Goal: Task Accomplishment & Management: Use online tool/utility

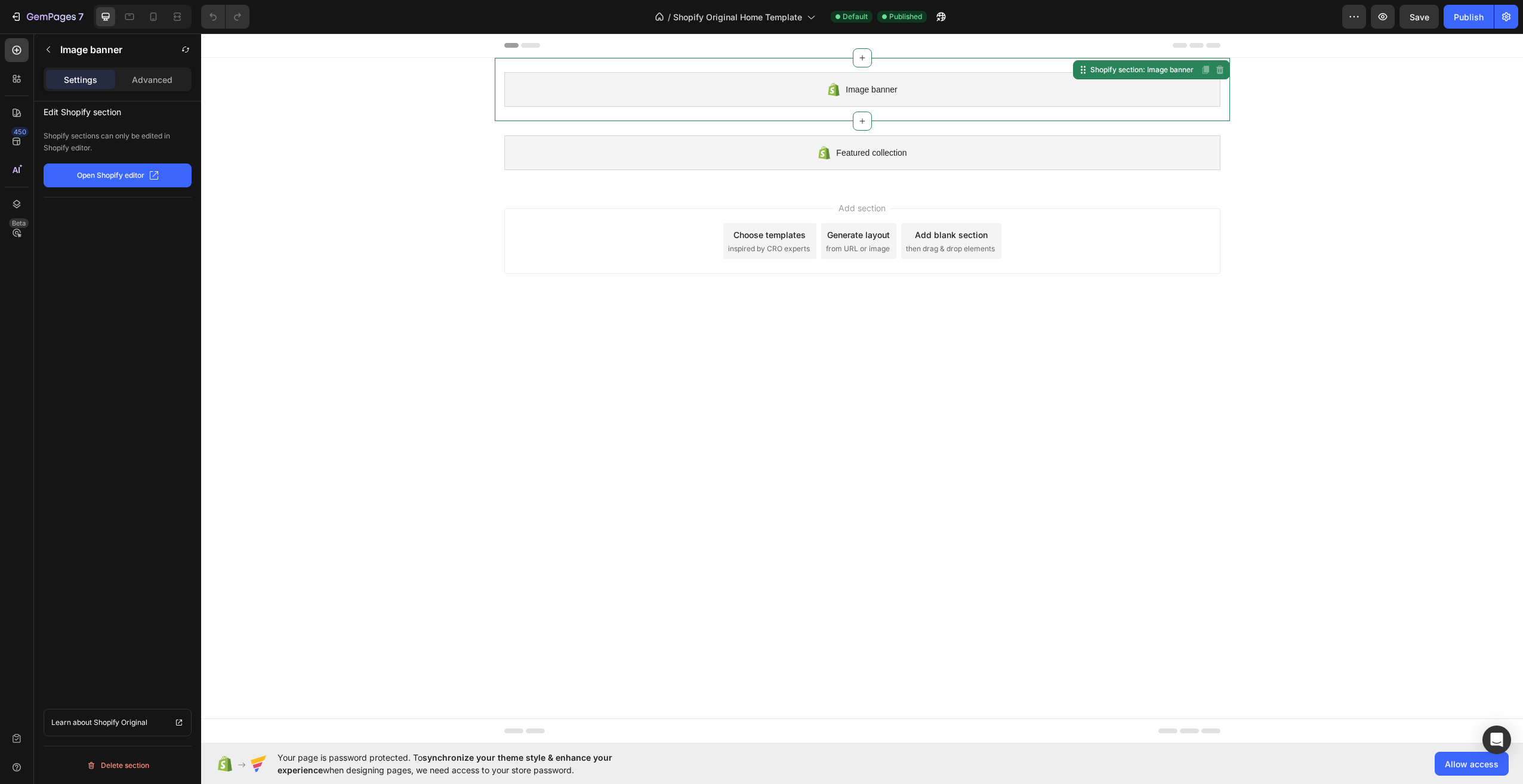
click at [734, 106] on div "Image banner" at bounding box center [862, 89] width 716 height 35
click at [944, 97] on div "Image banner" at bounding box center [862, 89] width 716 height 35
click at [137, 83] on p "Advanced" at bounding box center [152, 79] width 40 height 13
click at [91, 81] on p "Settings" at bounding box center [81, 79] width 34 height 13
click at [146, 81] on p "Advanced" at bounding box center [152, 79] width 40 height 13
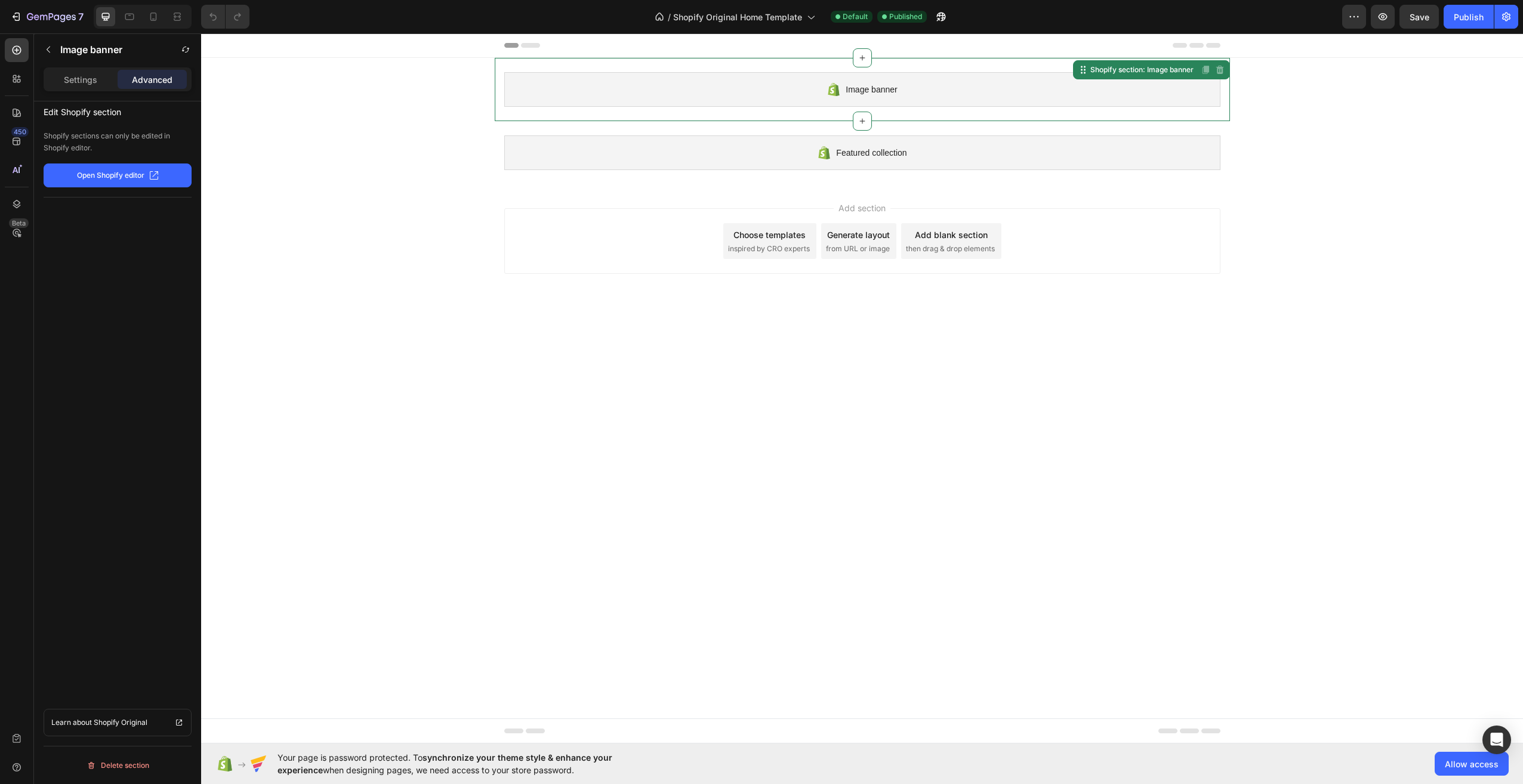
click at [106, 186] on button "Open Shopify editor" at bounding box center [117, 176] width 148 height 24
click at [19, 50] on icon at bounding box center [17, 50] width 12 height 12
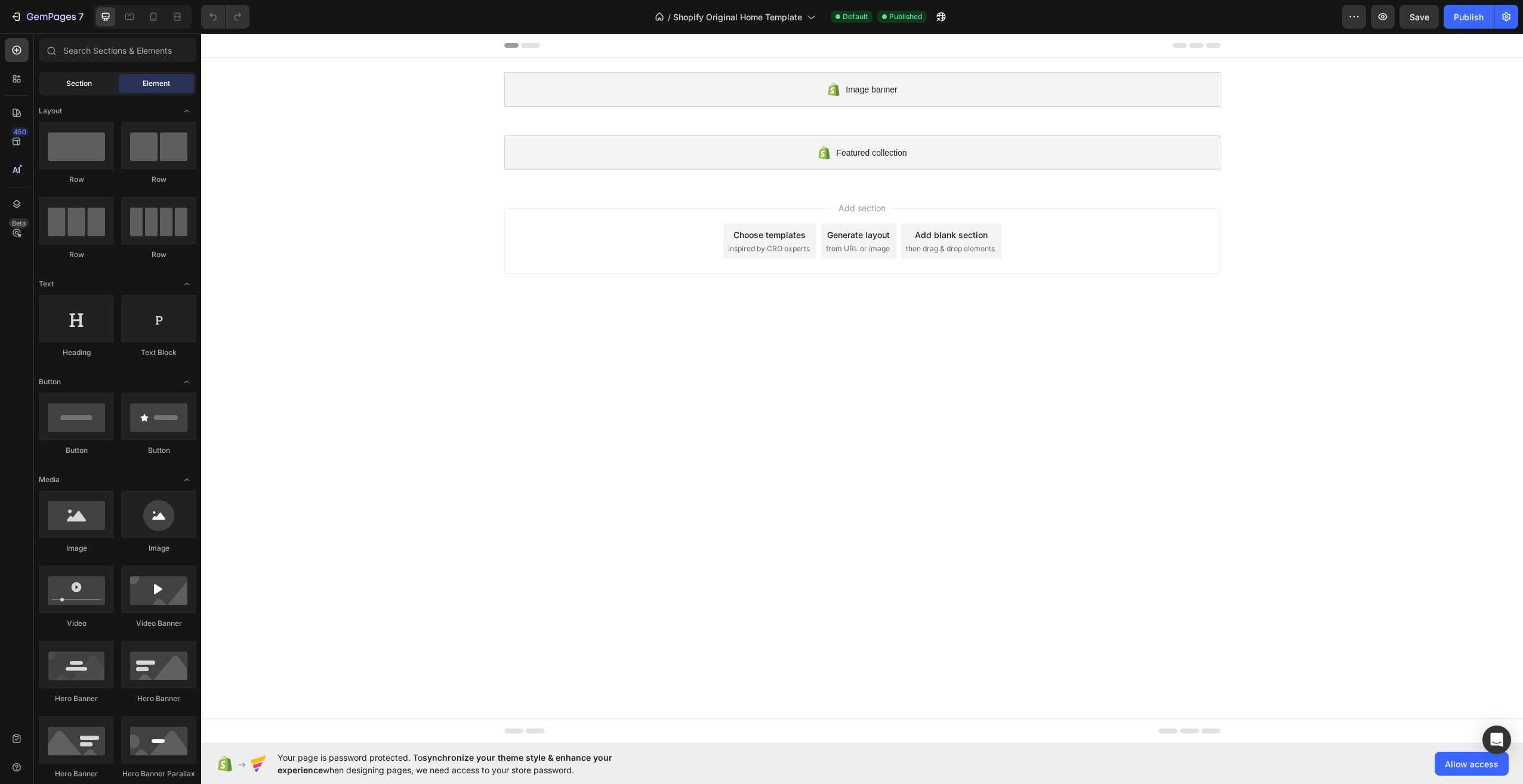
click at [86, 82] on span "Section" at bounding box center [79, 83] width 26 height 11
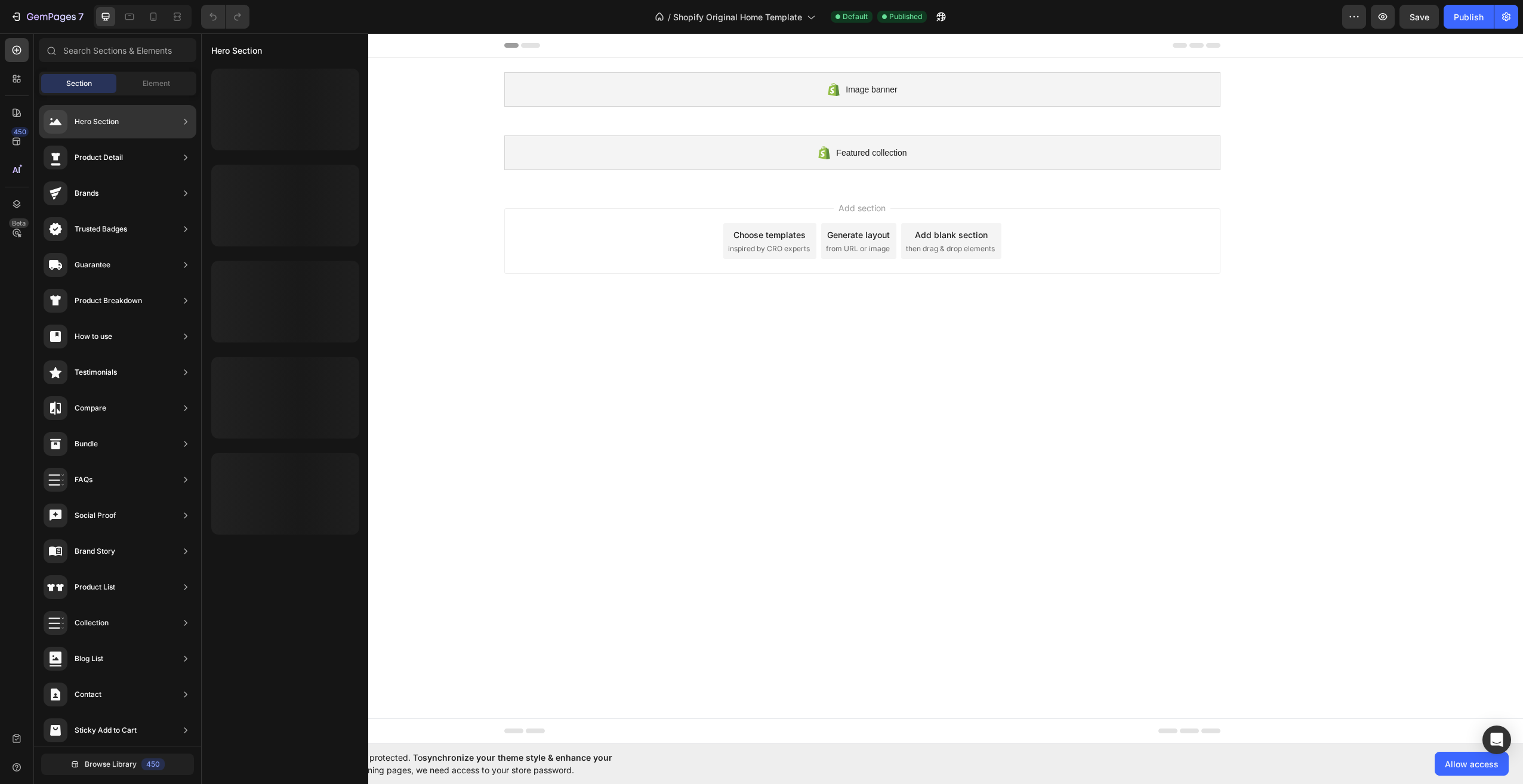
click at [132, 111] on div "Hero Section" at bounding box center [117, 121] width 158 height 34
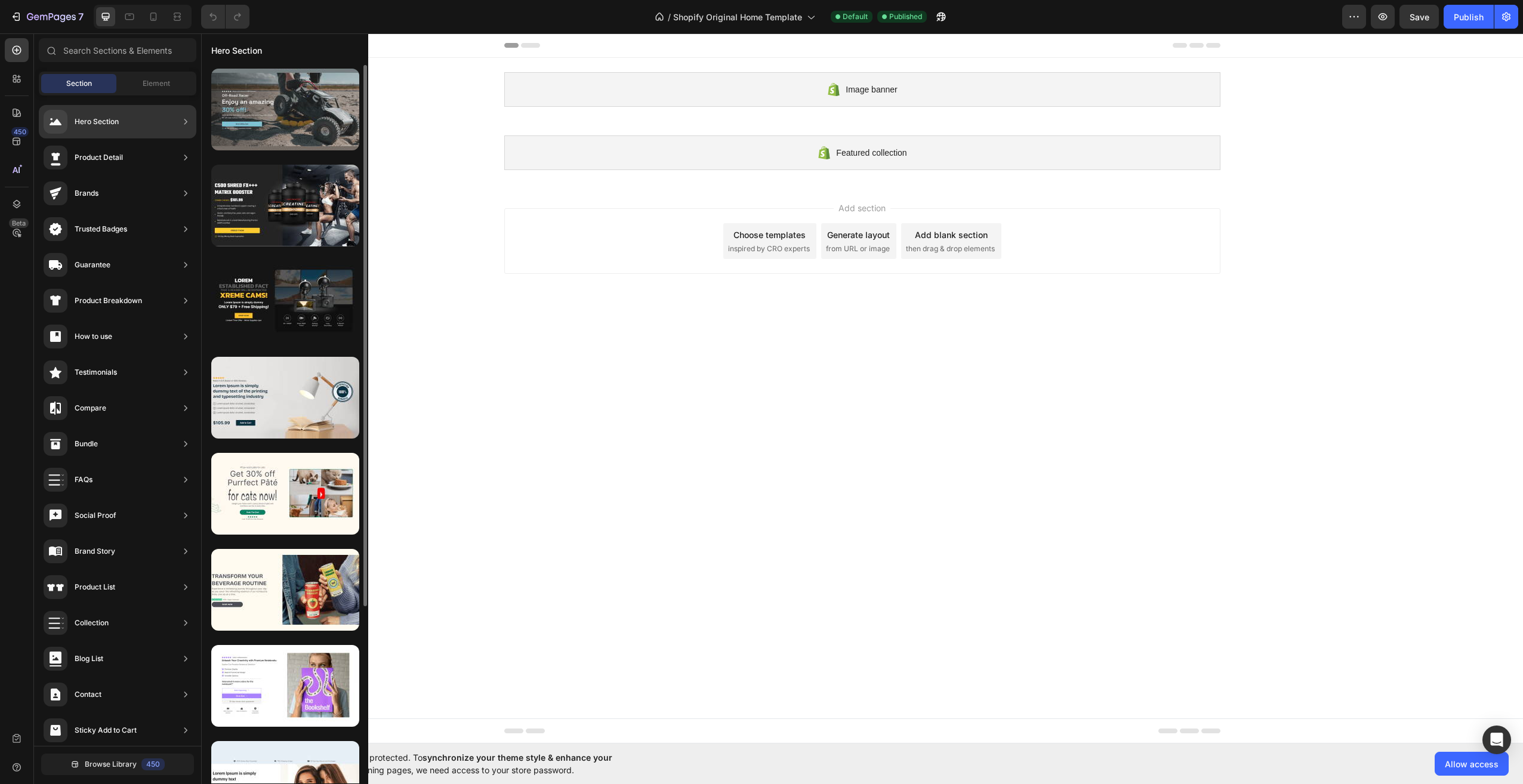
click at [318, 116] on div at bounding box center [285, 109] width 148 height 82
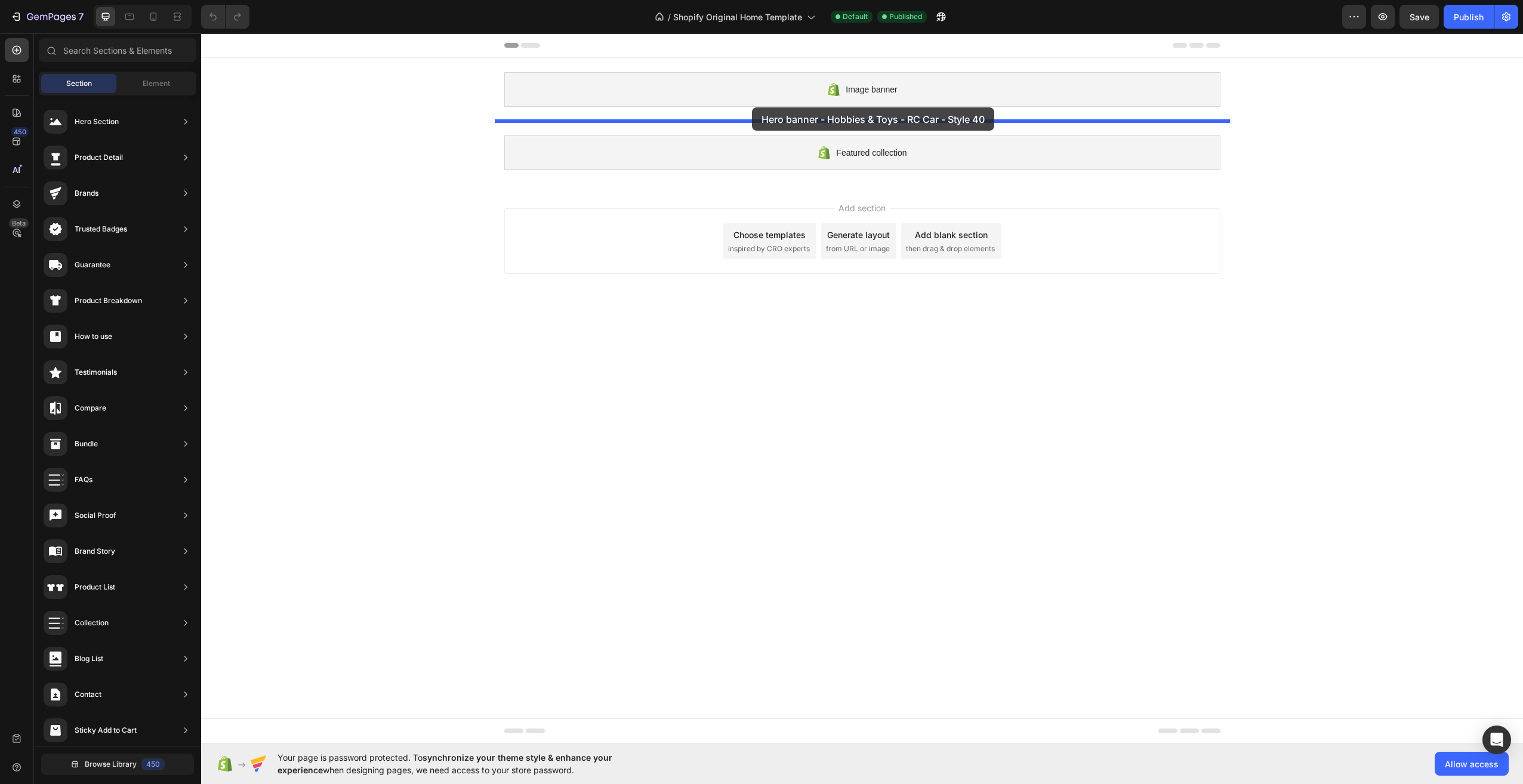
drag, startPoint x: 499, startPoint y: 152, endPoint x: 752, endPoint y: 108, distance: 256.8
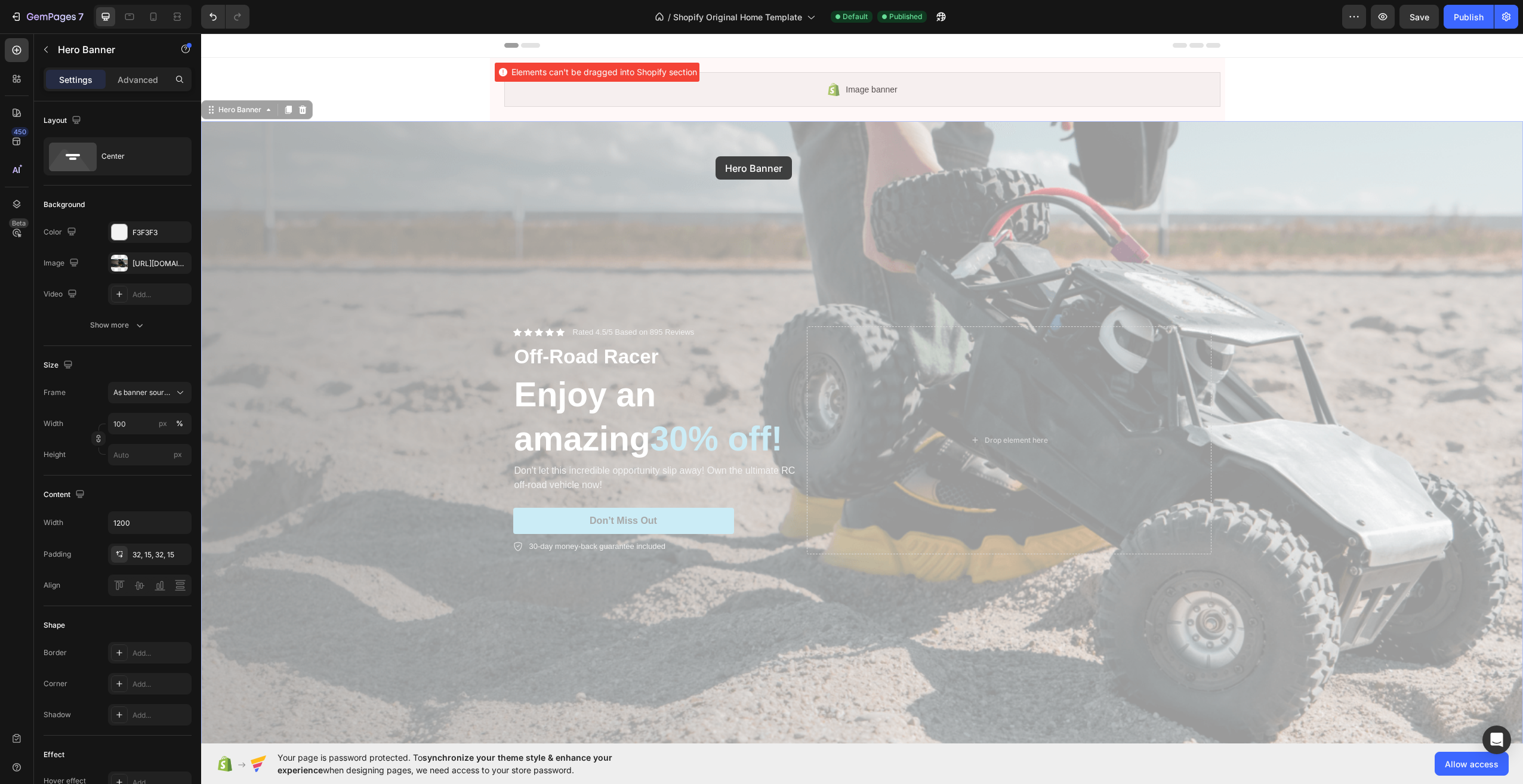
drag, startPoint x: 737, startPoint y: 205, endPoint x: 690, endPoint y: 200, distance: 47.3
click at [692, 197] on div "Image banner Shopify section: Image banner Icon Icon Icon Icon Icon Icon List R…" at bounding box center [862, 499] width 1322 height 932
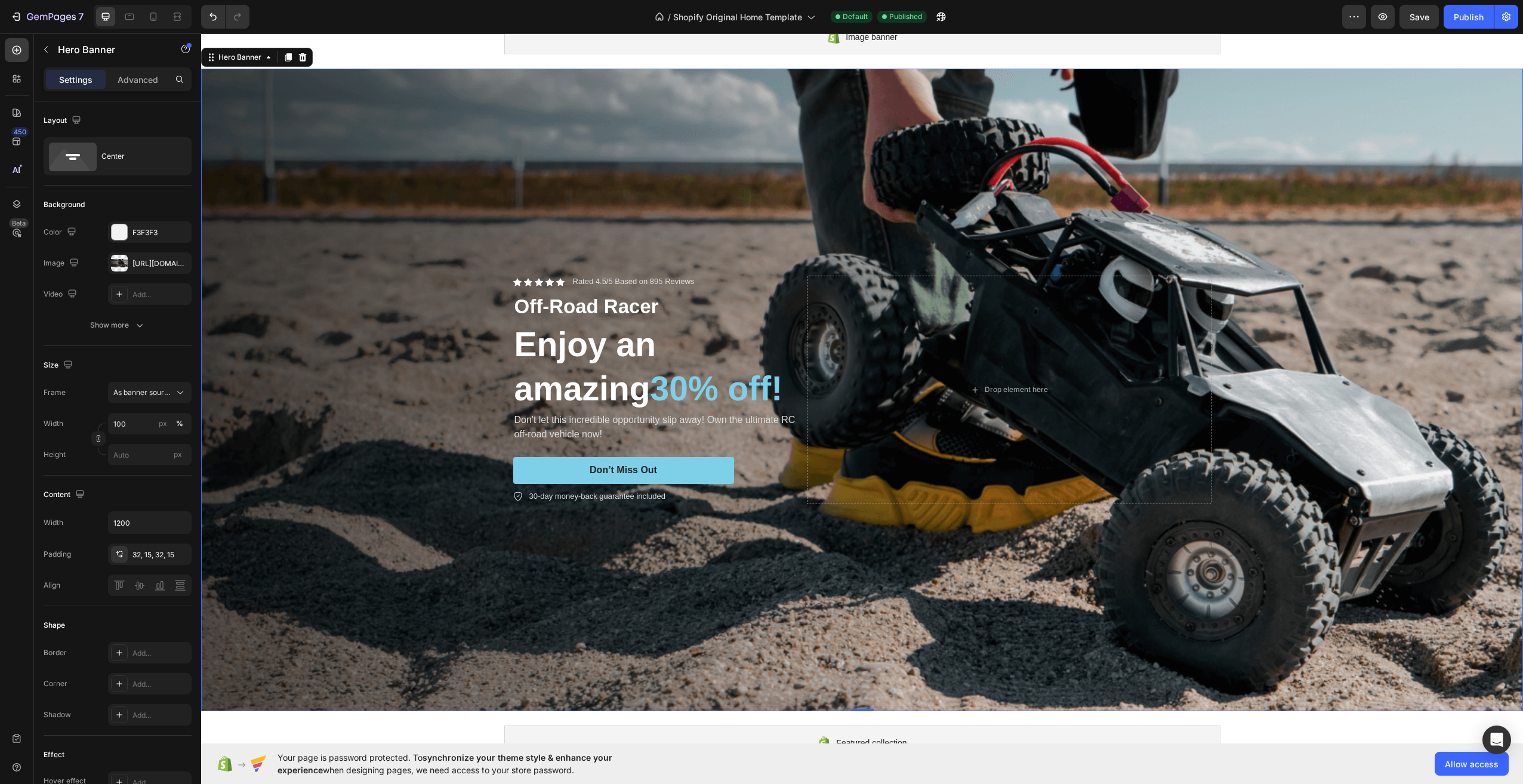
scroll to position [60, 0]
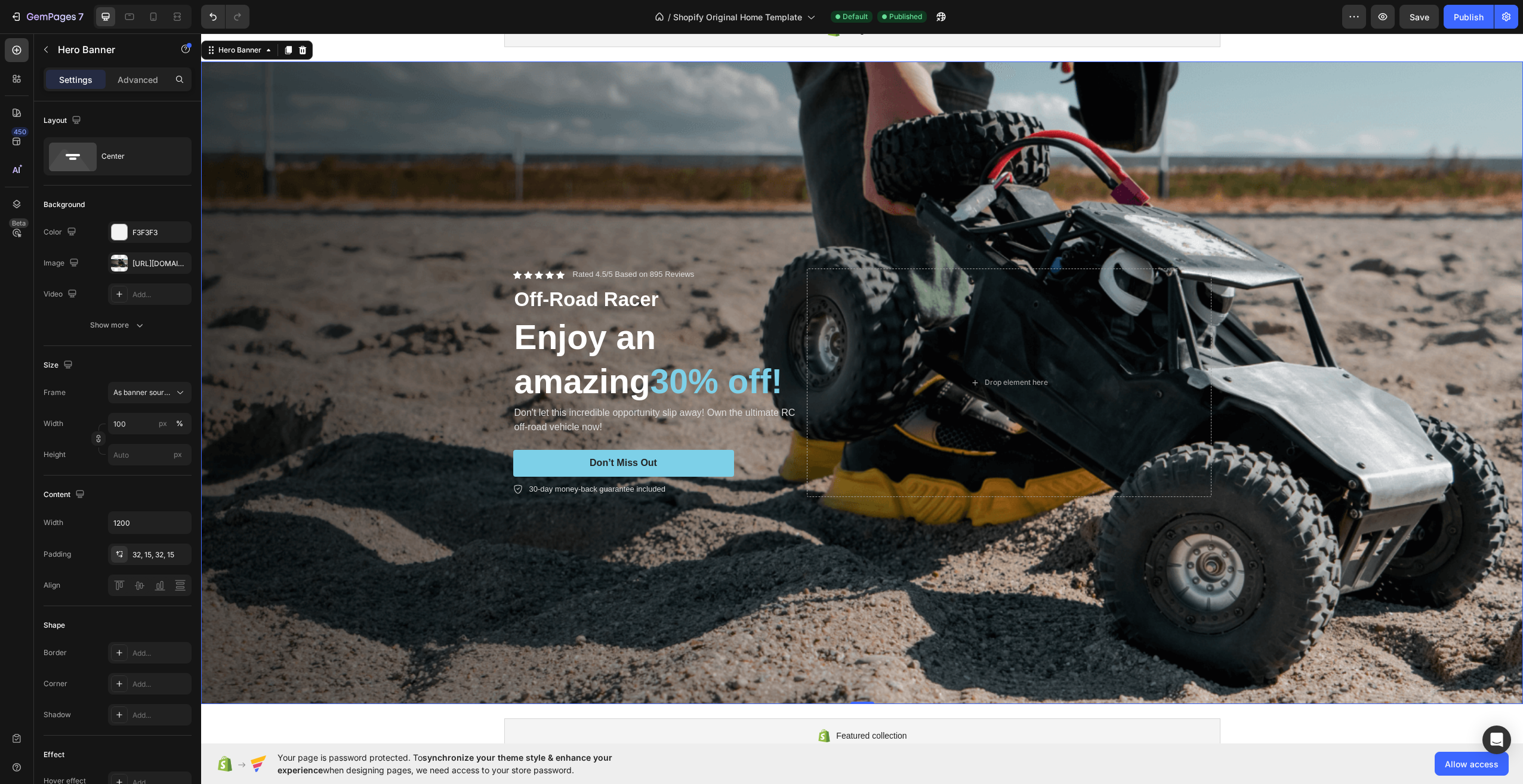
click at [705, 172] on div "Background Image" at bounding box center [862, 383] width 1322 height 643
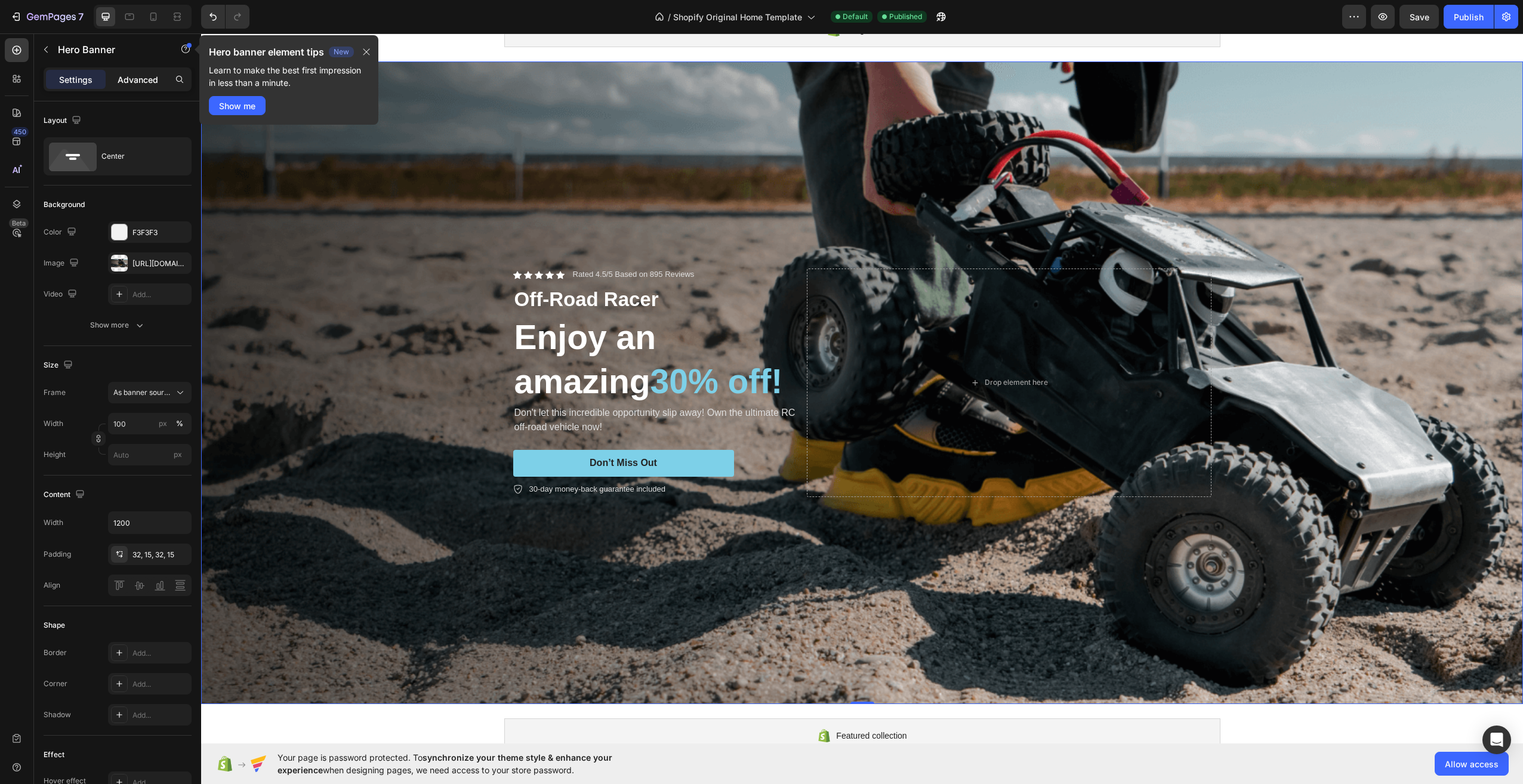
click at [126, 83] on p "Advanced" at bounding box center [137, 79] width 40 height 13
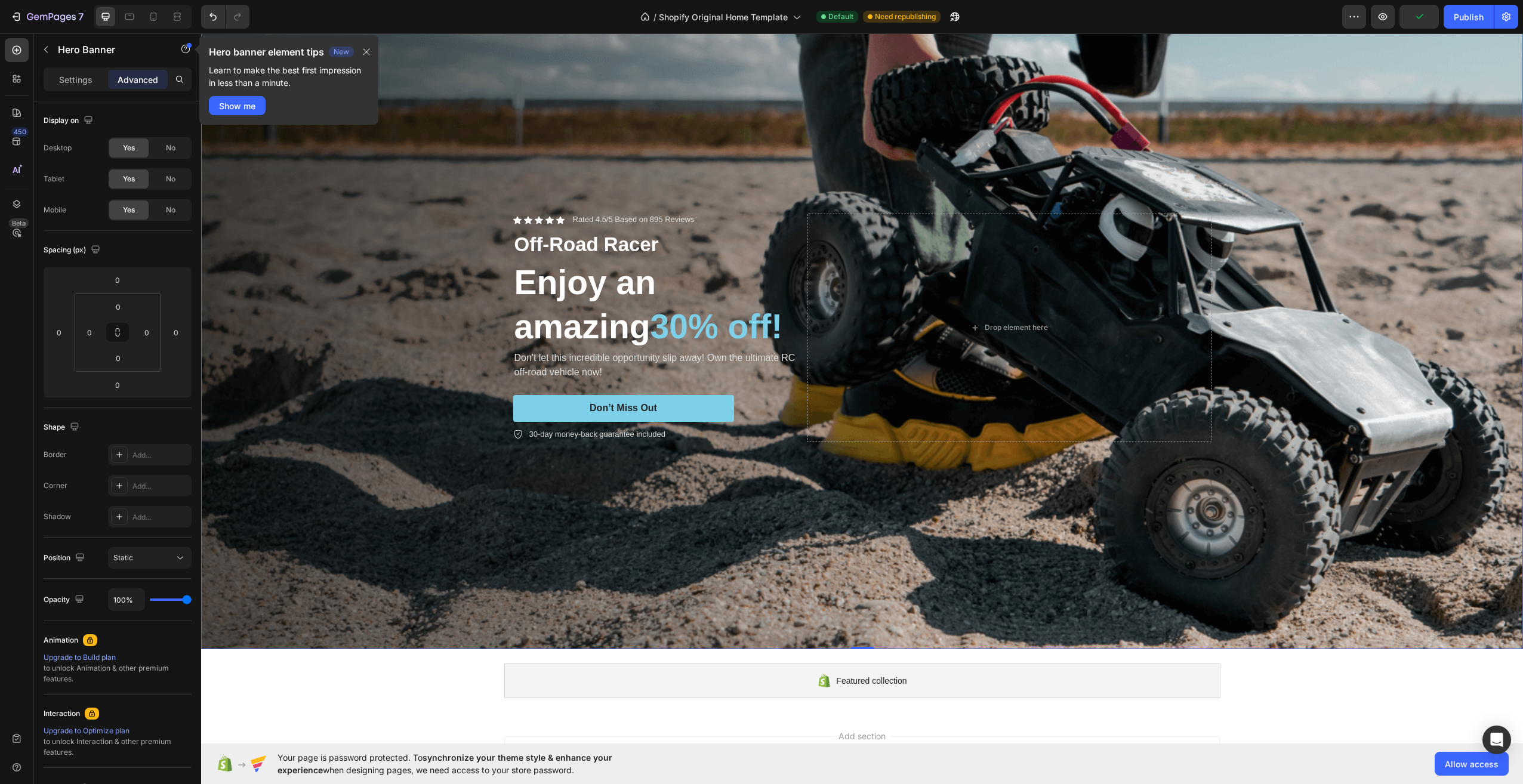
scroll to position [119, 0]
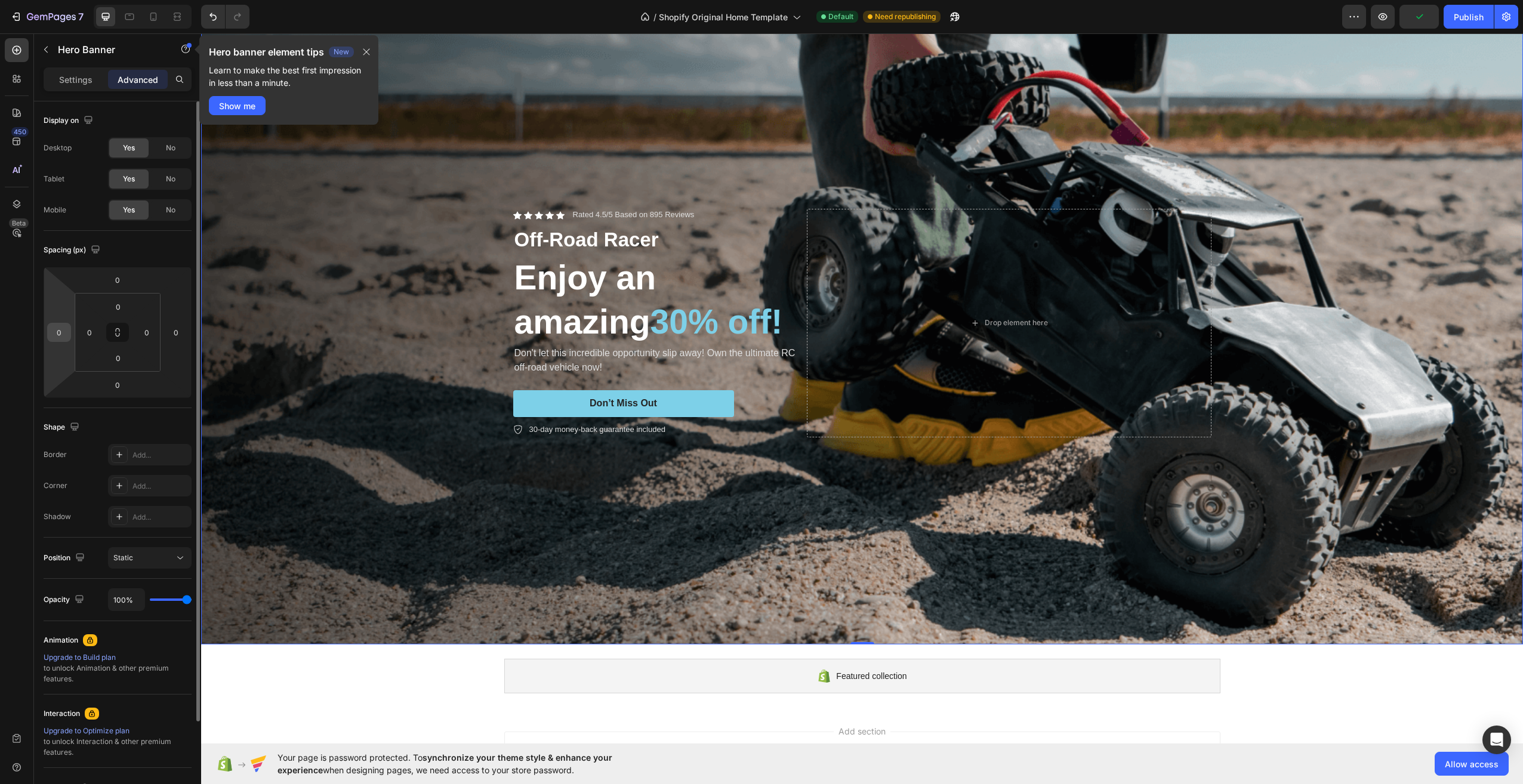
click at [59, 330] on input "0" at bounding box center [59, 332] width 18 height 18
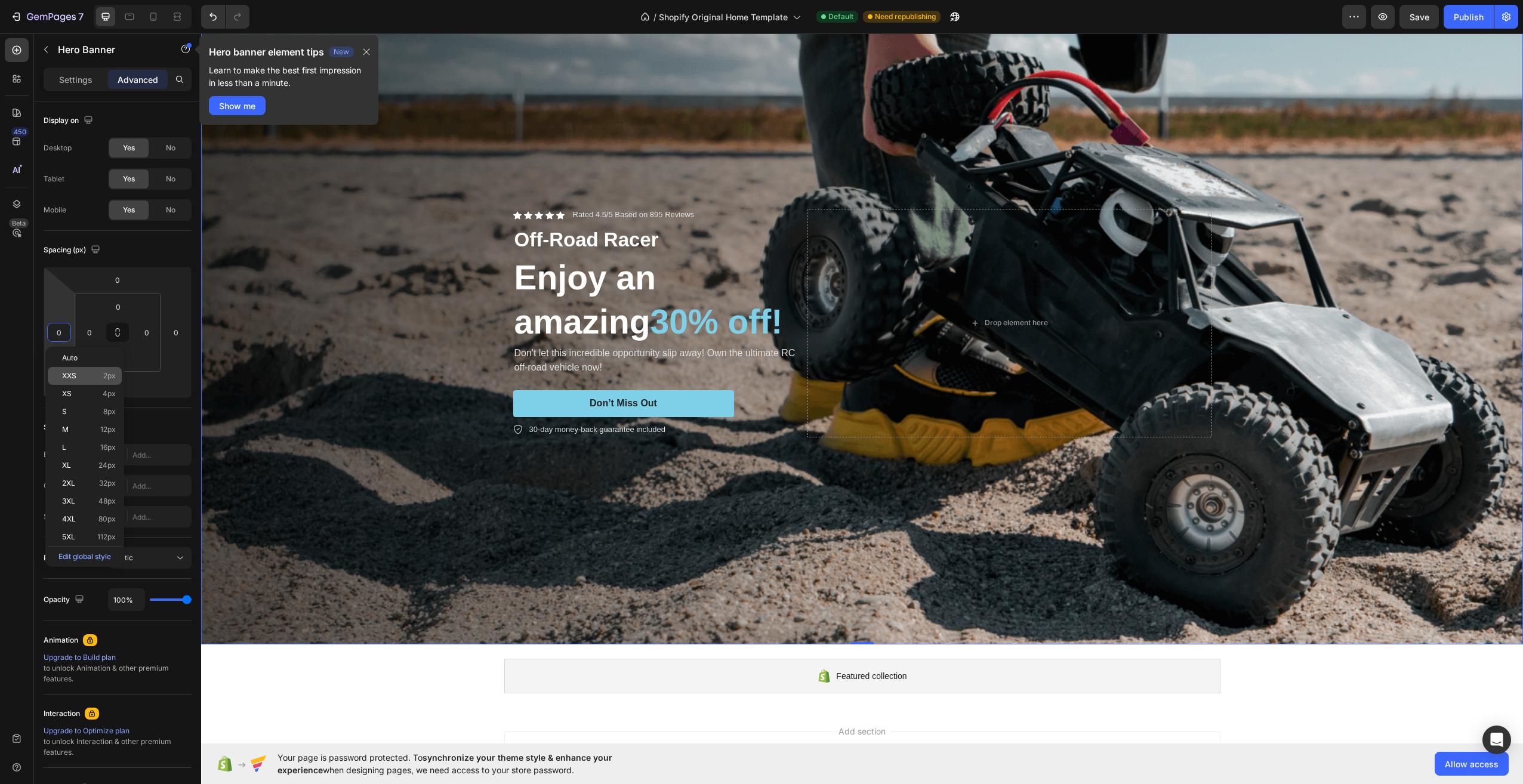
click at [88, 369] on div "XXS 2px" at bounding box center [84, 376] width 74 height 18
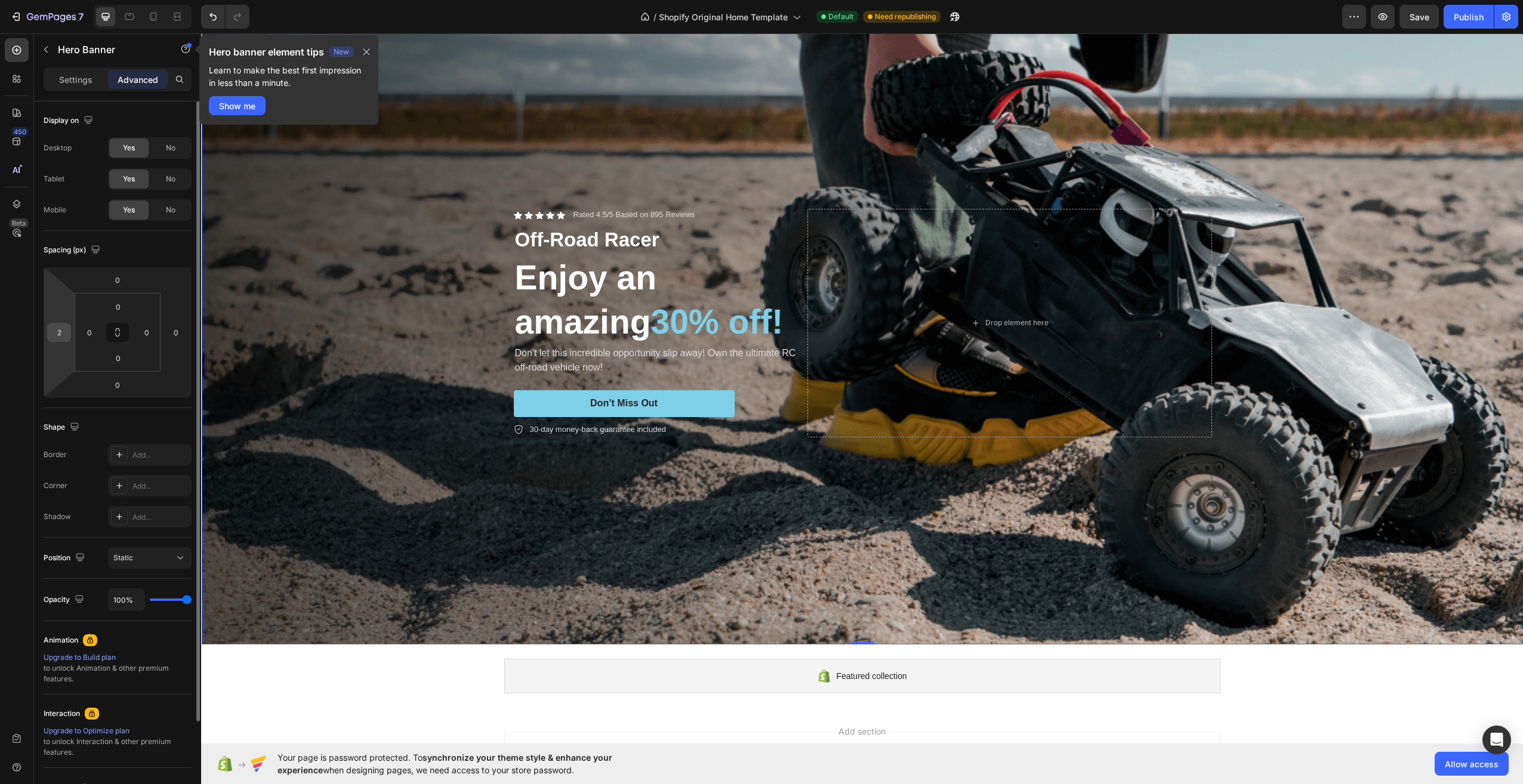
click at [62, 327] on input "2" at bounding box center [59, 332] width 18 height 18
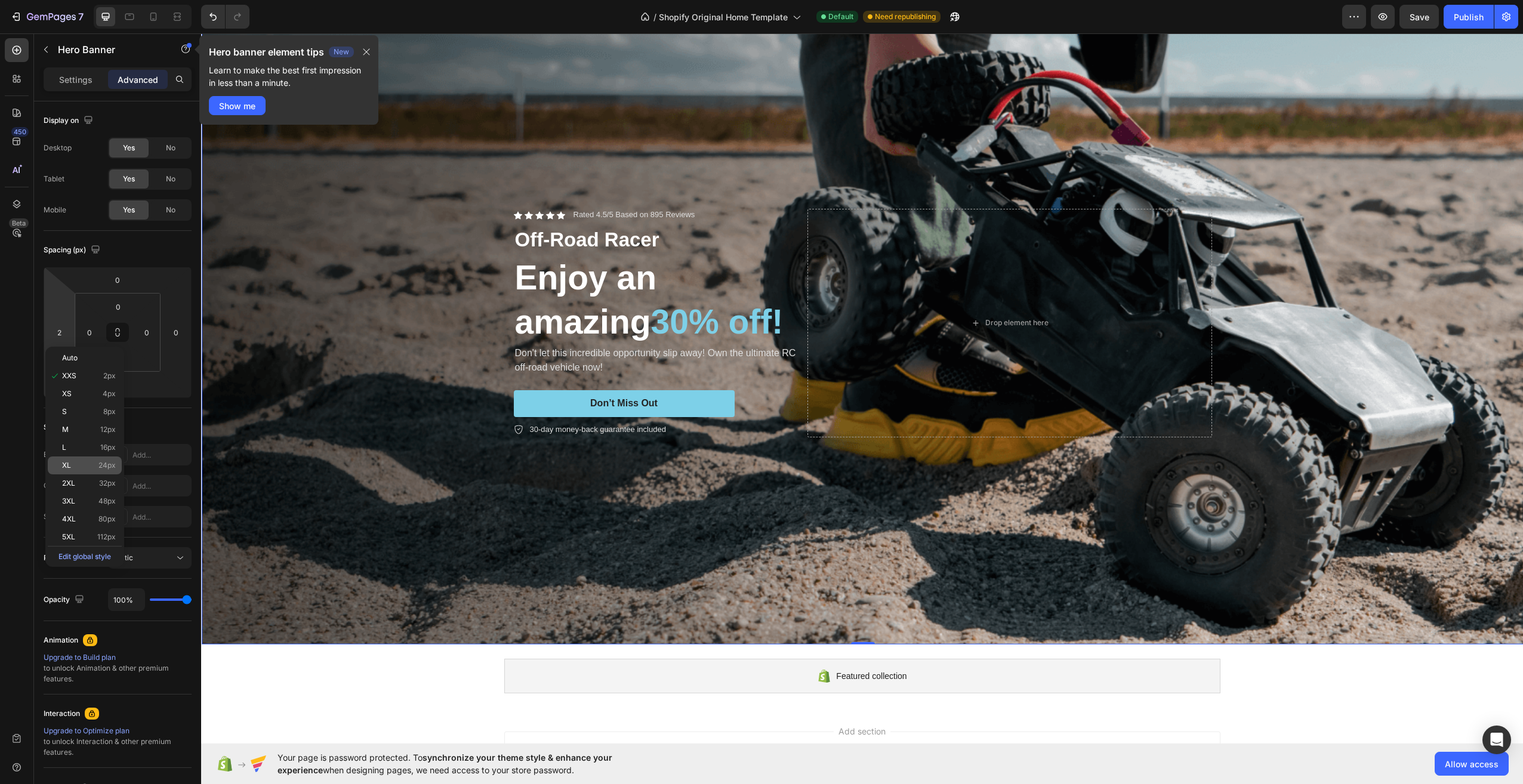
click at [106, 466] on span "24px" at bounding box center [108, 465] width 18 height 8
type input "24"
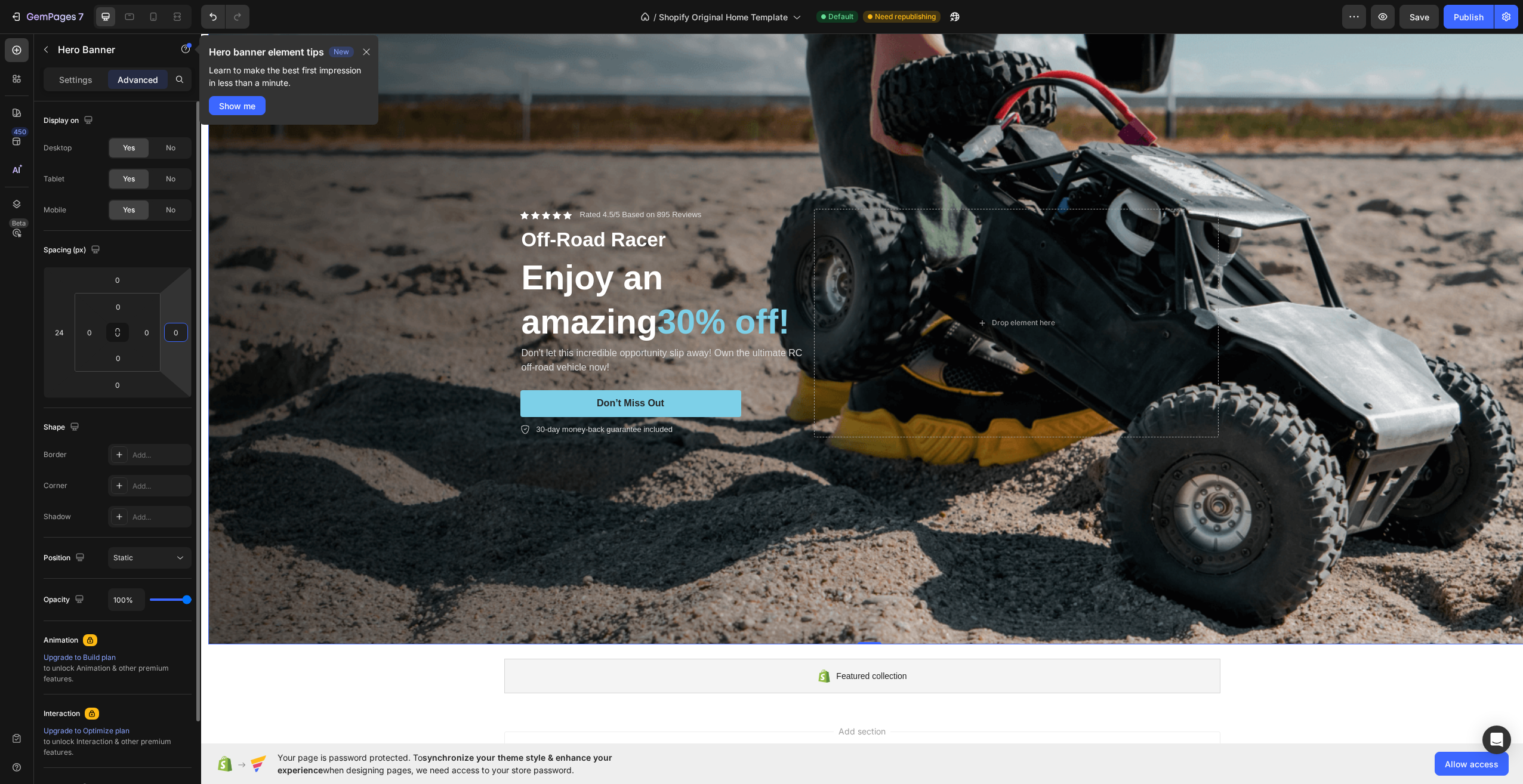
click at [174, 334] on input "0" at bounding box center [176, 332] width 18 height 18
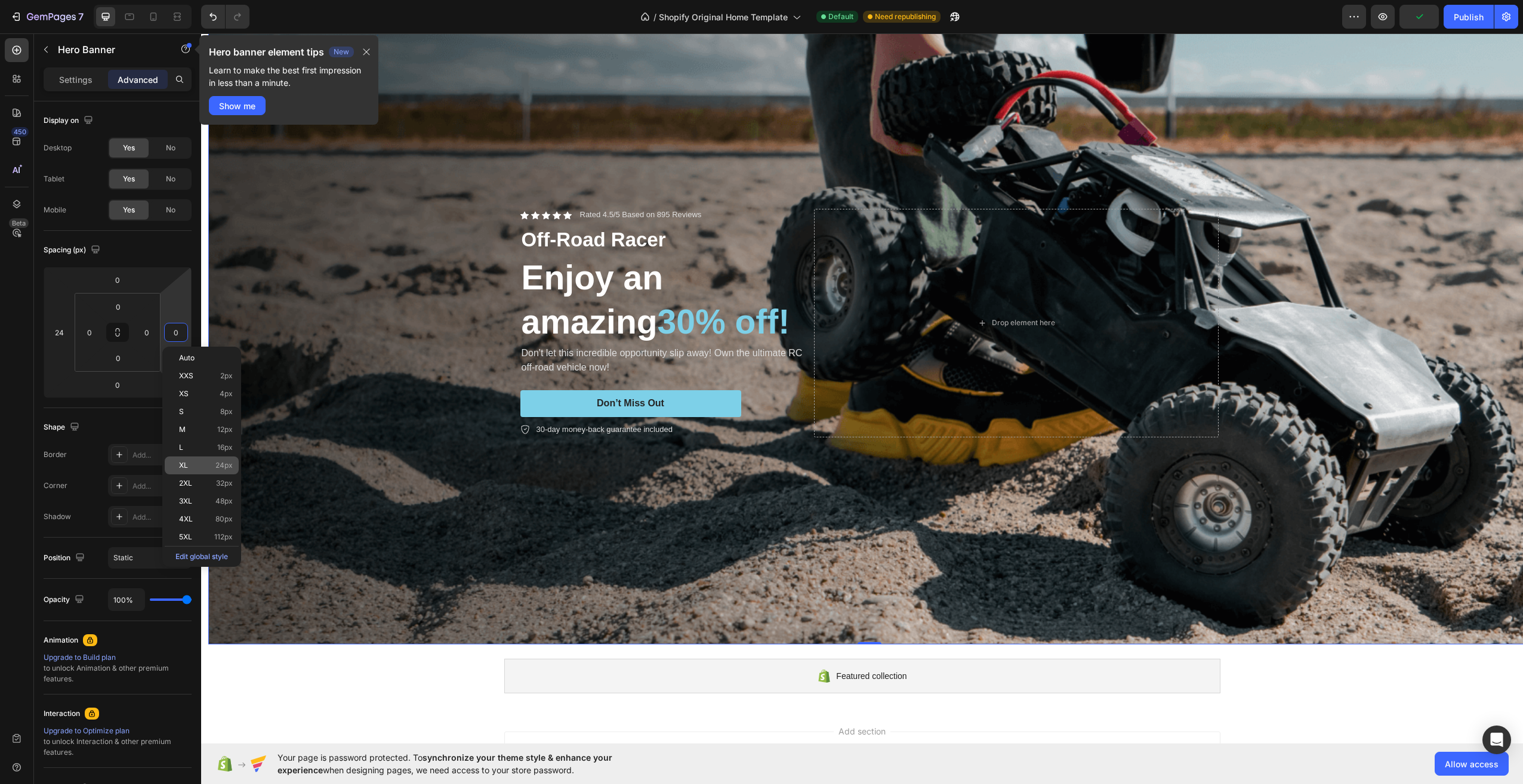
click at [222, 466] on span "24px" at bounding box center [224, 465] width 18 height 8
type input "24"
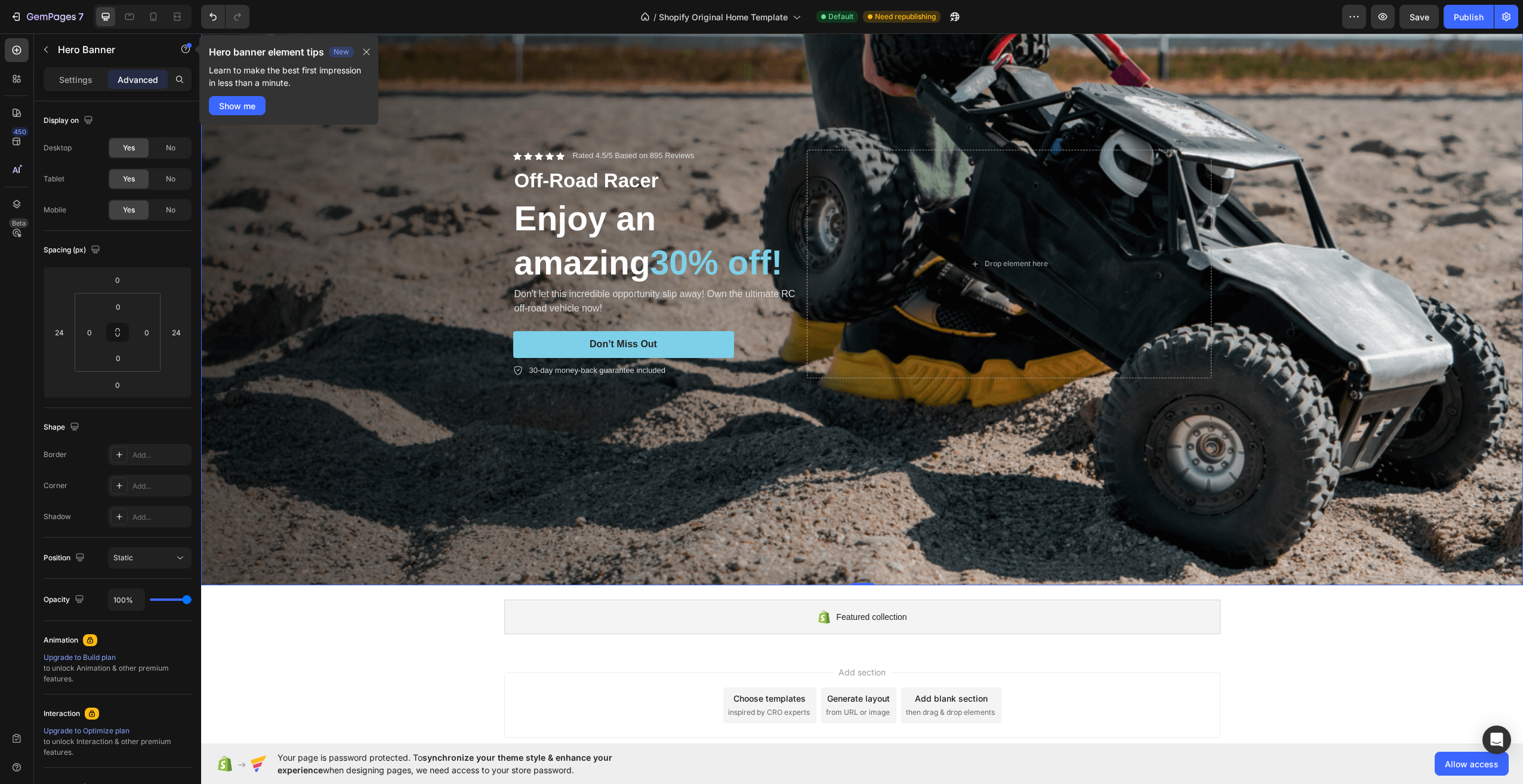
scroll to position [0, 0]
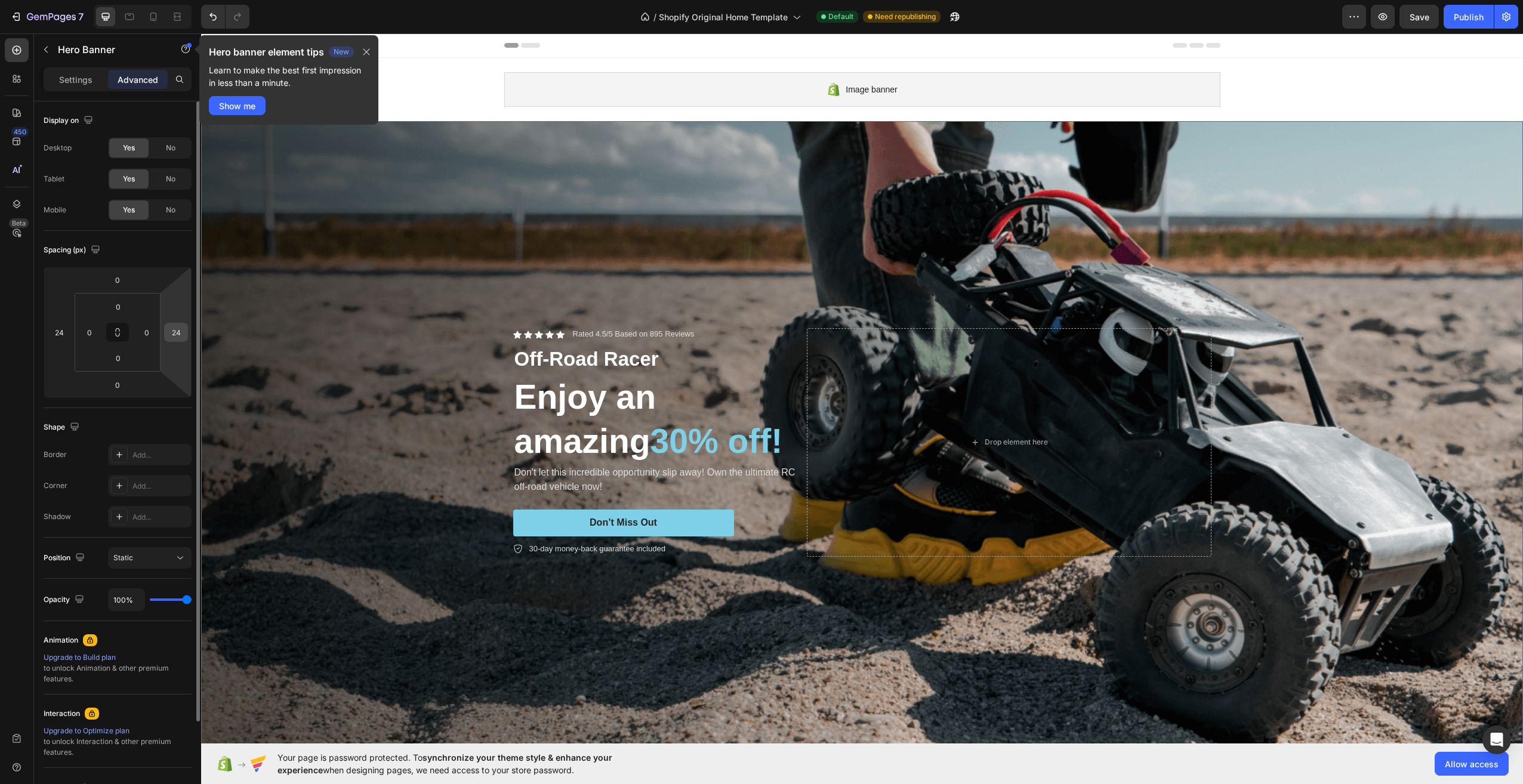
click at [173, 331] on input "24" at bounding box center [176, 332] width 18 height 18
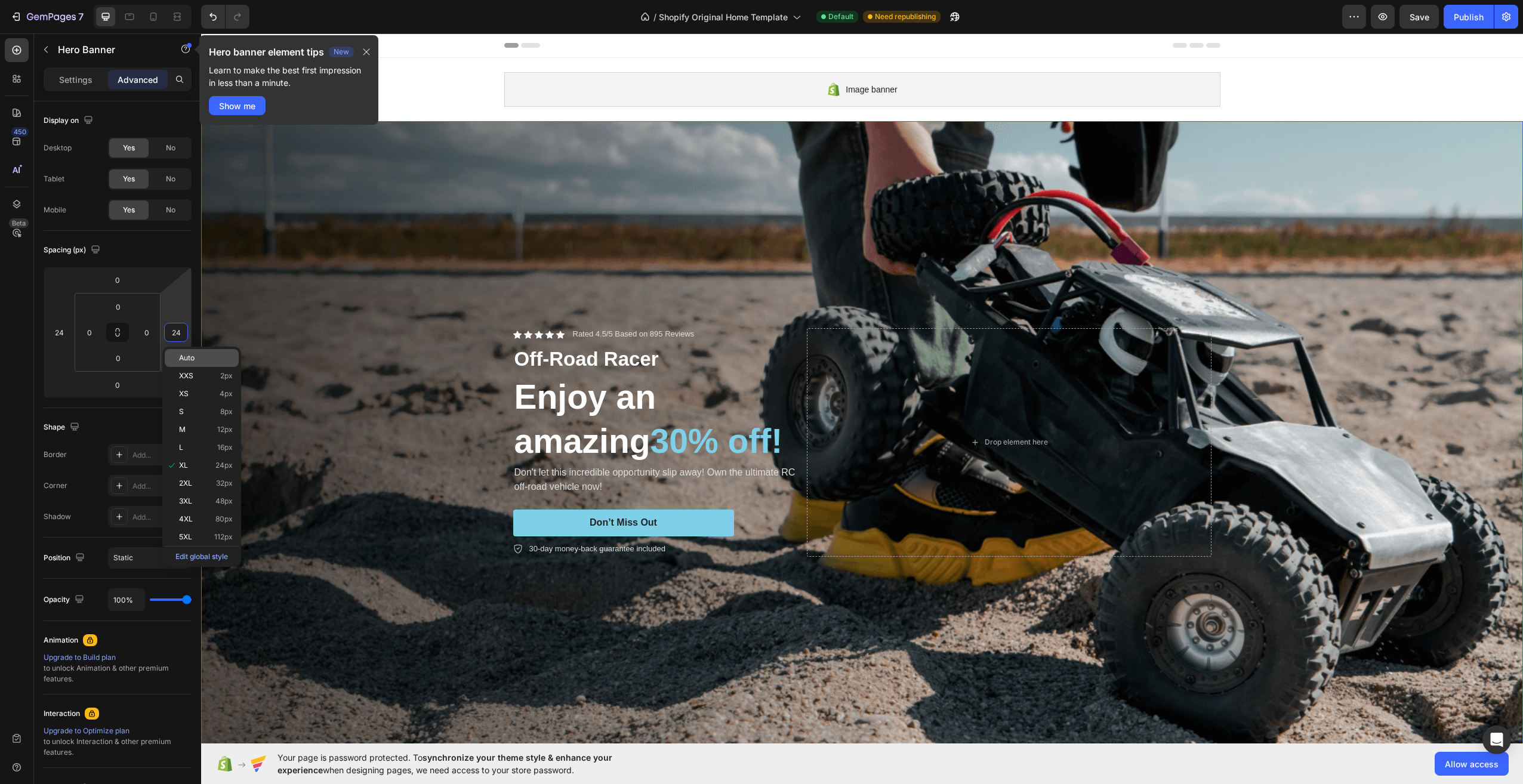
click at [192, 362] on span "Auto" at bounding box center [187, 358] width 16 height 8
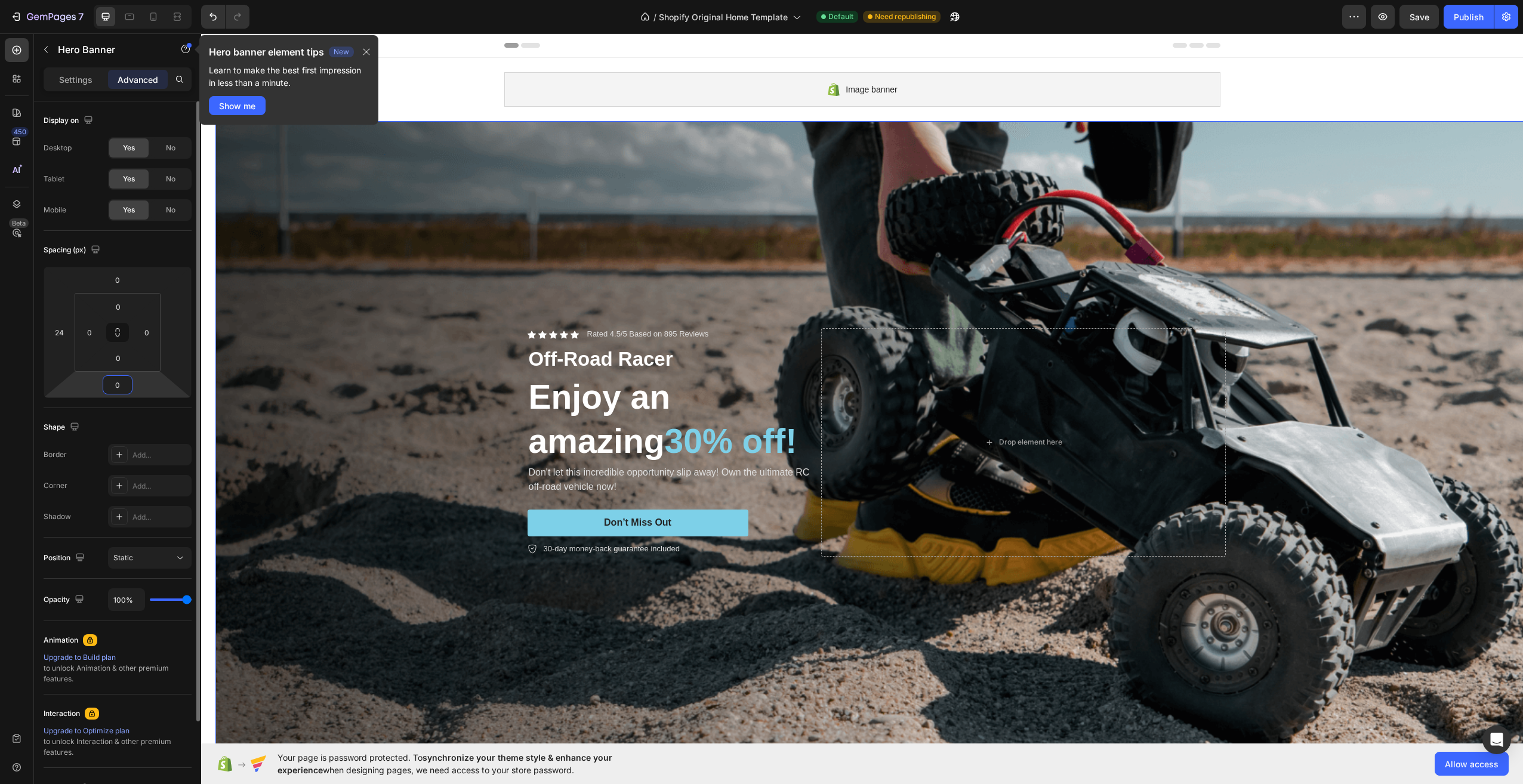
click at [120, 383] on input "0" at bounding box center [117, 385] width 24 height 18
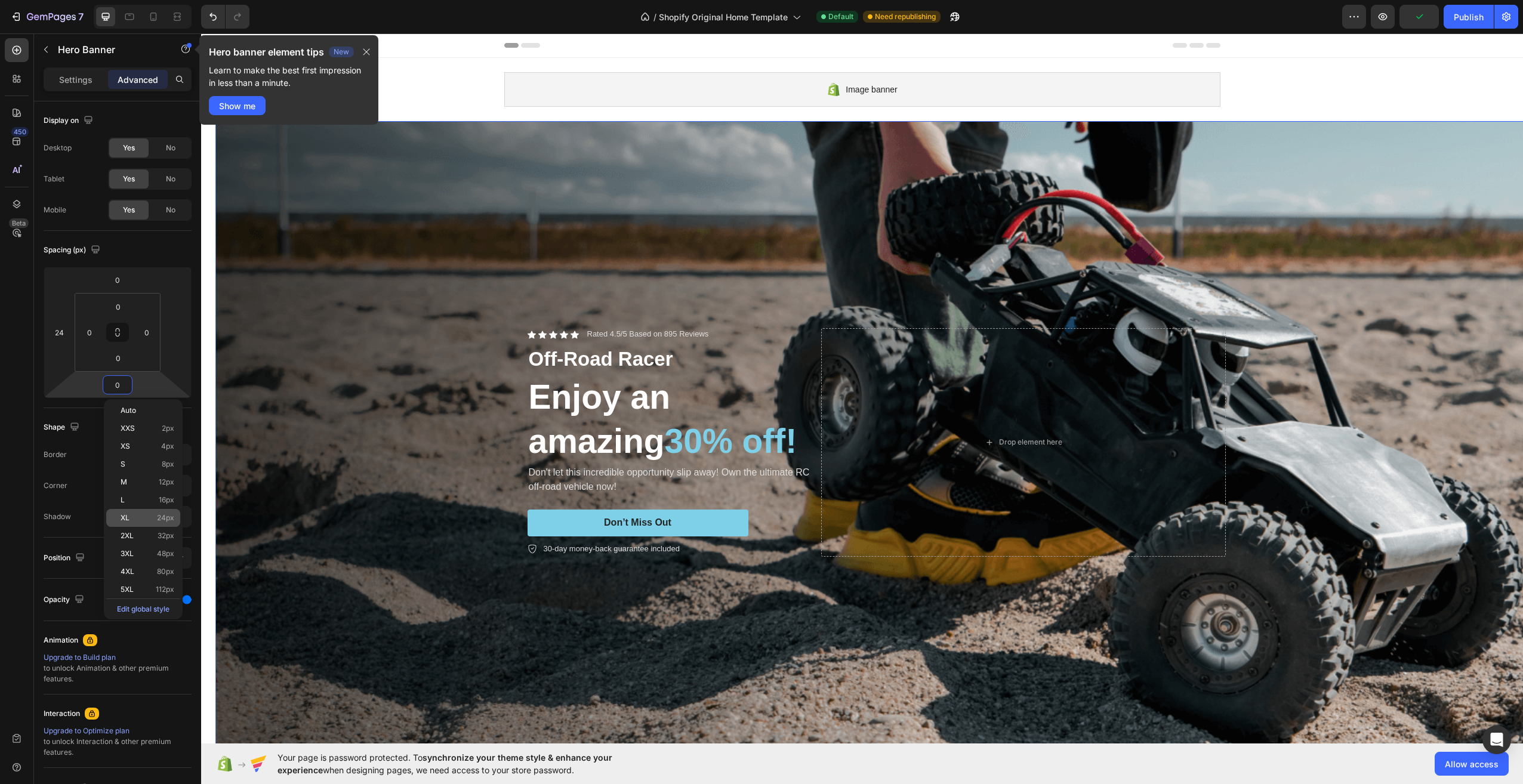
click at [170, 518] on span "24px" at bounding box center [166, 518] width 18 height 8
type input "24"
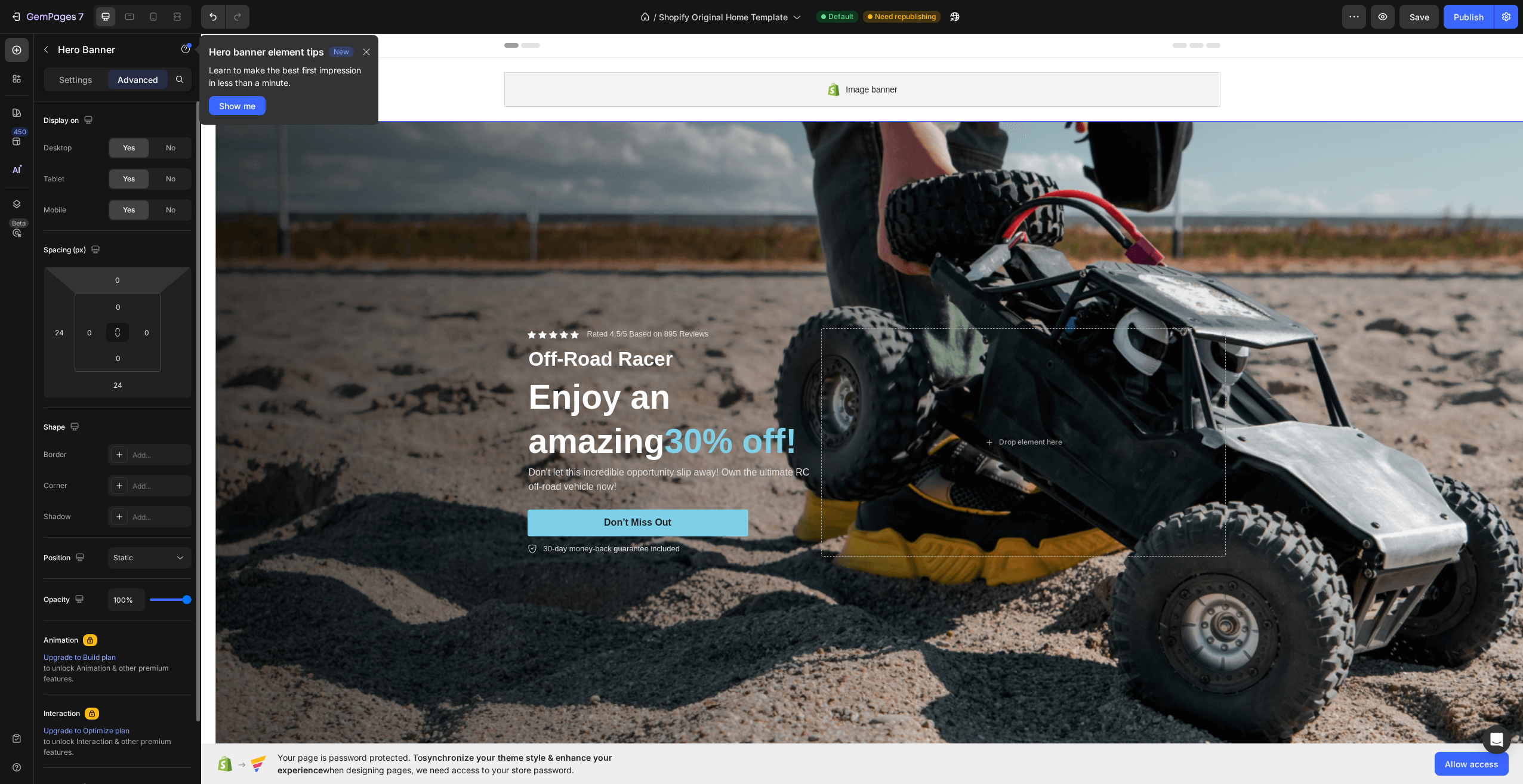
click at [132, 0] on html "7 / Shopify Original Home Template Default Need republishing Preview Save Publi…" at bounding box center [762, 0] width 1523 height 0
click at [124, 282] on input "0" at bounding box center [117, 280] width 24 height 18
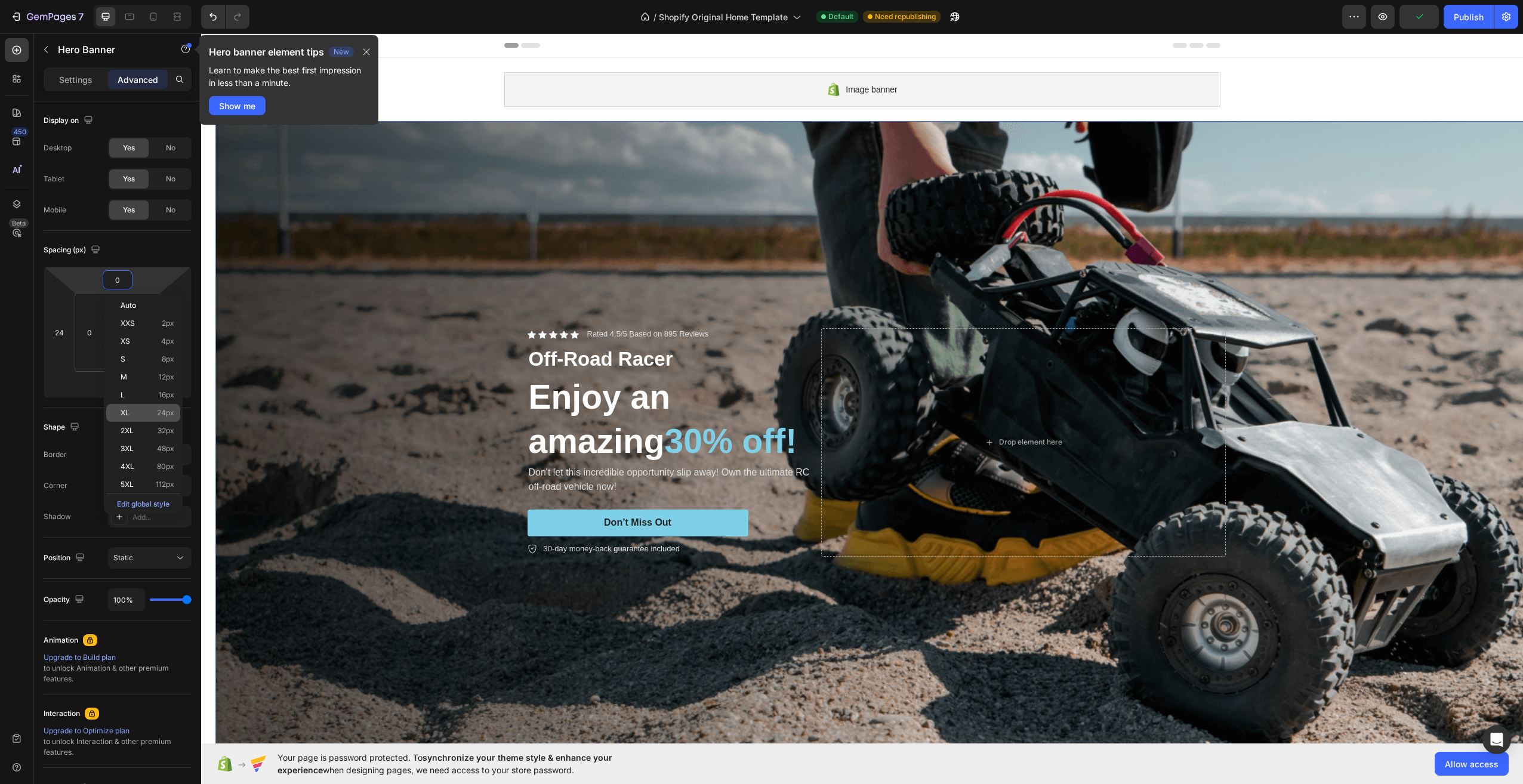
click at [174, 406] on div "XL 24px" at bounding box center [143, 413] width 74 height 18
type input "24"
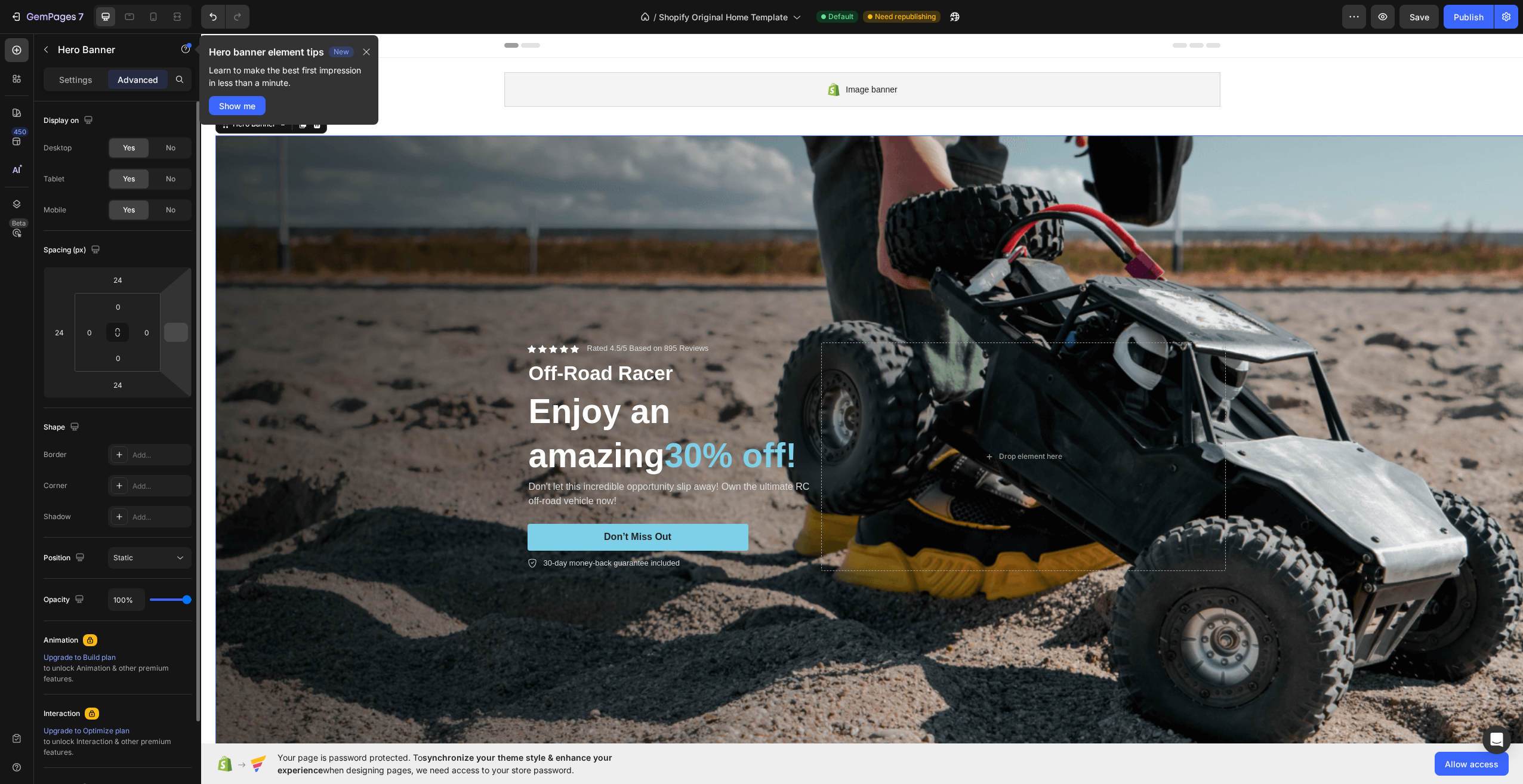
click at [170, 333] on input "number" at bounding box center [176, 332] width 18 height 18
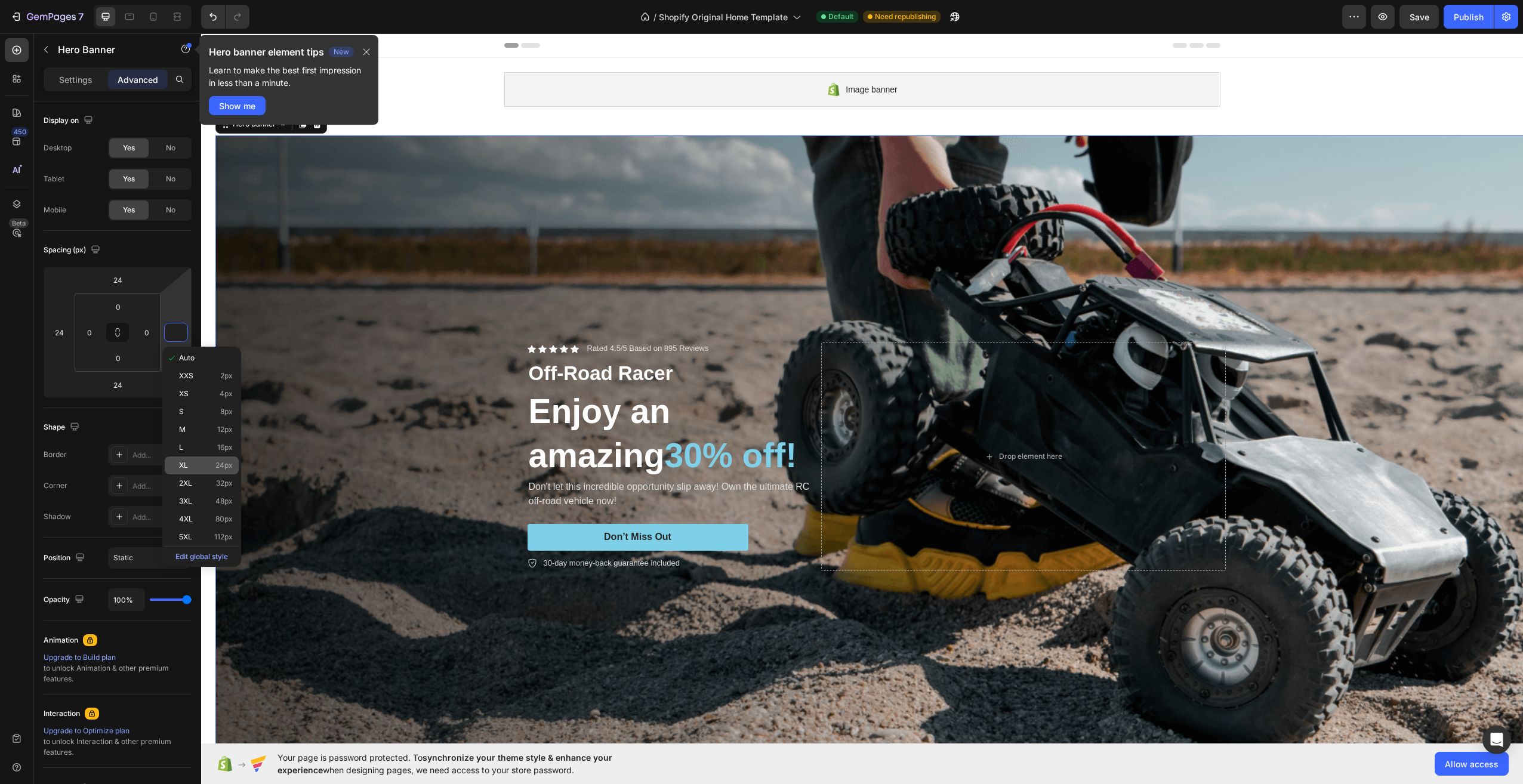
click at [209, 461] on div "XL 24px" at bounding box center [201, 465] width 74 height 18
type input "24"
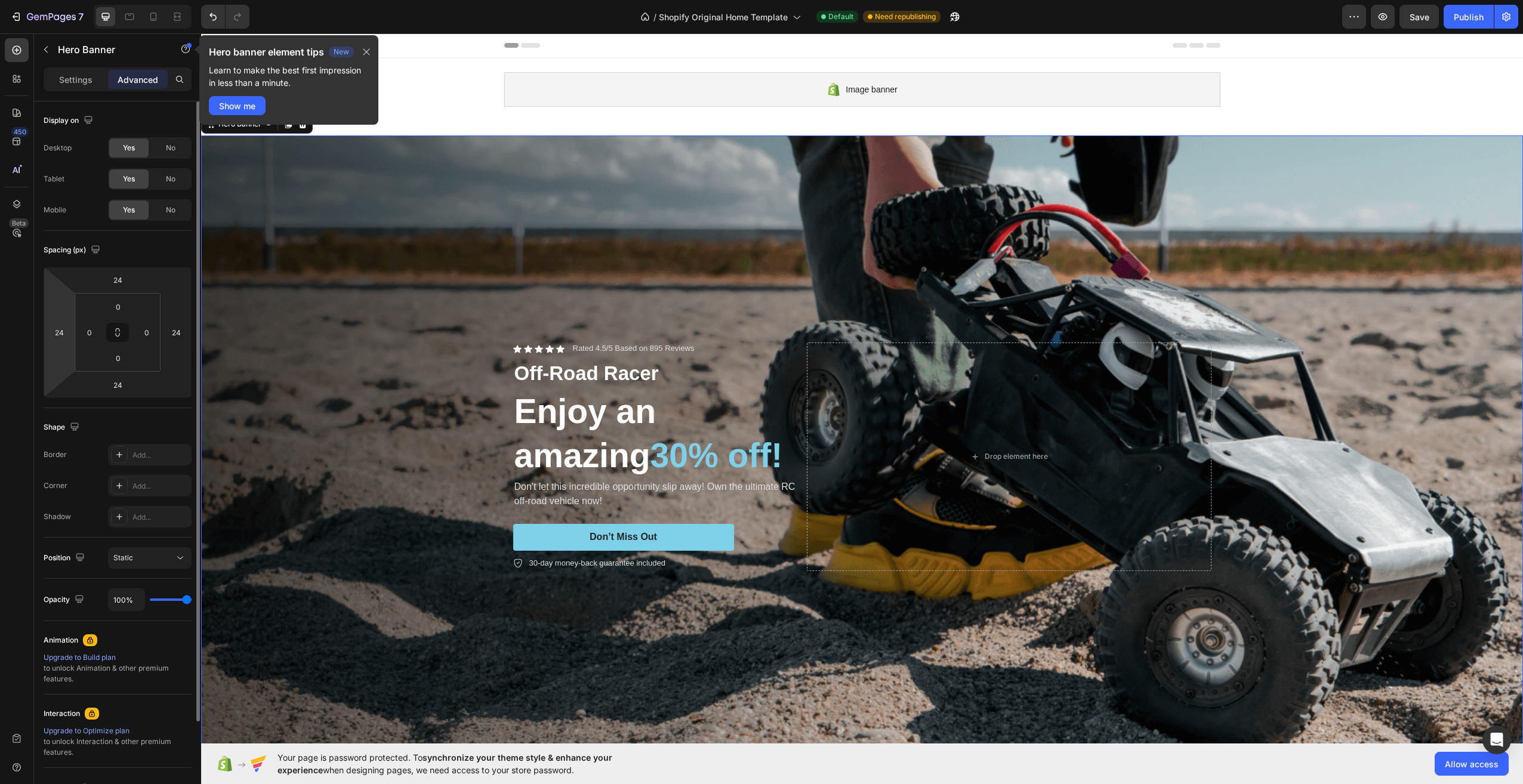
click at [71, 0] on html "7 / Shopify Original Home Template Default Need republishing Preview Save Publi…" at bounding box center [762, 0] width 1523 height 0
click at [90, 0] on html "7 / Shopify Original Home Template Default Need republishing Preview Save Publi…" at bounding box center [762, 0] width 1523 height 0
click at [97, 0] on html "7 / Shopify Original Home Template Default Need republishing Preview Publish 45…" at bounding box center [762, 0] width 1523 height 0
click at [98, 331] on input "0" at bounding box center [90, 332] width 18 height 18
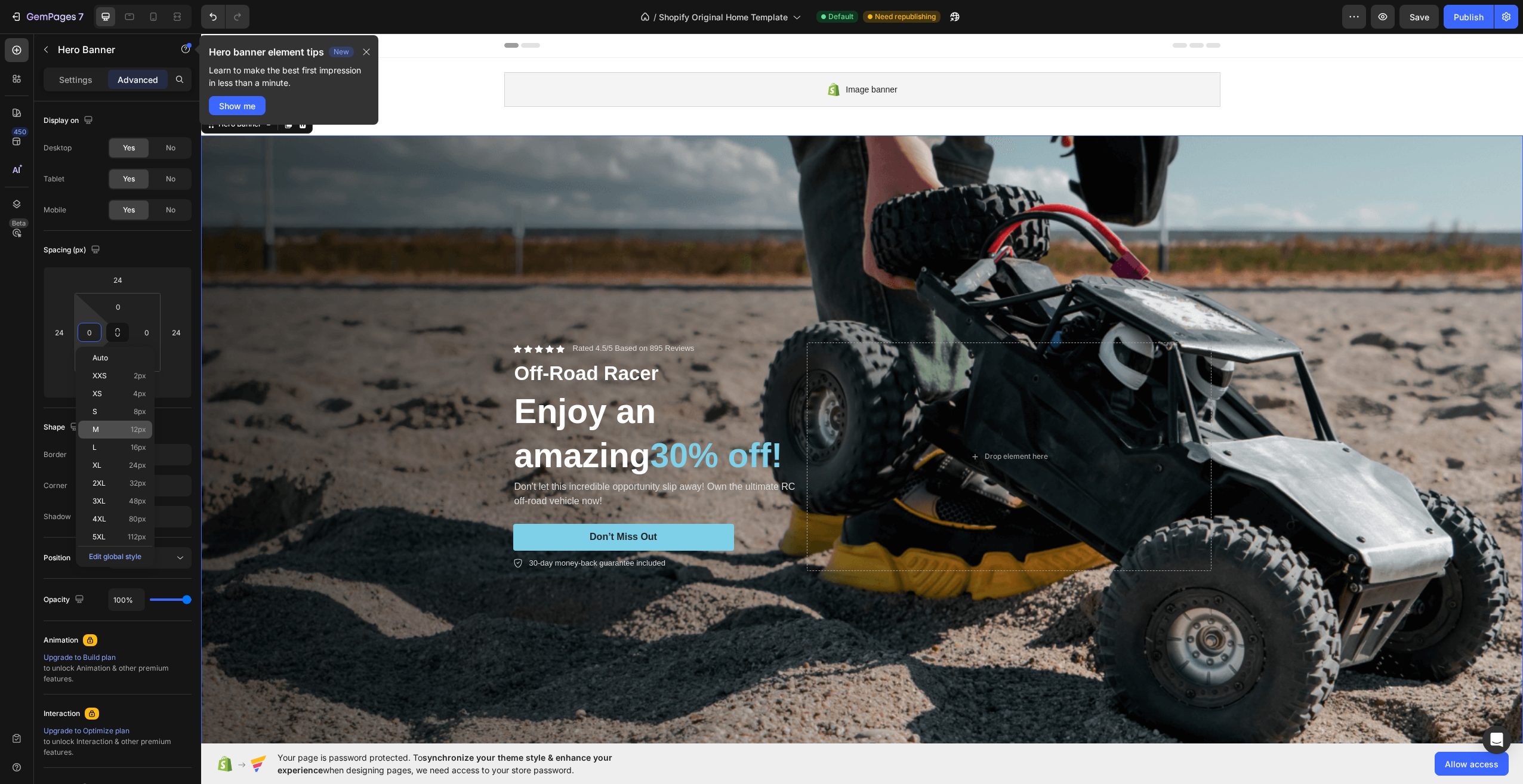
click at [143, 429] on span "12px" at bounding box center [139, 429] width 16 height 8
type input "12"
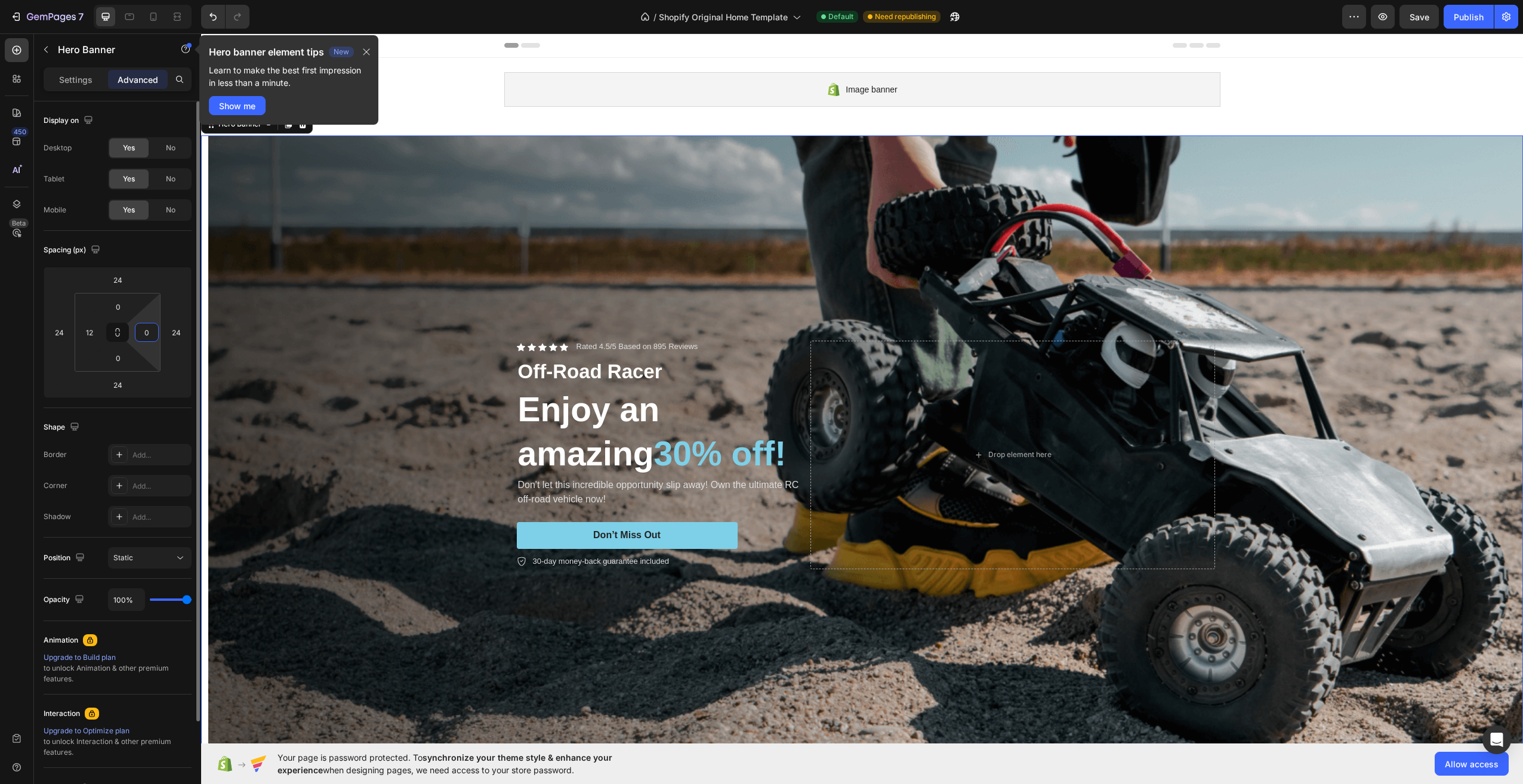
click at [155, 0] on html "7 / Shopify Original Home Template Default Need republishing Preview Save Publi…" at bounding box center [762, 0] width 1523 height 0
click at [150, 337] on input "0" at bounding box center [147, 332] width 18 height 18
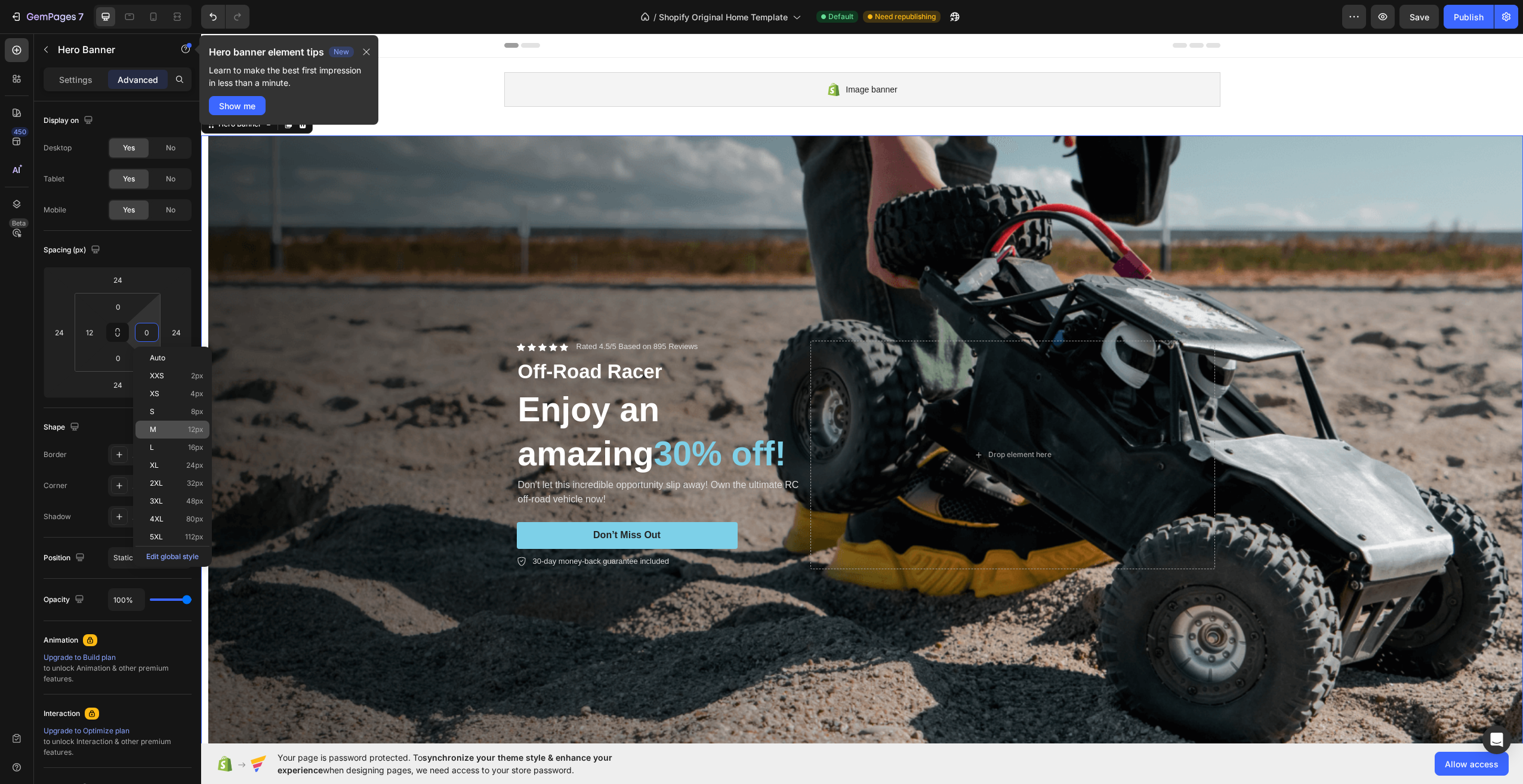
click at [193, 429] on span "12px" at bounding box center [196, 429] width 16 height 8
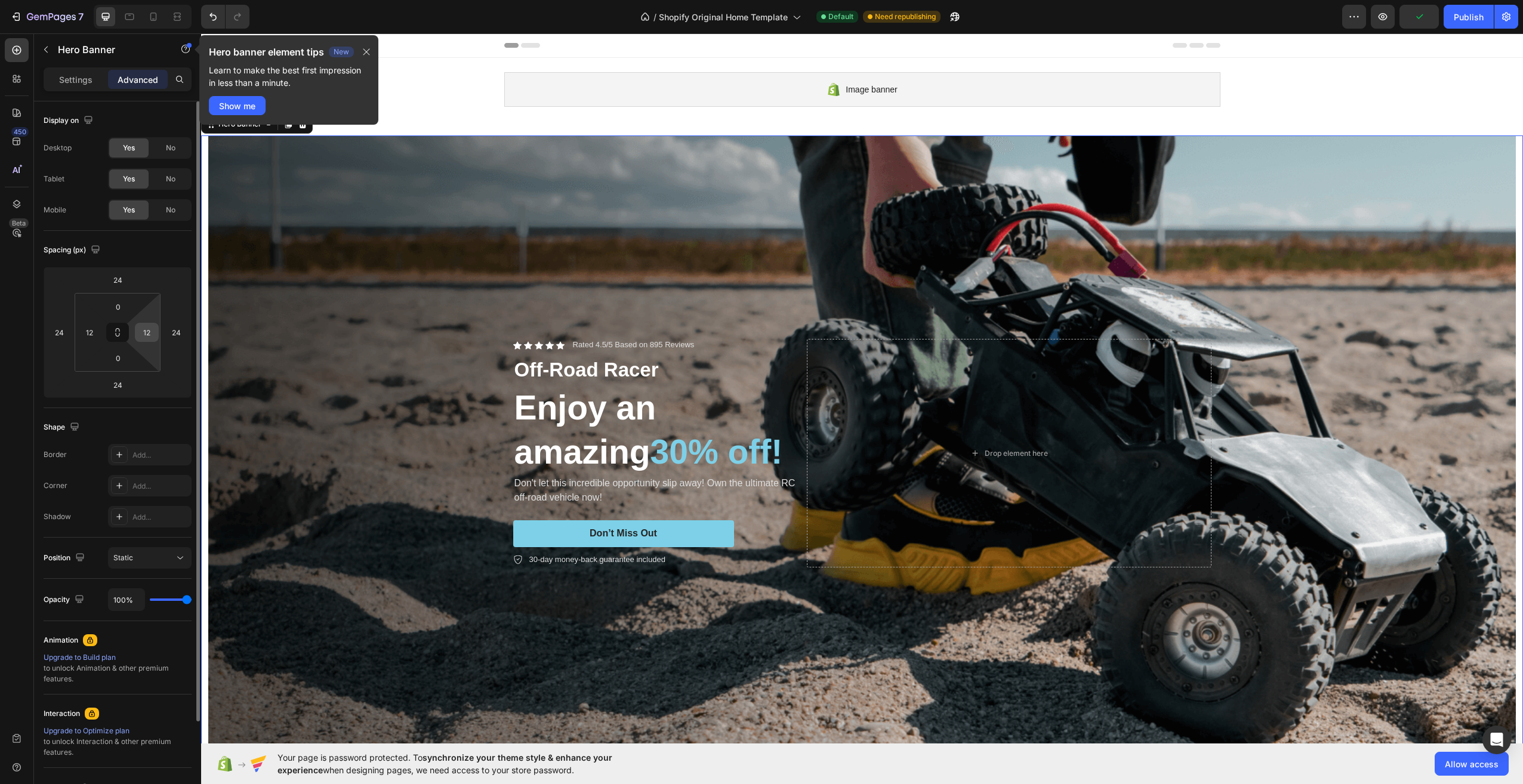
click at [149, 333] on input "12" at bounding box center [147, 332] width 18 height 18
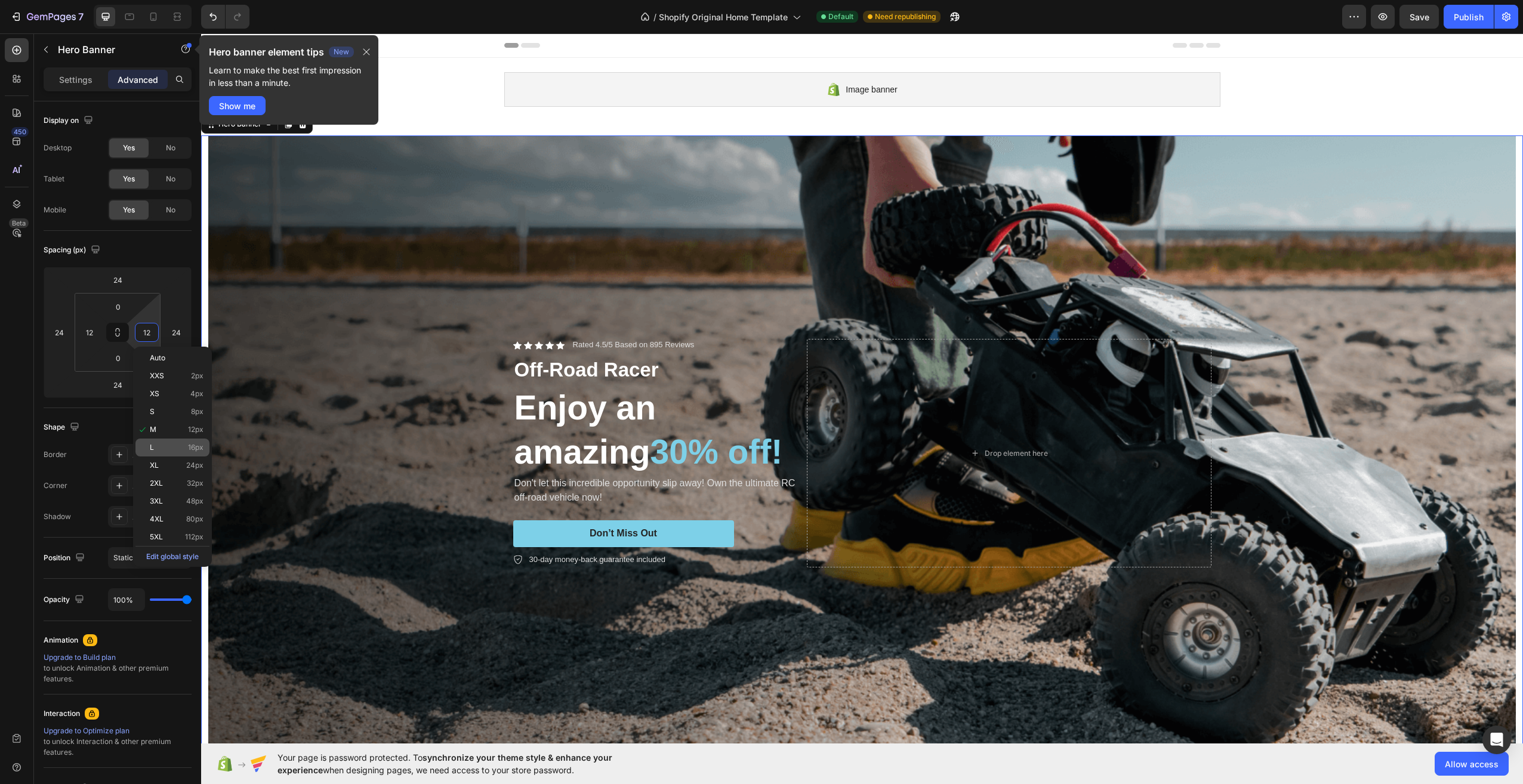
click at [195, 448] on span "16px" at bounding box center [196, 448] width 16 height 8
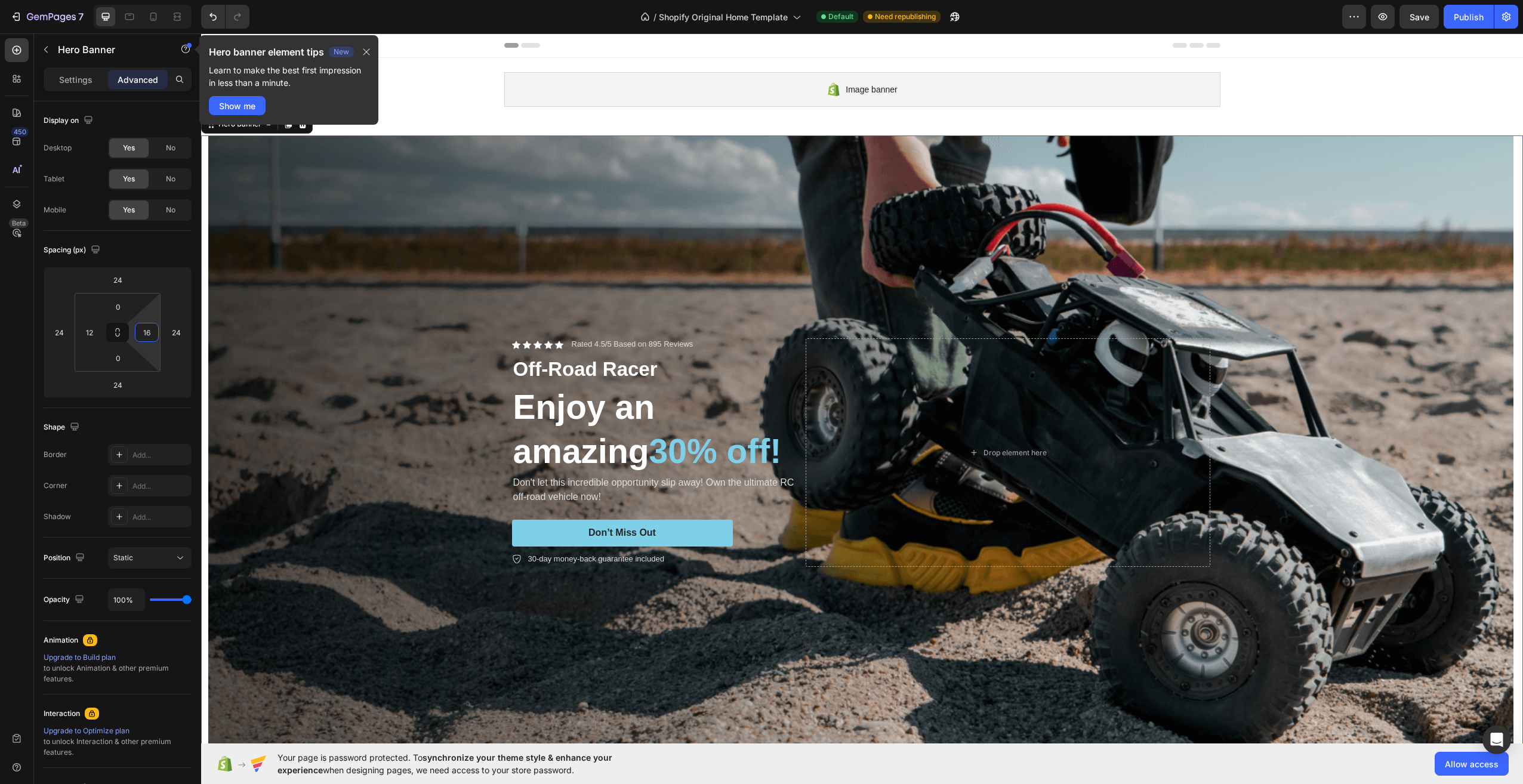
click at [152, 0] on html "7 / Shopify Original Home Template Default Need republishing Preview Save Publi…" at bounding box center [762, 0] width 1523 height 0
click at [147, 336] on input "16" at bounding box center [147, 332] width 18 height 18
click at [188, 463] on span "24px" at bounding box center [195, 465] width 18 height 8
type input "24"
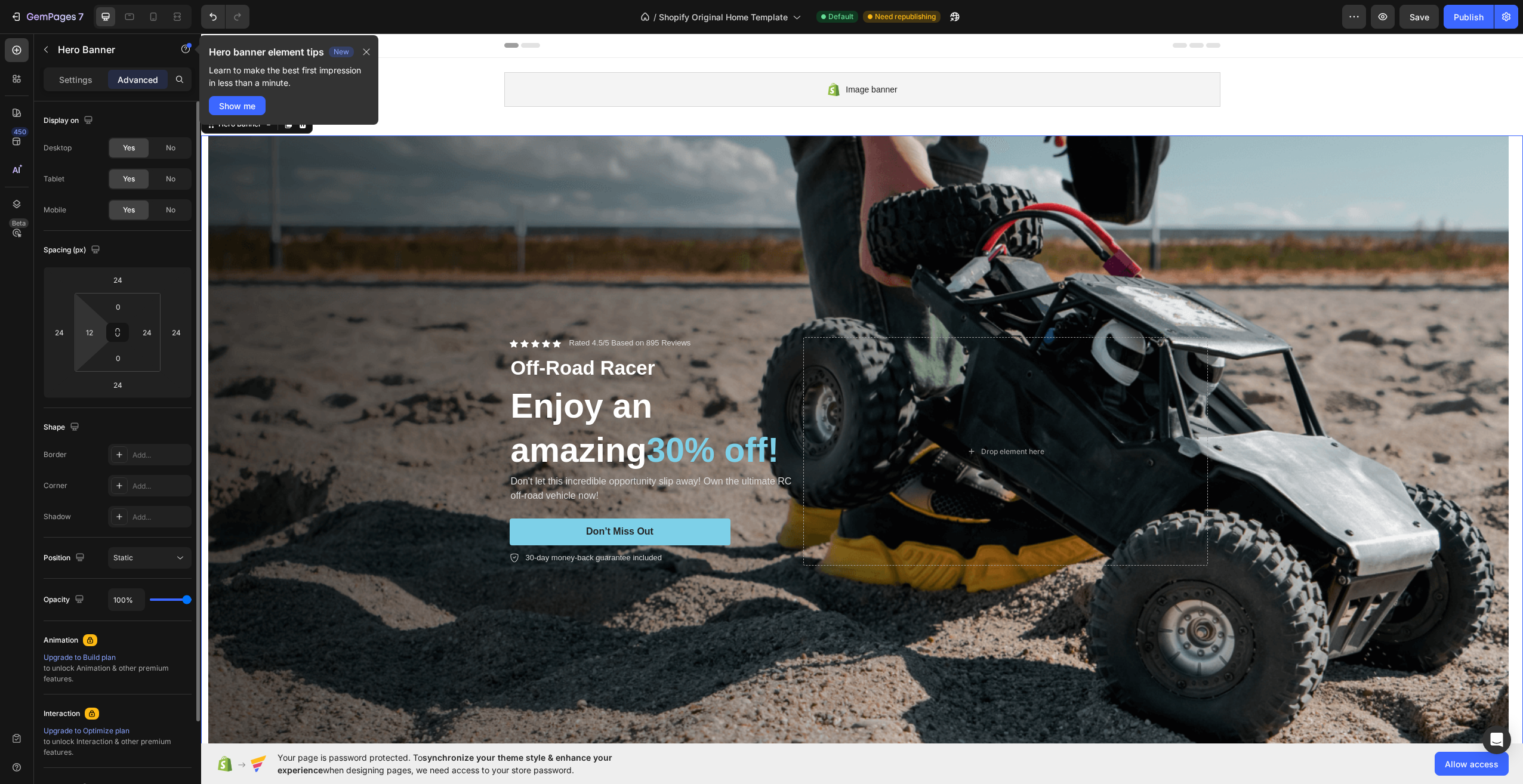
click at [88, 0] on html "7 / Shopify Original Home Template Default Need republishing Preview Save Publi…" at bounding box center [762, 0] width 1523 height 0
click at [89, 268] on div "24 24 24 24 0 12 0 24" at bounding box center [117, 331] width 148 height 131
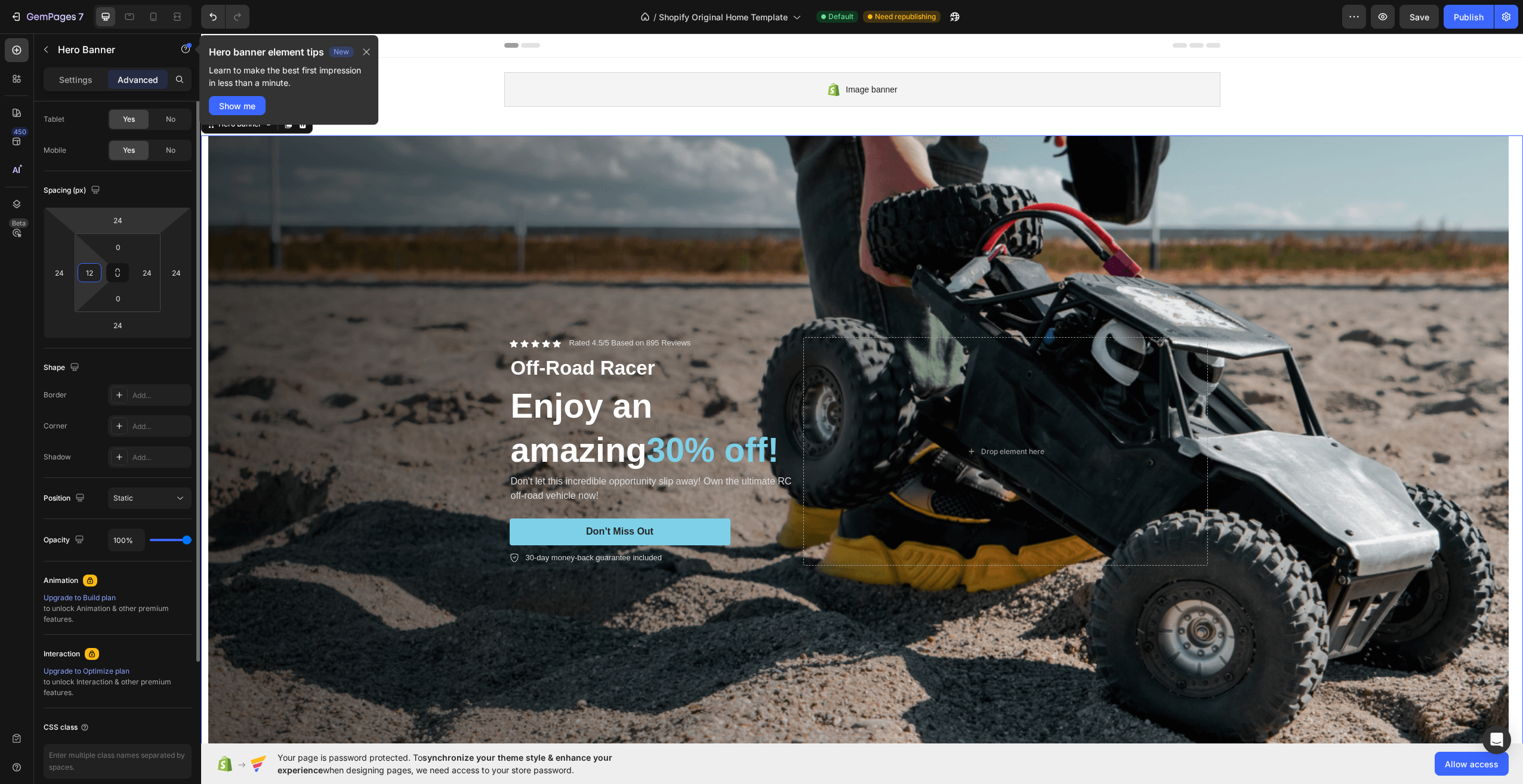
scroll to position [60, 0]
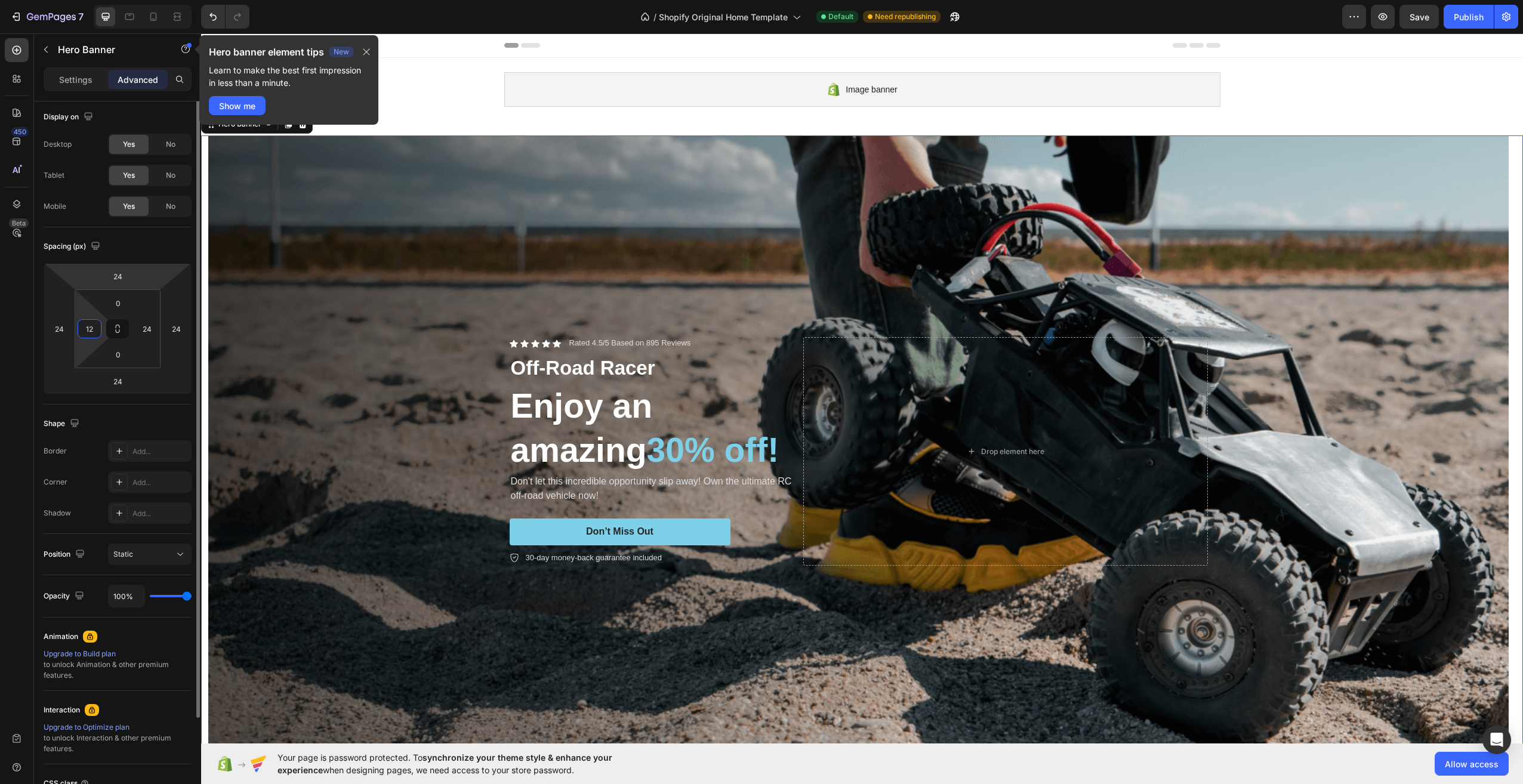
click at [89, 280] on div "24 24 24 24 0 12 0 24" at bounding box center [117, 328] width 148 height 131
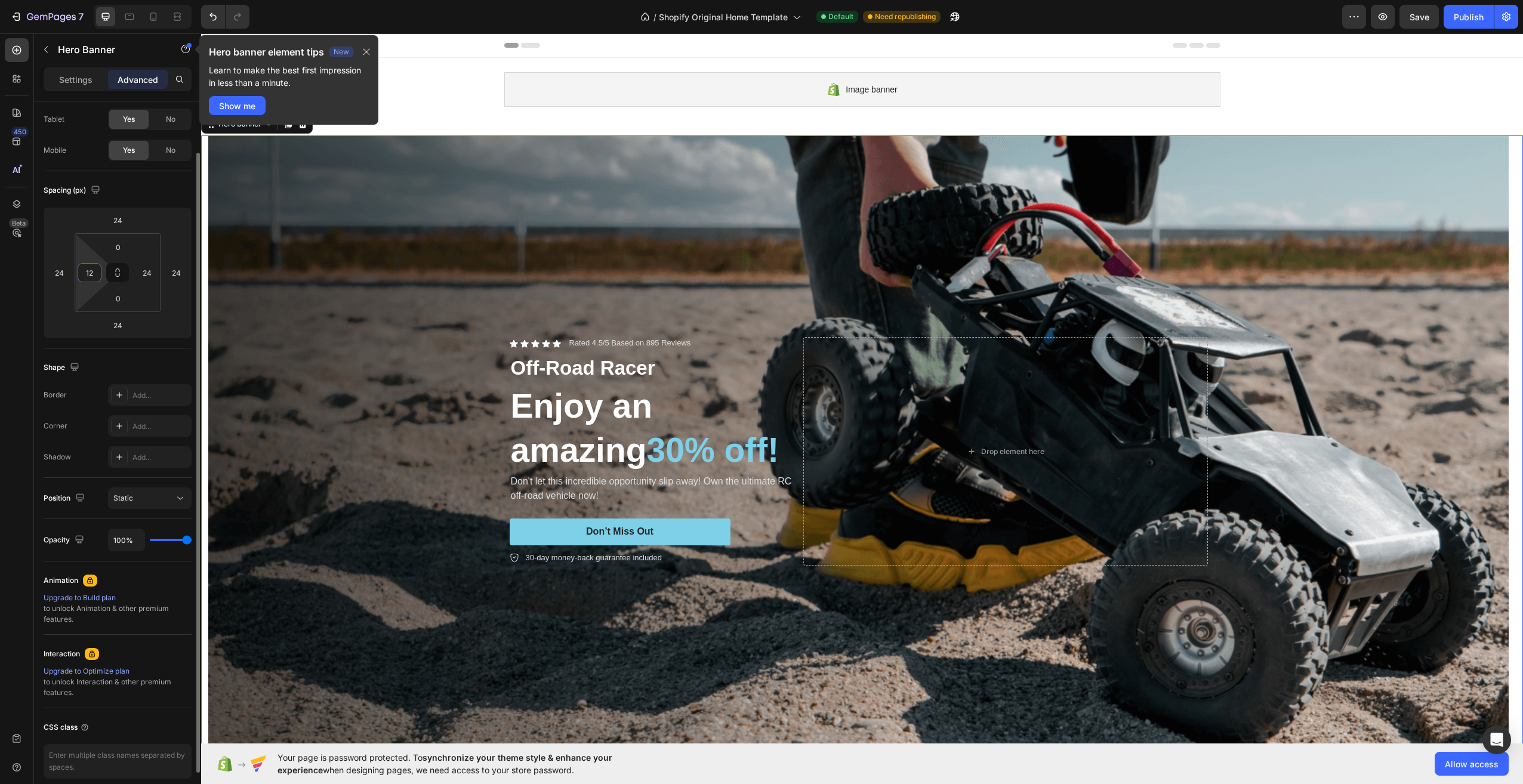
click at [97, 269] on input "12" at bounding box center [90, 272] width 18 height 18
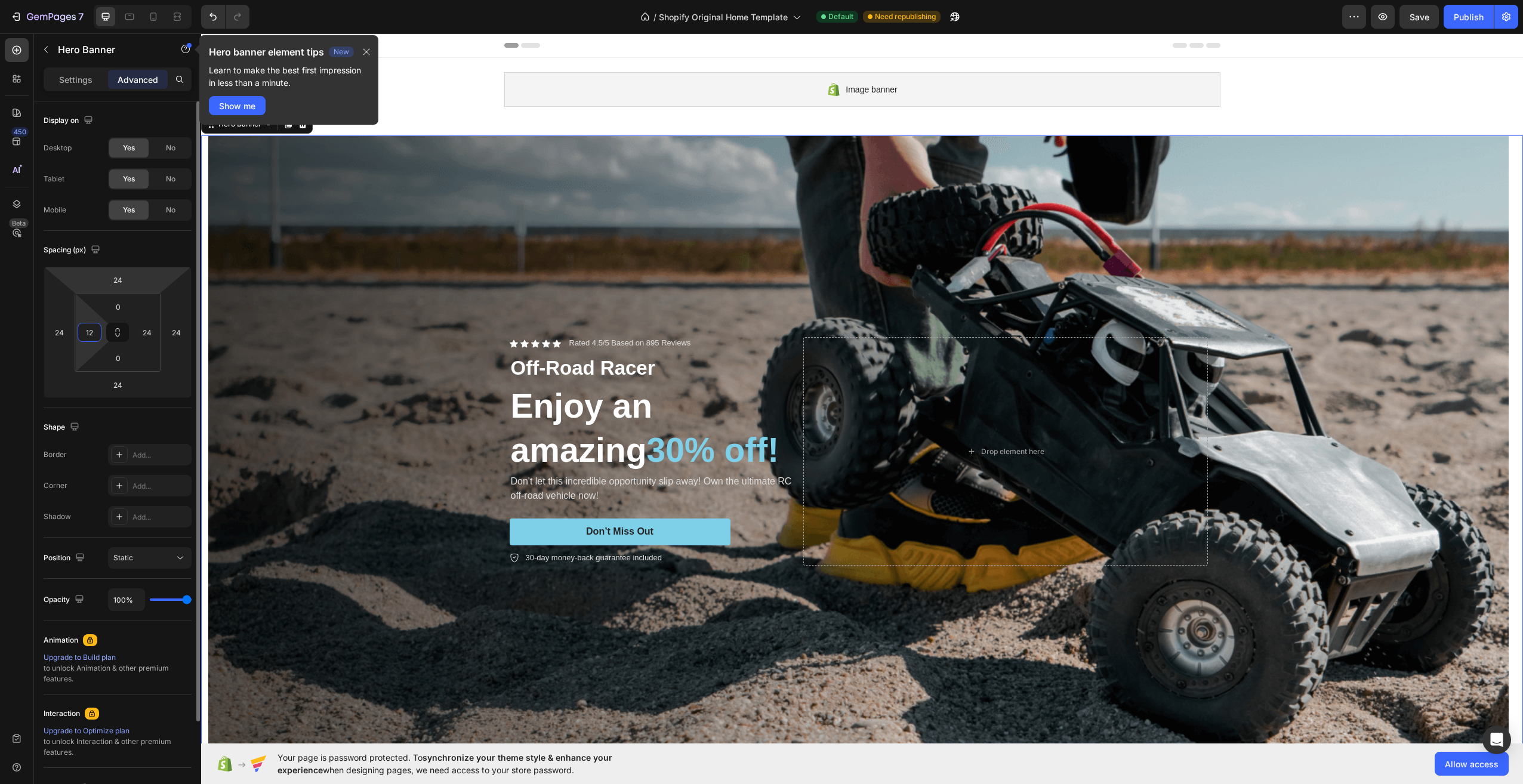
click at [96, 271] on div "24 24 24 24 0 12 0 24" at bounding box center [117, 331] width 148 height 131
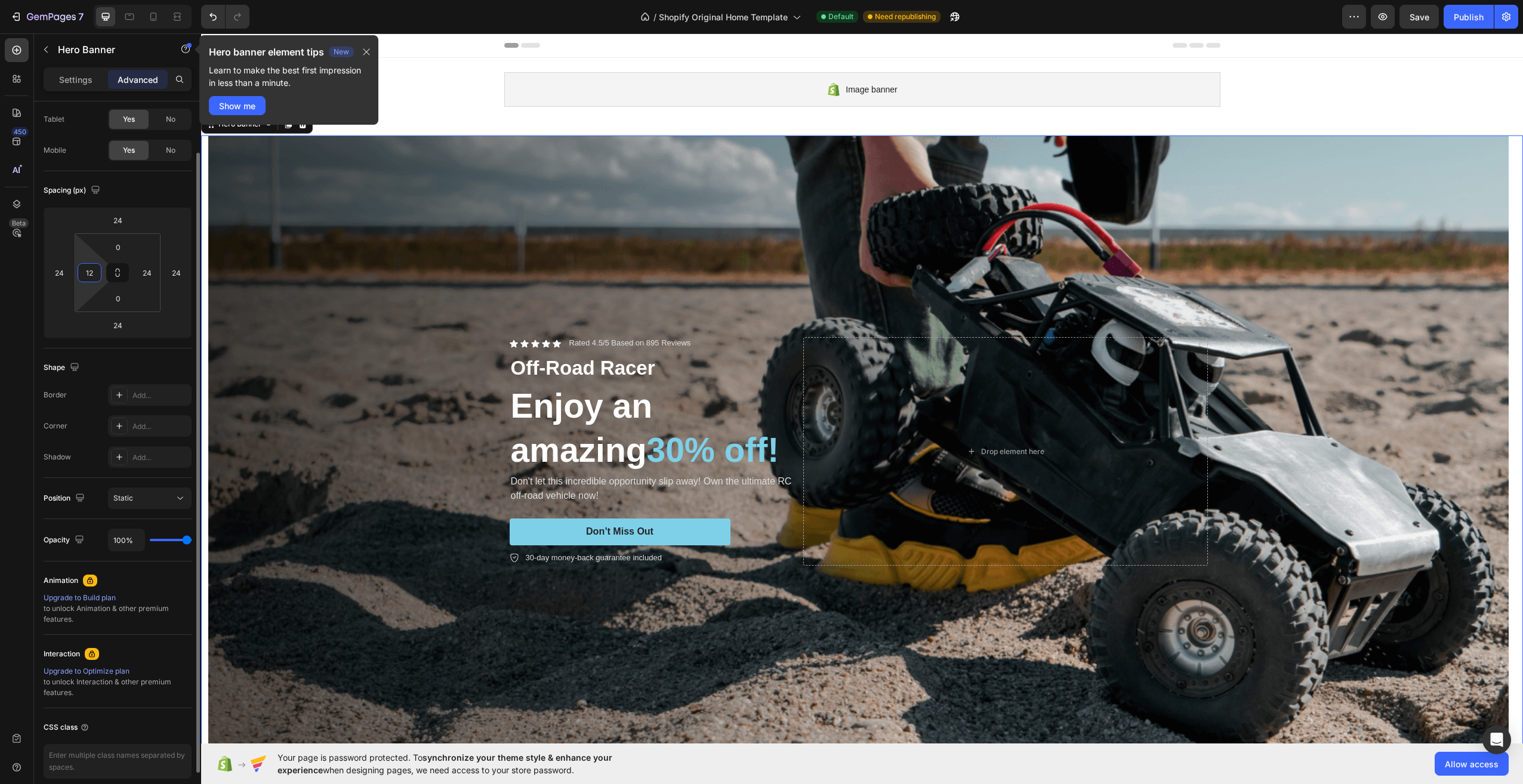
click at [90, 280] on input "12" at bounding box center [90, 272] width 18 height 18
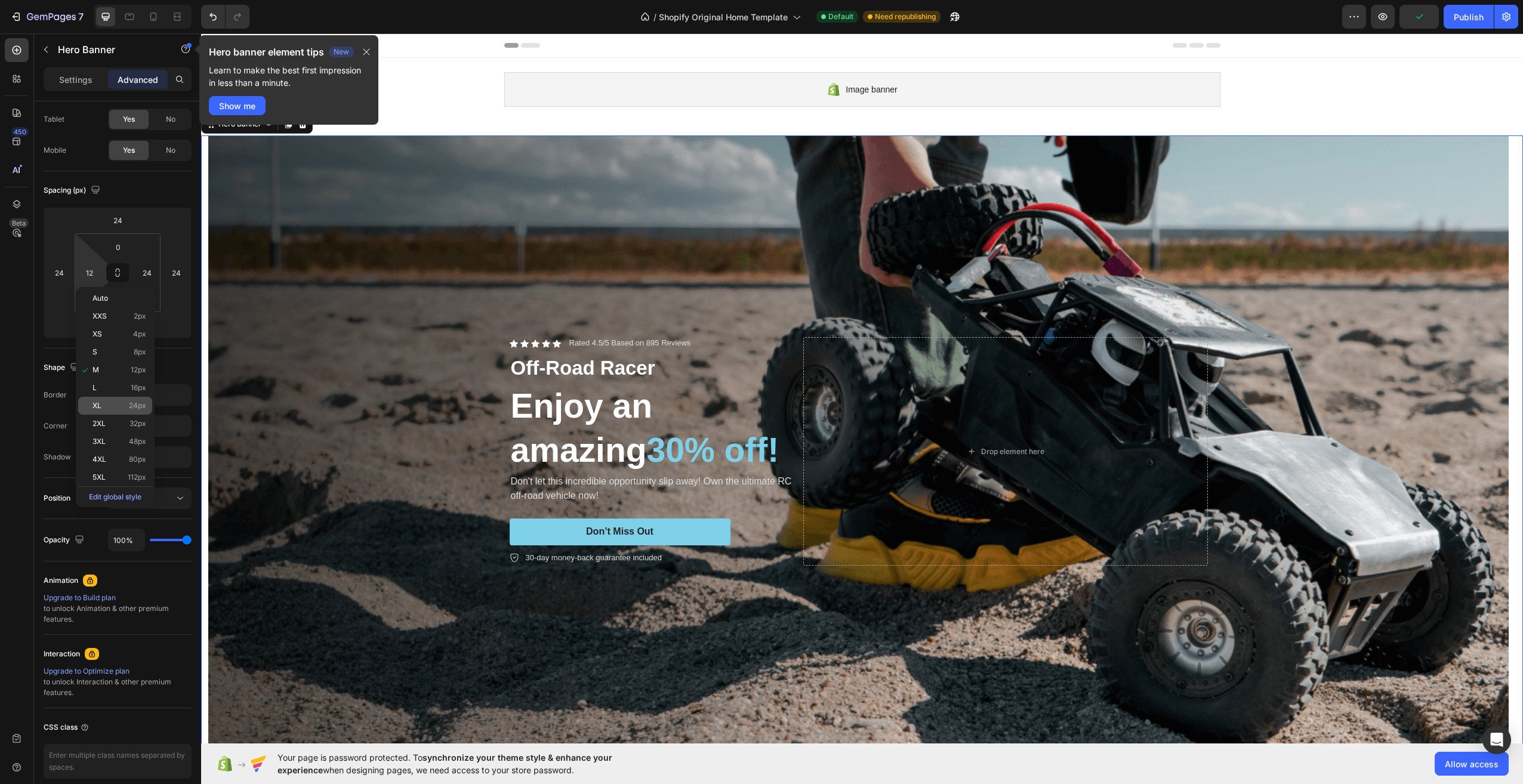
click at [143, 404] on span "24px" at bounding box center [138, 405] width 18 height 8
type input "24"
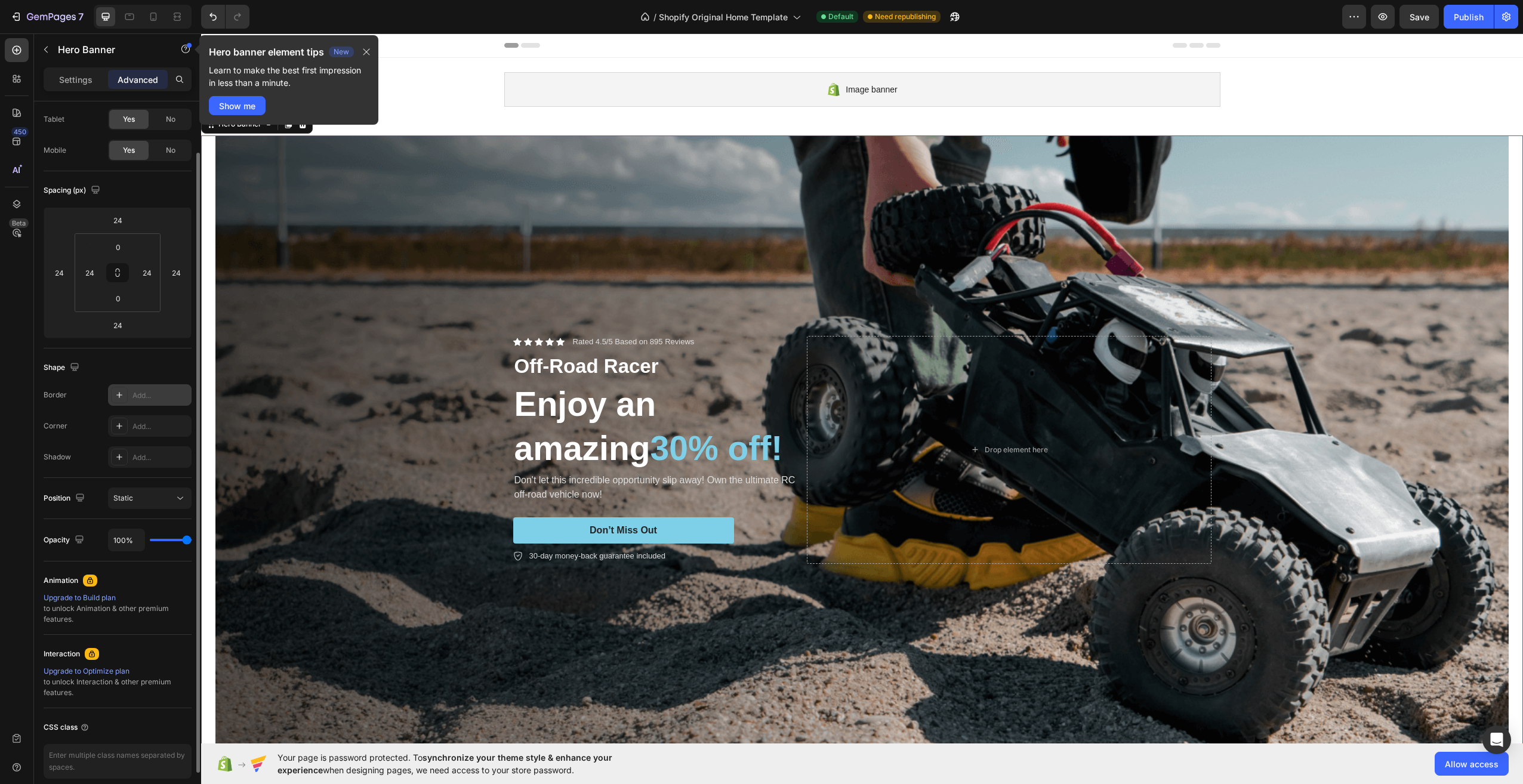
click at [150, 402] on div "Add..." at bounding box center [150, 395] width 84 height 22
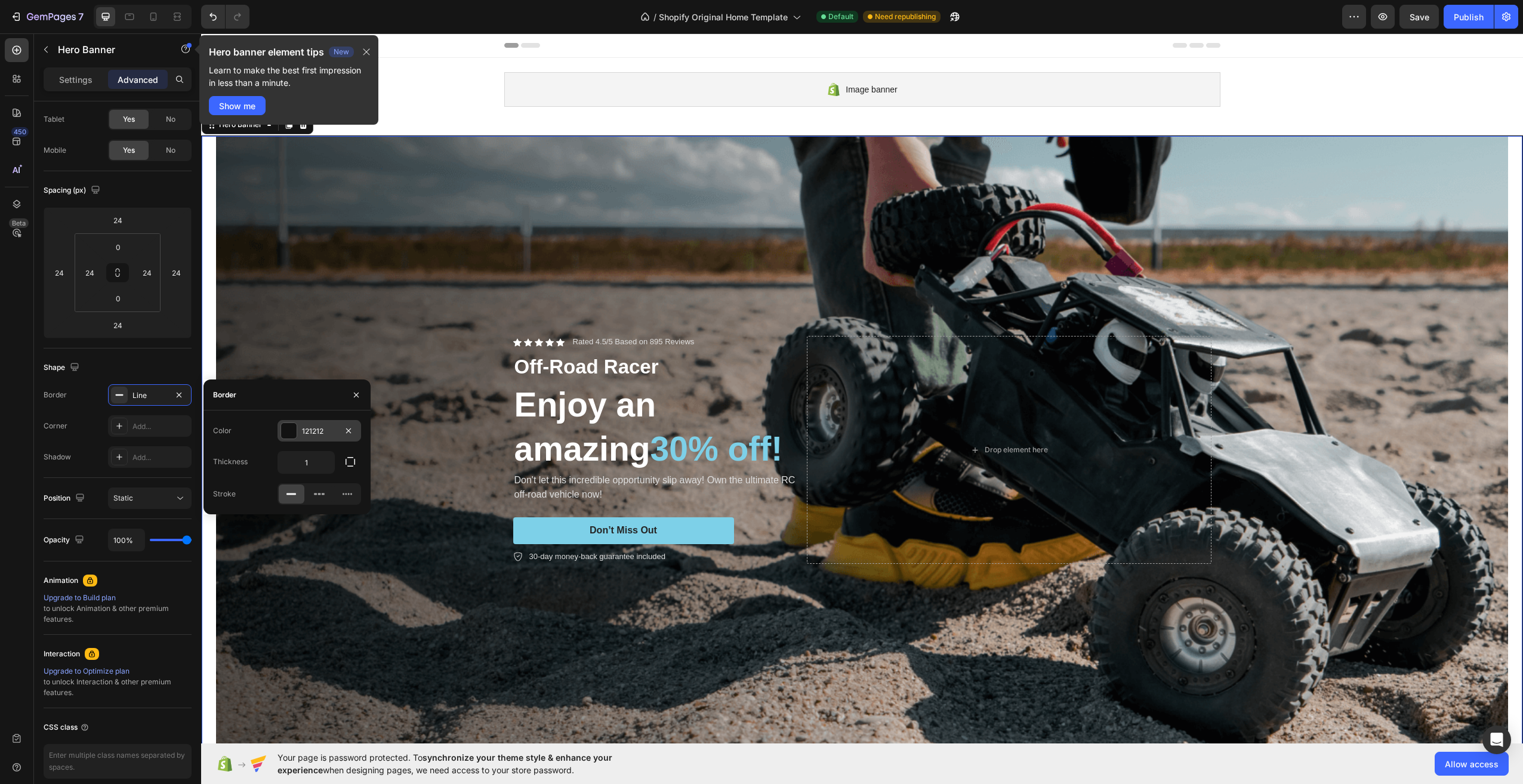
click at [326, 432] on div "121212" at bounding box center [319, 431] width 35 height 11
click at [348, 515] on div at bounding box center [350, 519] width 12 height 12
type input "C5453F"
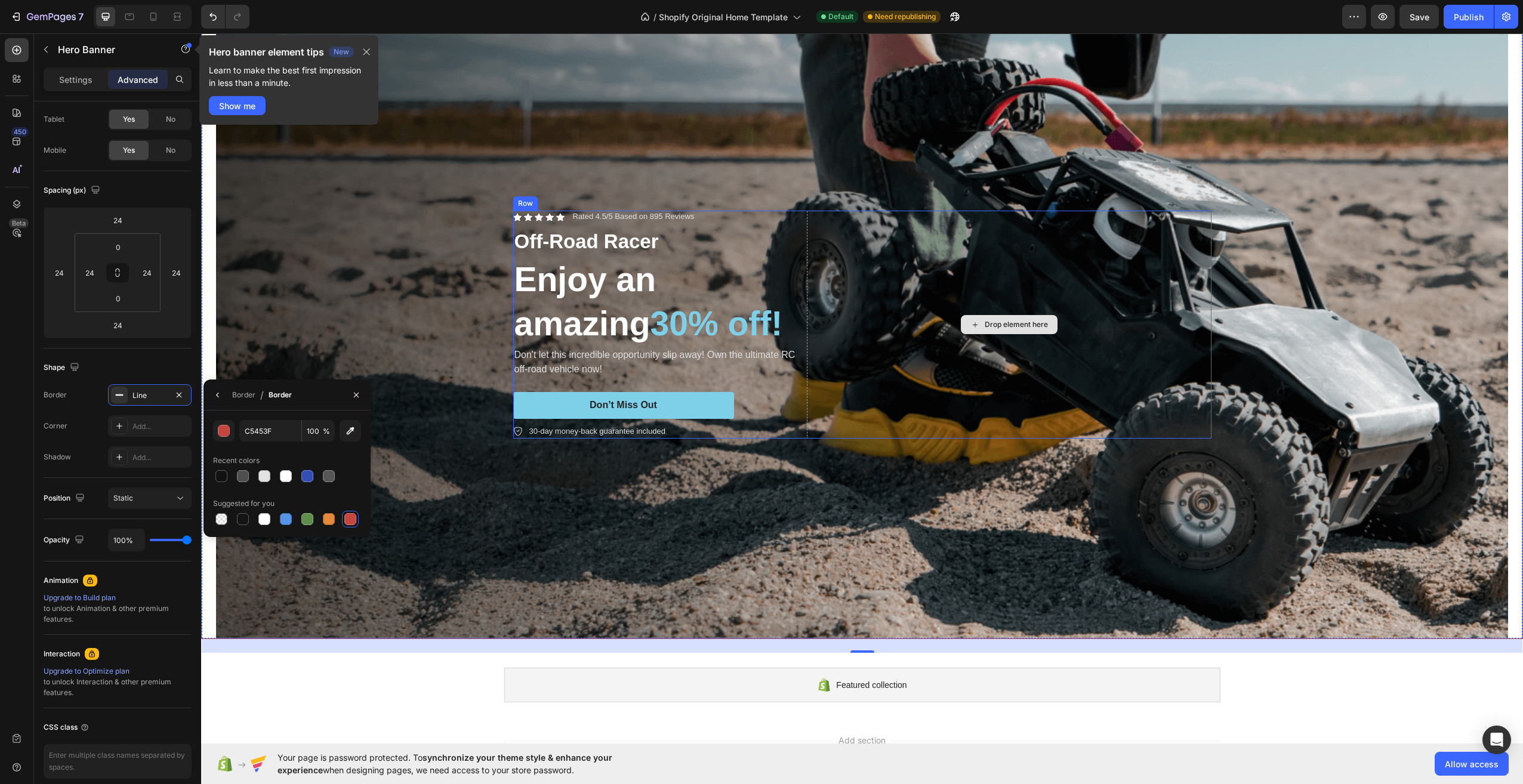
scroll to position [0, 0]
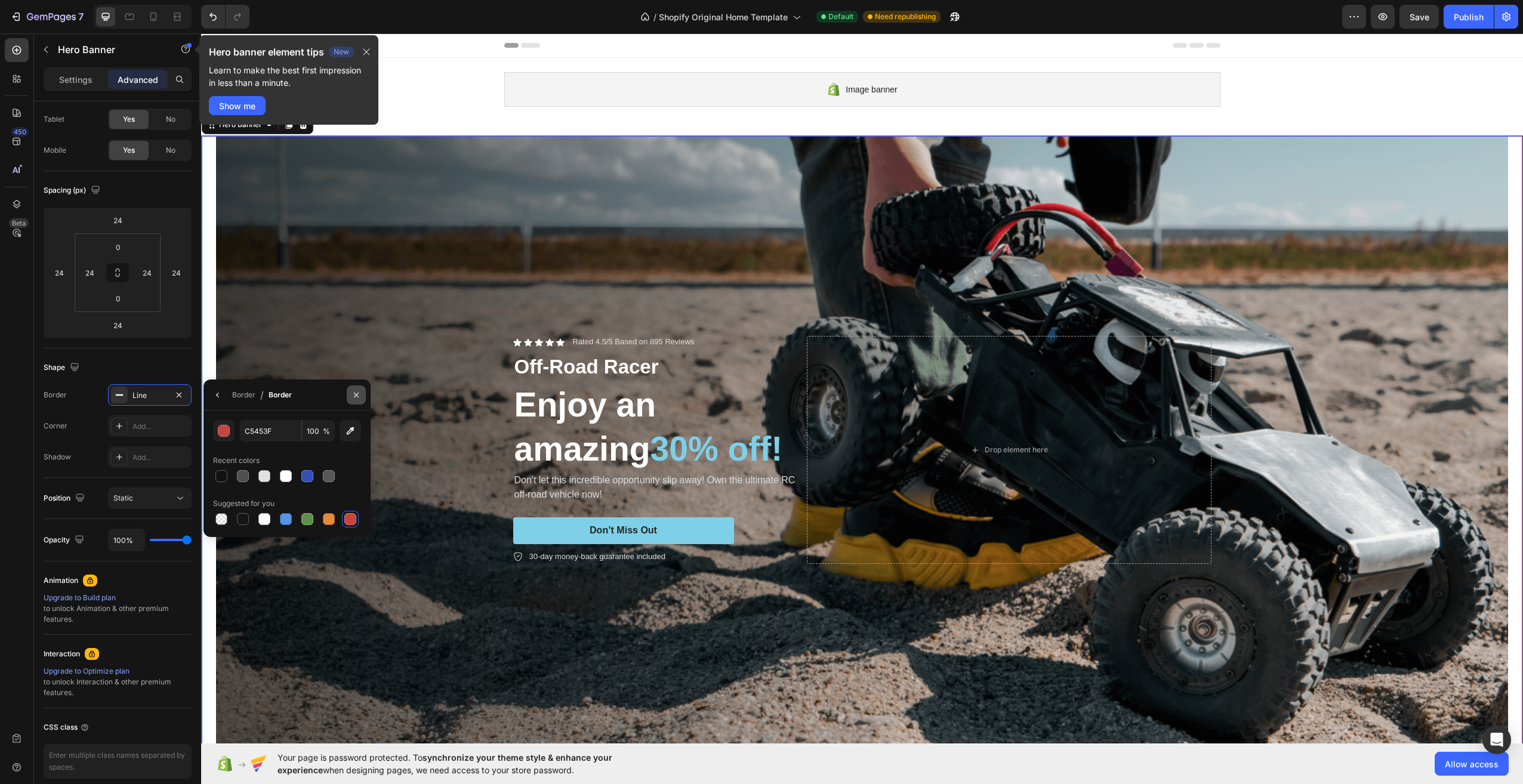
drag, startPoint x: 360, startPoint y: 393, endPoint x: 92, endPoint y: 369, distance: 269.1
click at [360, 393] on icon "button" at bounding box center [356, 395] width 10 height 10
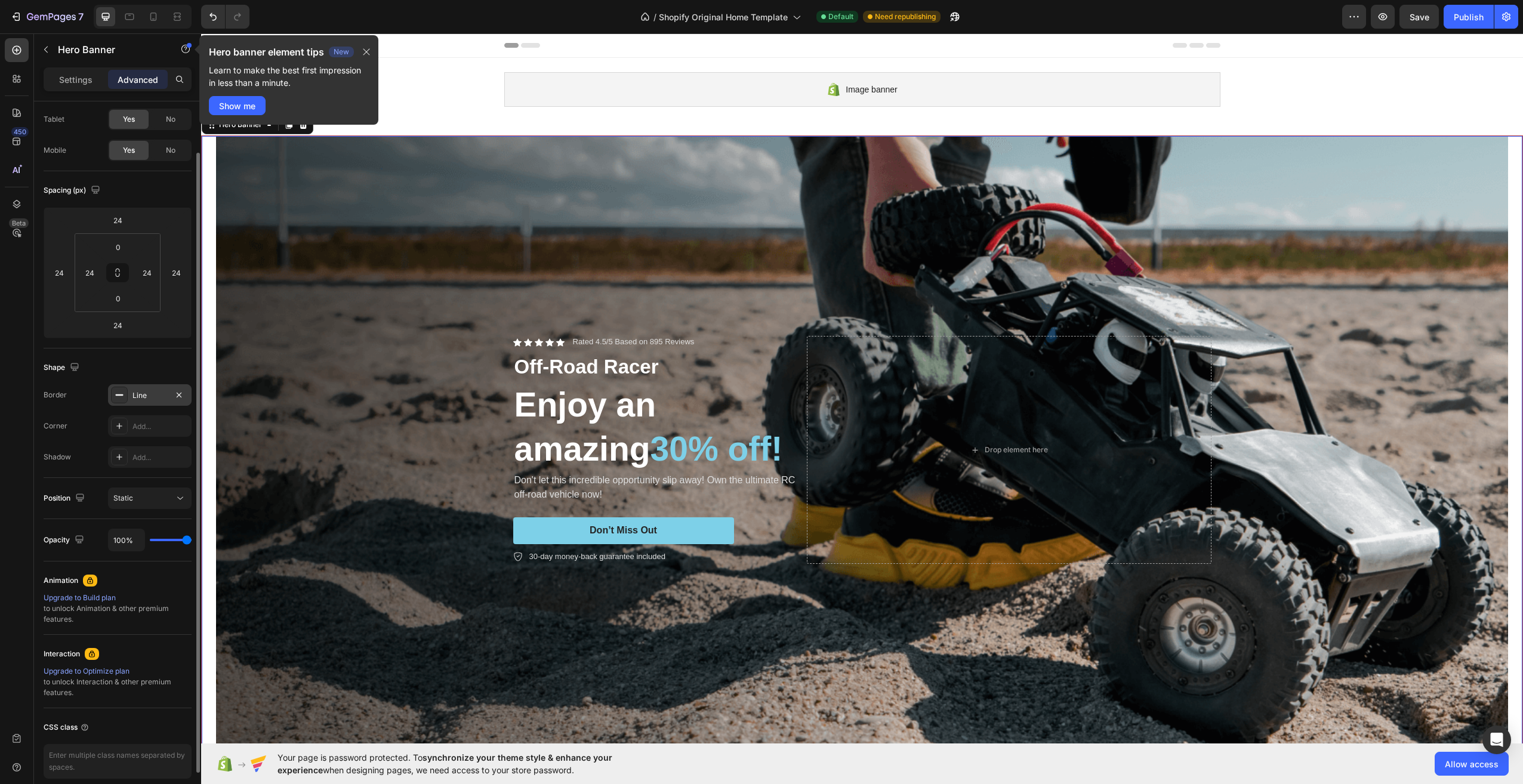
click at [115, 397] on icon at bounding box center [119, 395] width 10 height 10
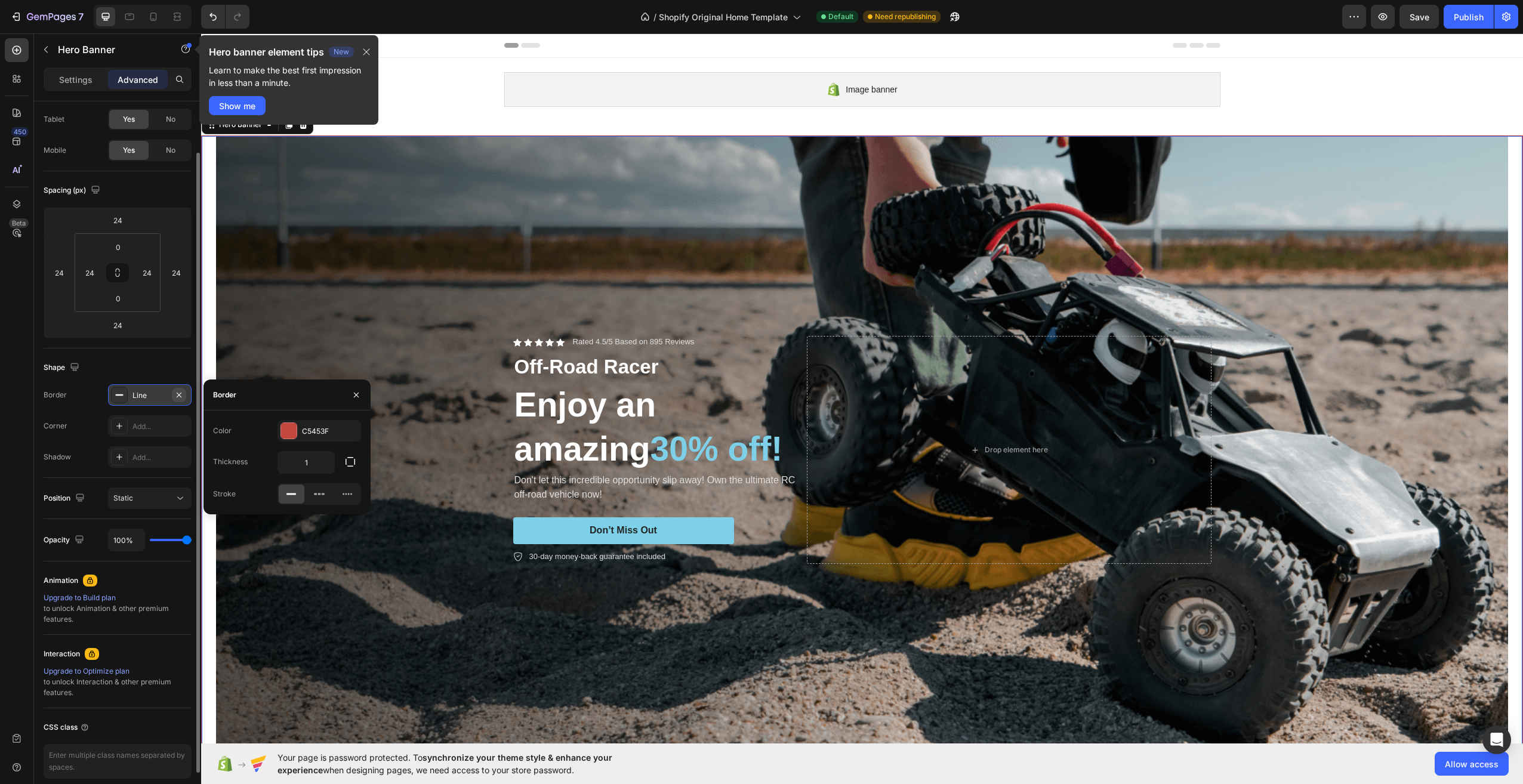
click at [181, 400] on button "button" at bounding box center [179, 394] width 15 height 15
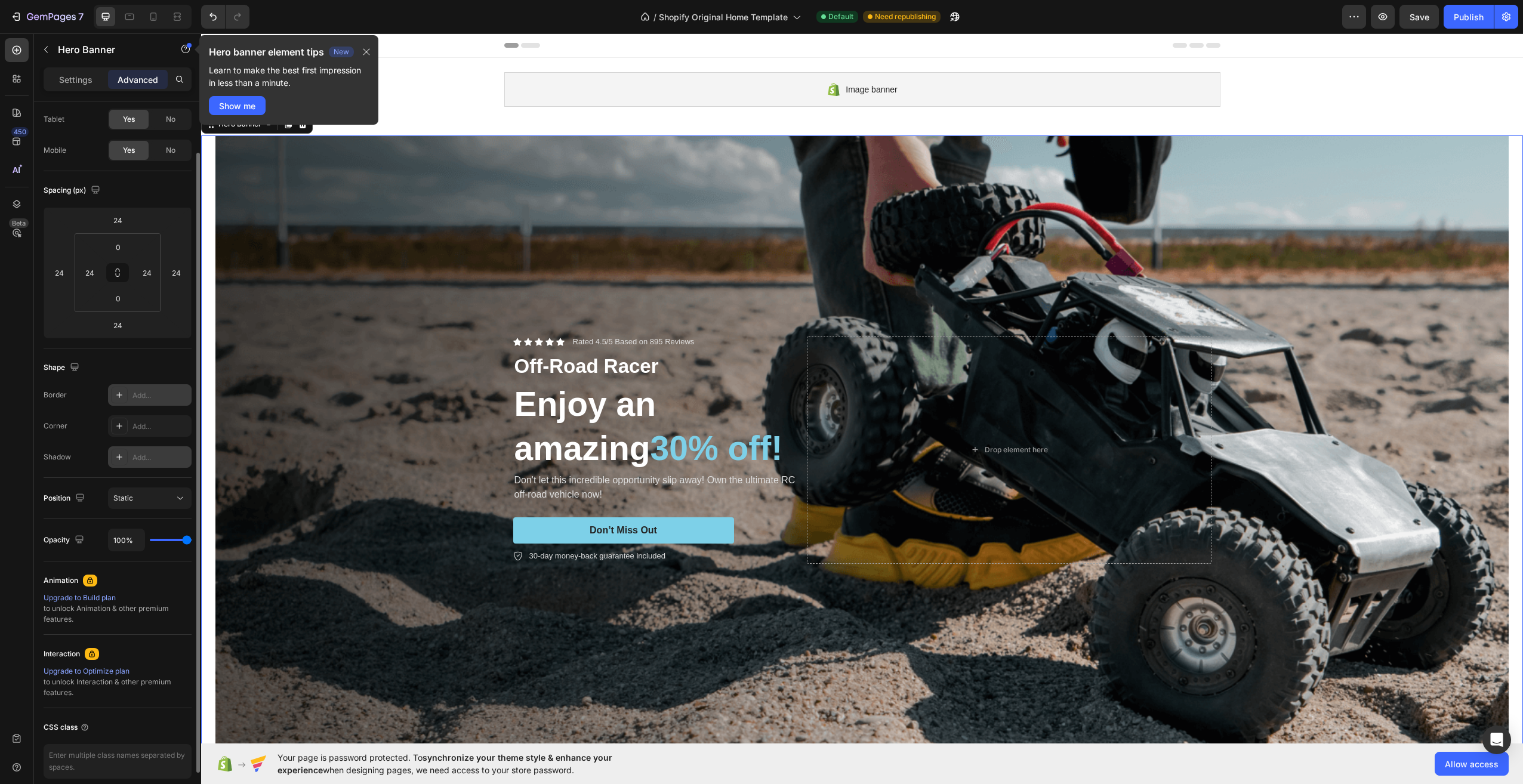
click at [146, 453] on div "Add..." at bounding box center [160, 458] width 56 height 11
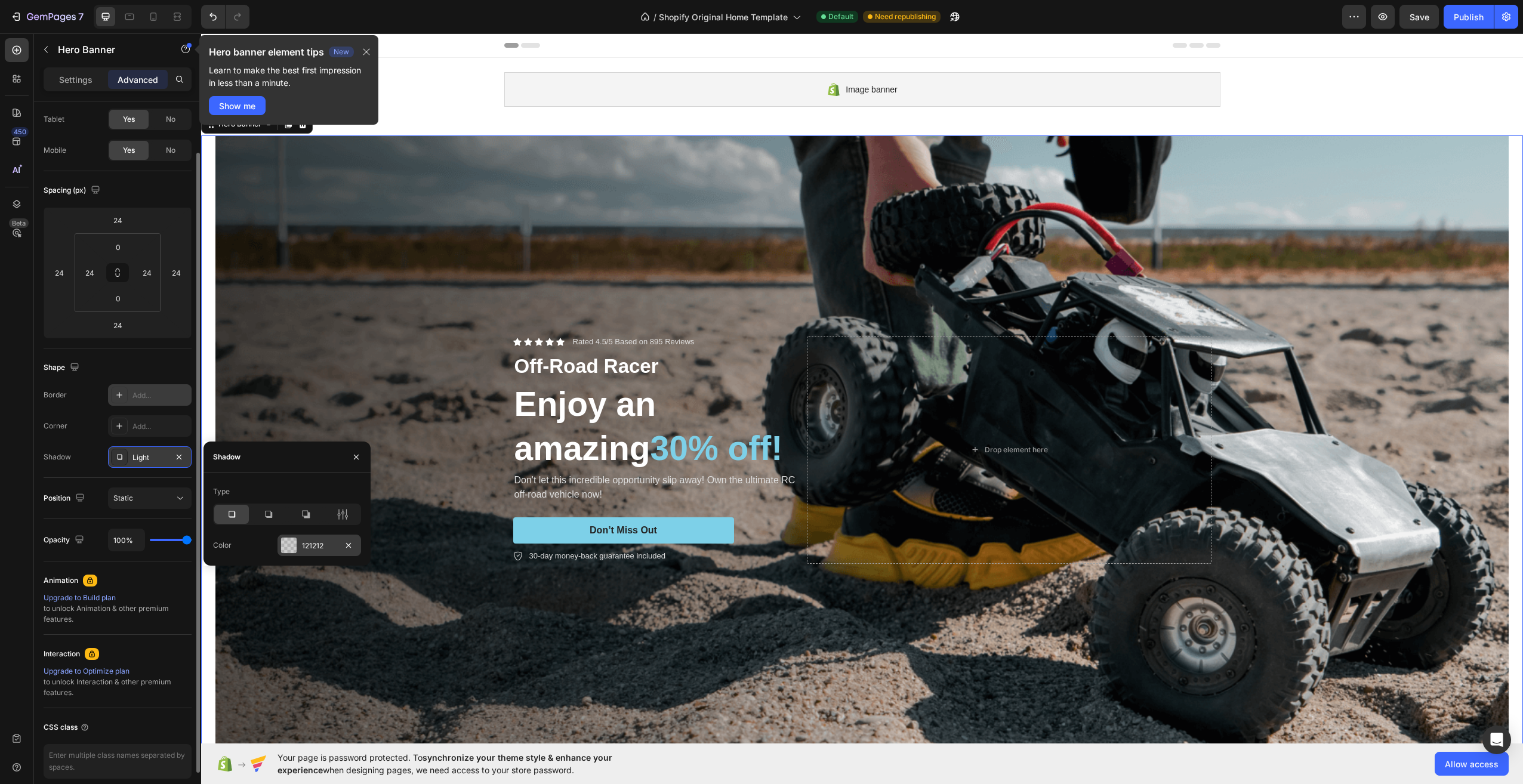
click at [302, 540] on div "121212" at bounding box center [319, 545] width 84 height 22
click at [348, 580] on div at bounding box center [350, 581] width 12 height 12
type input "C5453F"
type input "100"
click at [0, 0] on input "C5453F" at bounding box center [0, 0] width 0 height 0
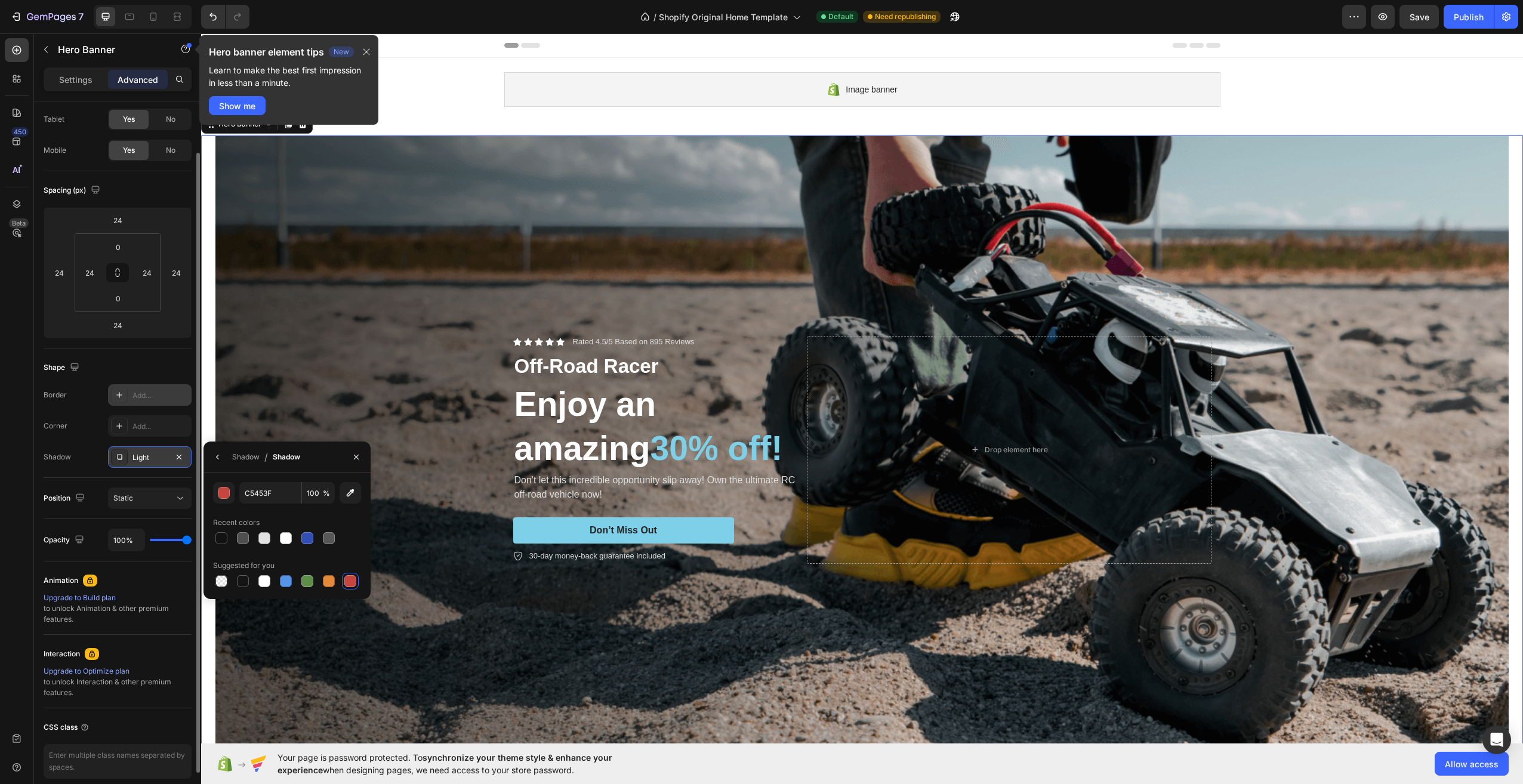
click at [275, 474] on div "C5453F 100 % Recent colors Suggested for you" at bounding box center [286, 535] width 167 height 126
click at [243, 455] on div "Shadow" at bounding box center [246, 457] width 28 height 11
click at [279, 521] on div at bounding box center [268, 514] width 35 height 19
click at [299, 516] on div at bounding box center [305, 514] width 35 height 19
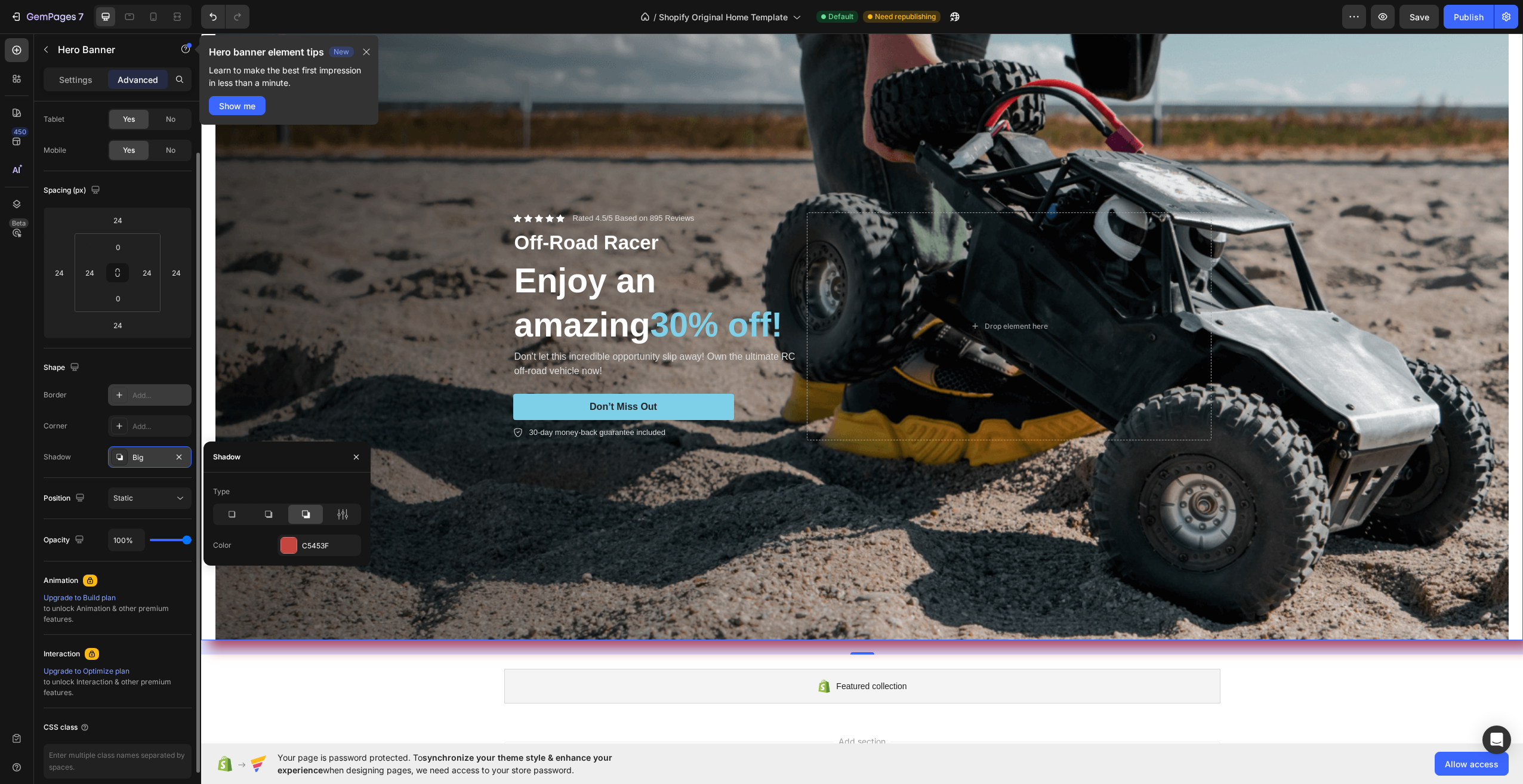
scroll to position [117, 0]
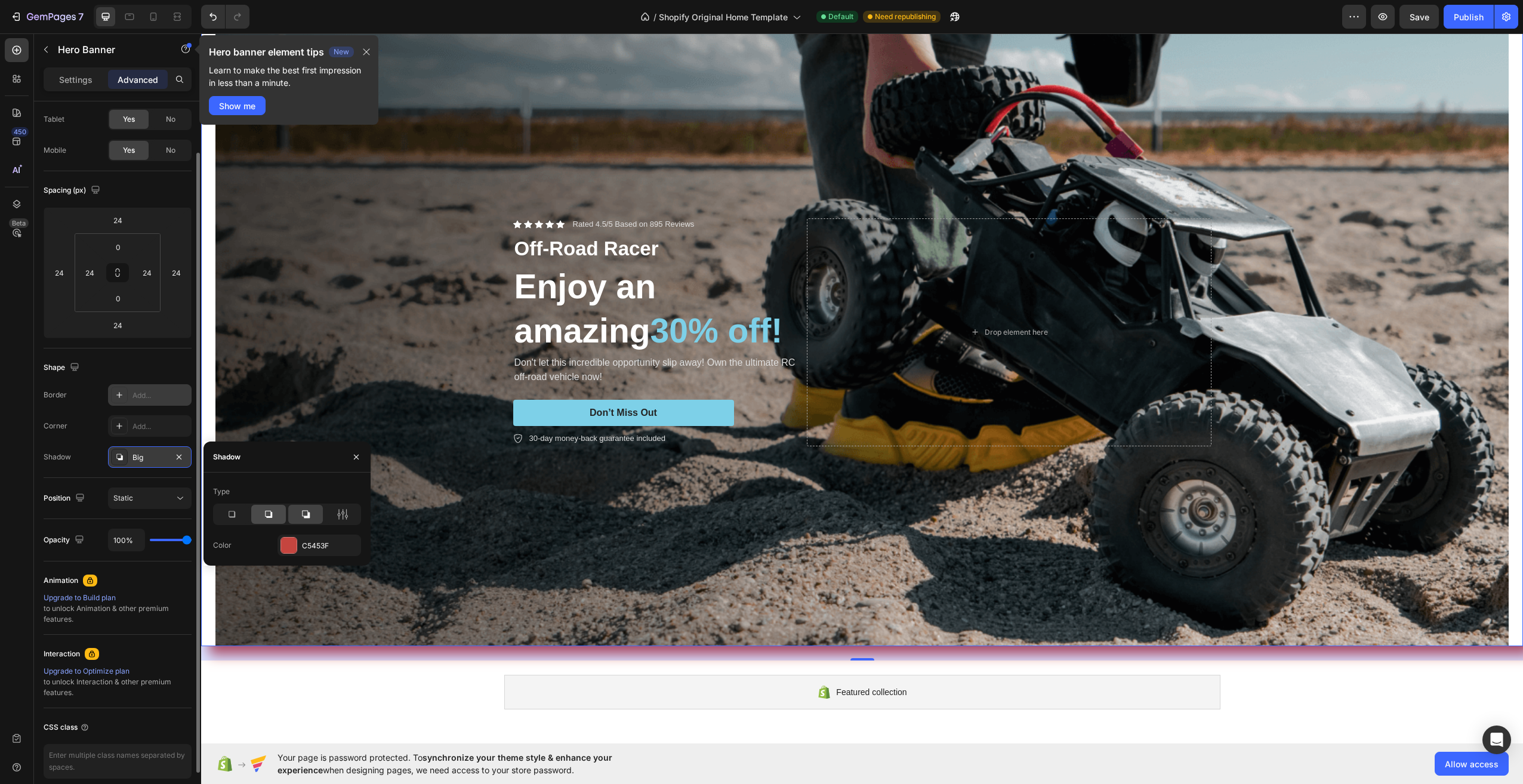
click at [265, 513] on icon at bounding box center [268, 514] width 7 height 7
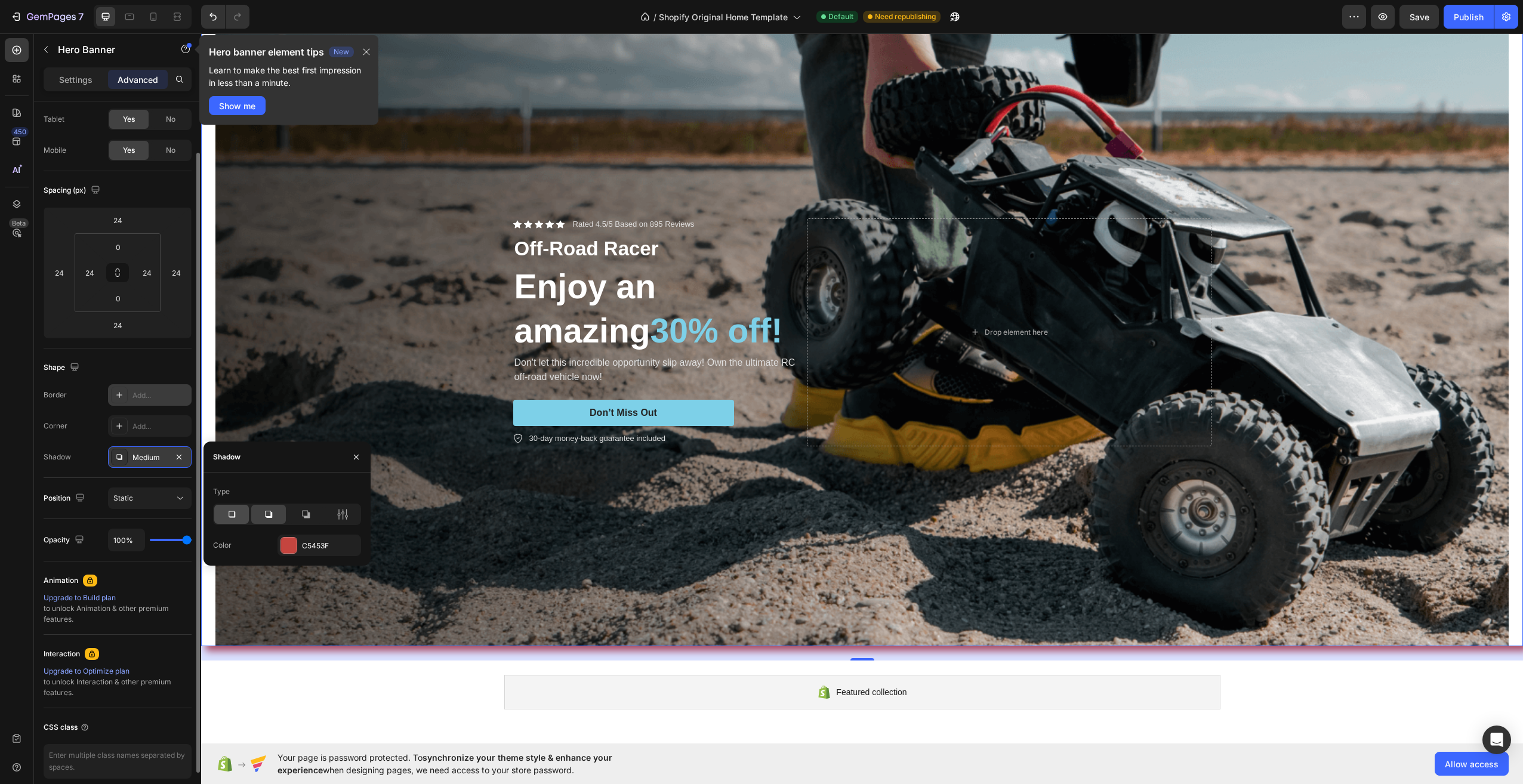
click at [233, 513] on icon at bounding box center [232, 515] width 12 height 12
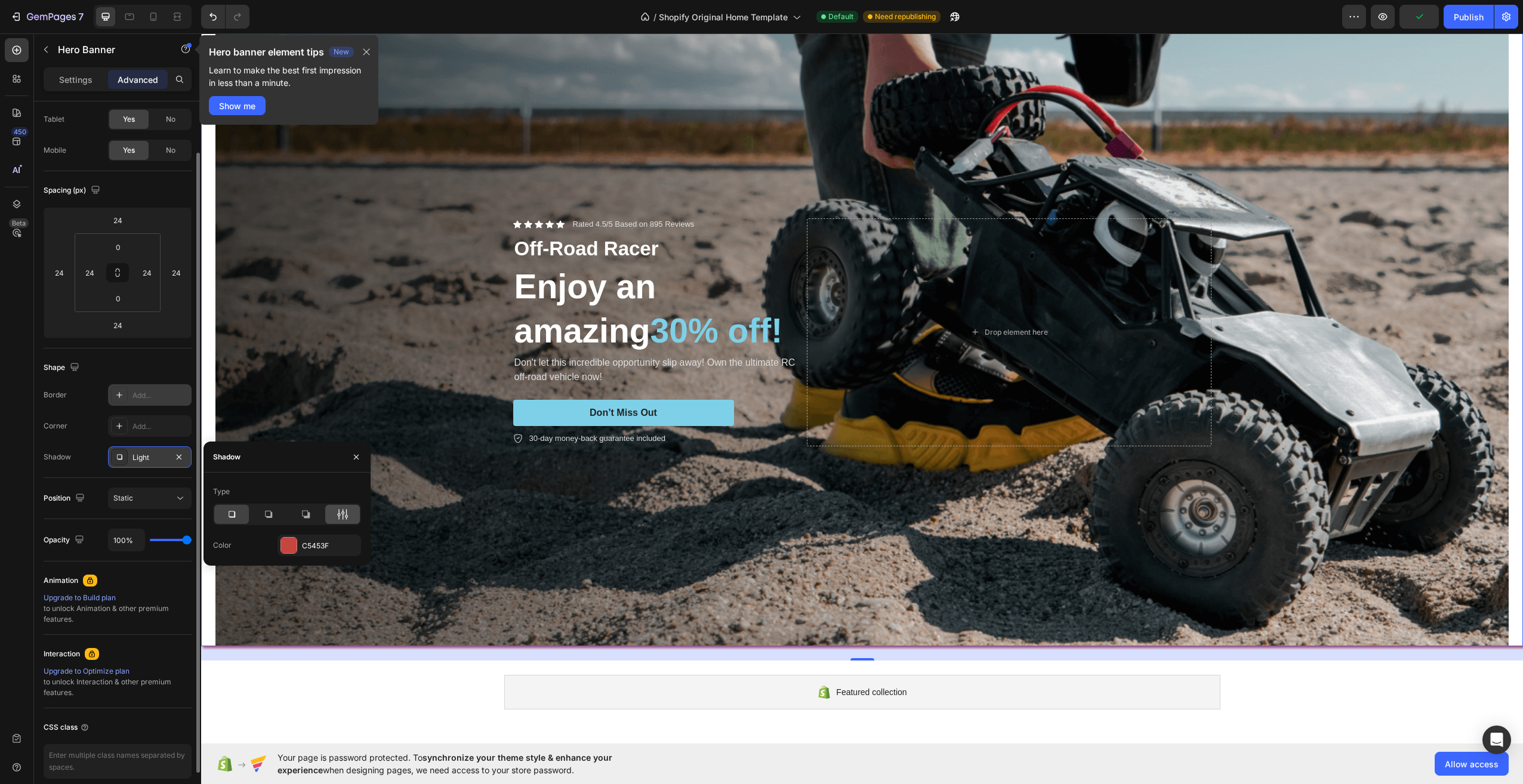
click at [341, 518] on icon at bounding box center [342, 515] width 12 height 12
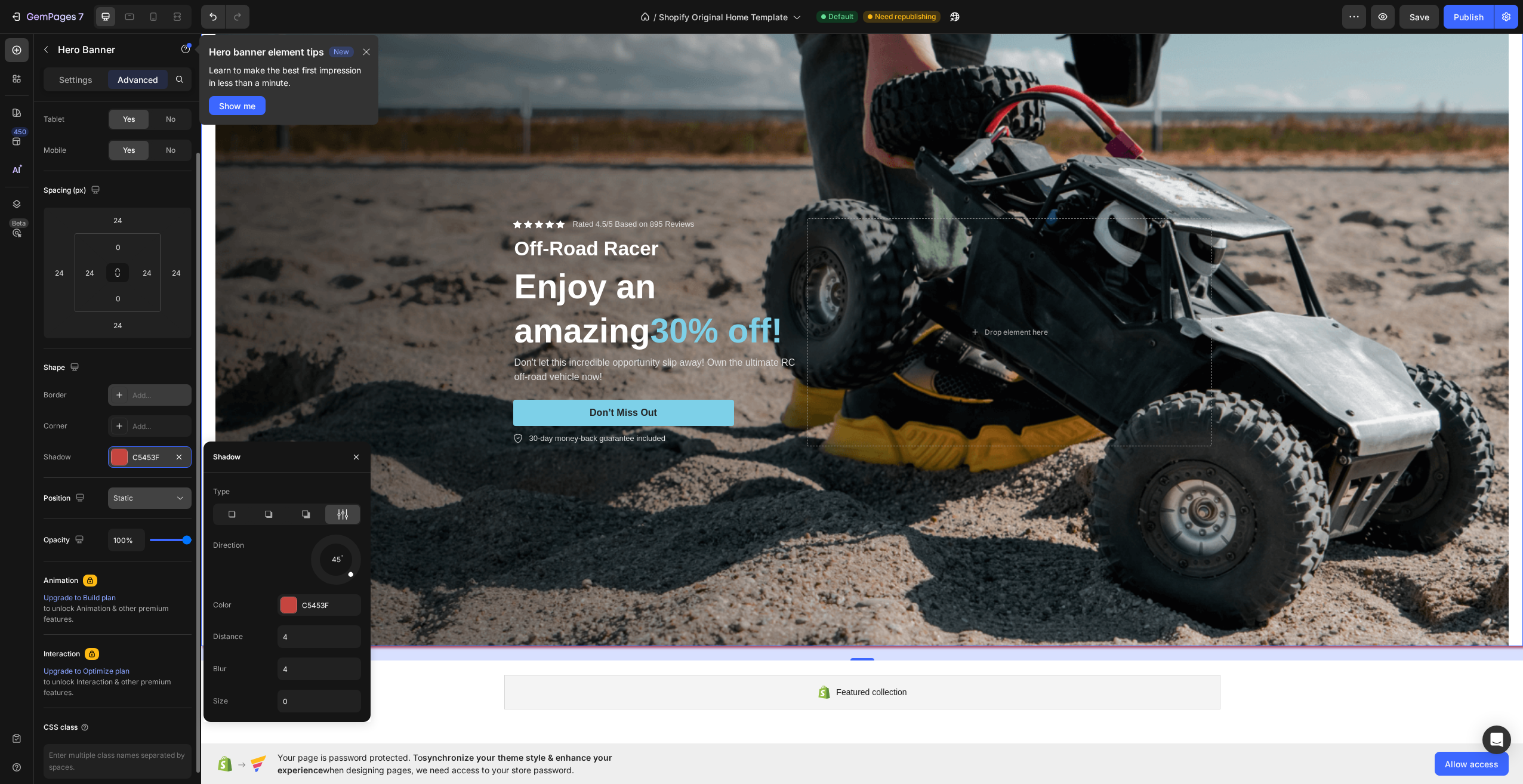
click at [172, 501] on div "Static" at bounding box center [144, 498] width 61 height 11
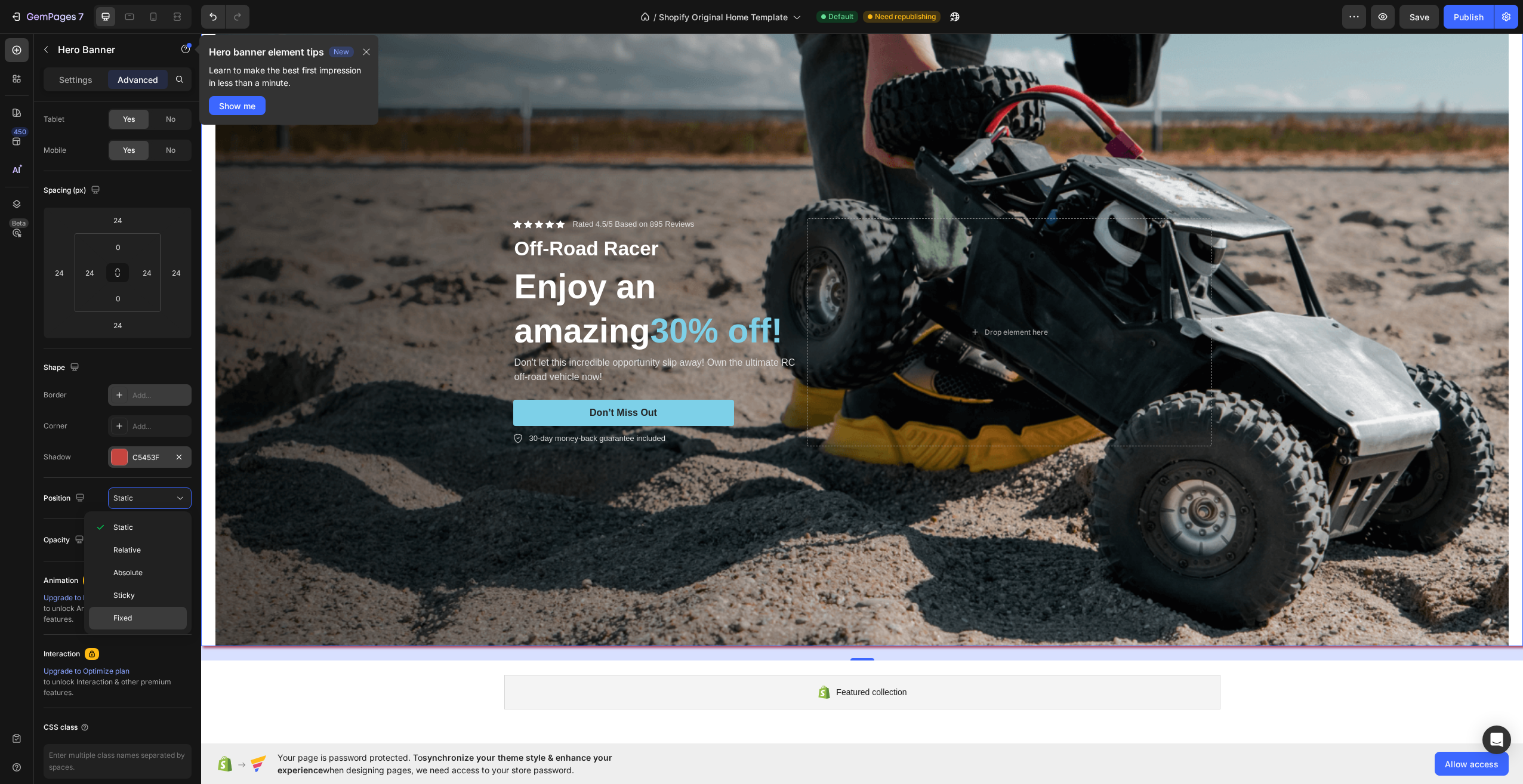
click at [146, 614] on p "Fixed" at bounding box center [147, 617] width 68 height 11
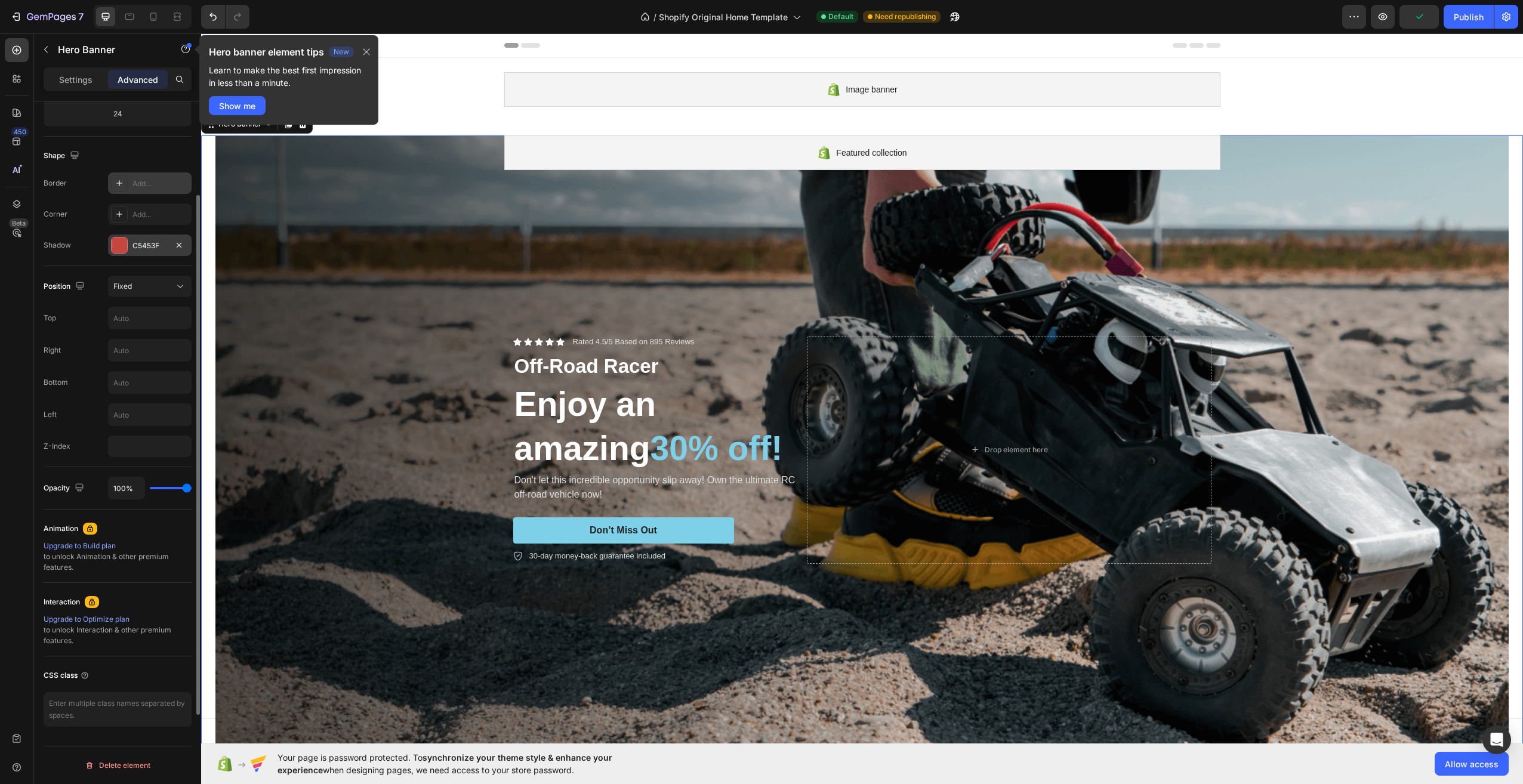
scroll to position [152, 0]
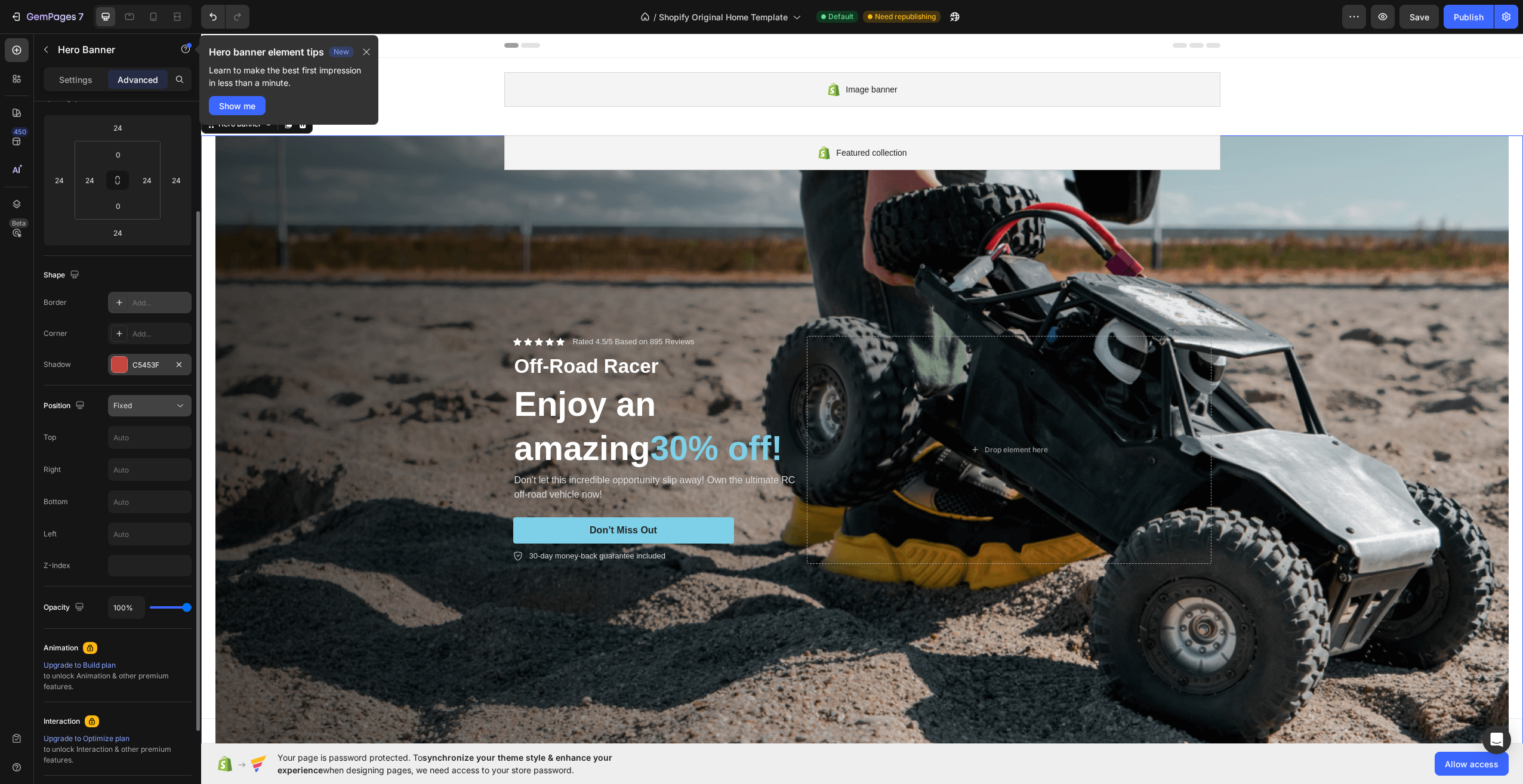
click at [160, 399] on div "Fixed" at bounding box center [150, 405] width 73 height 12
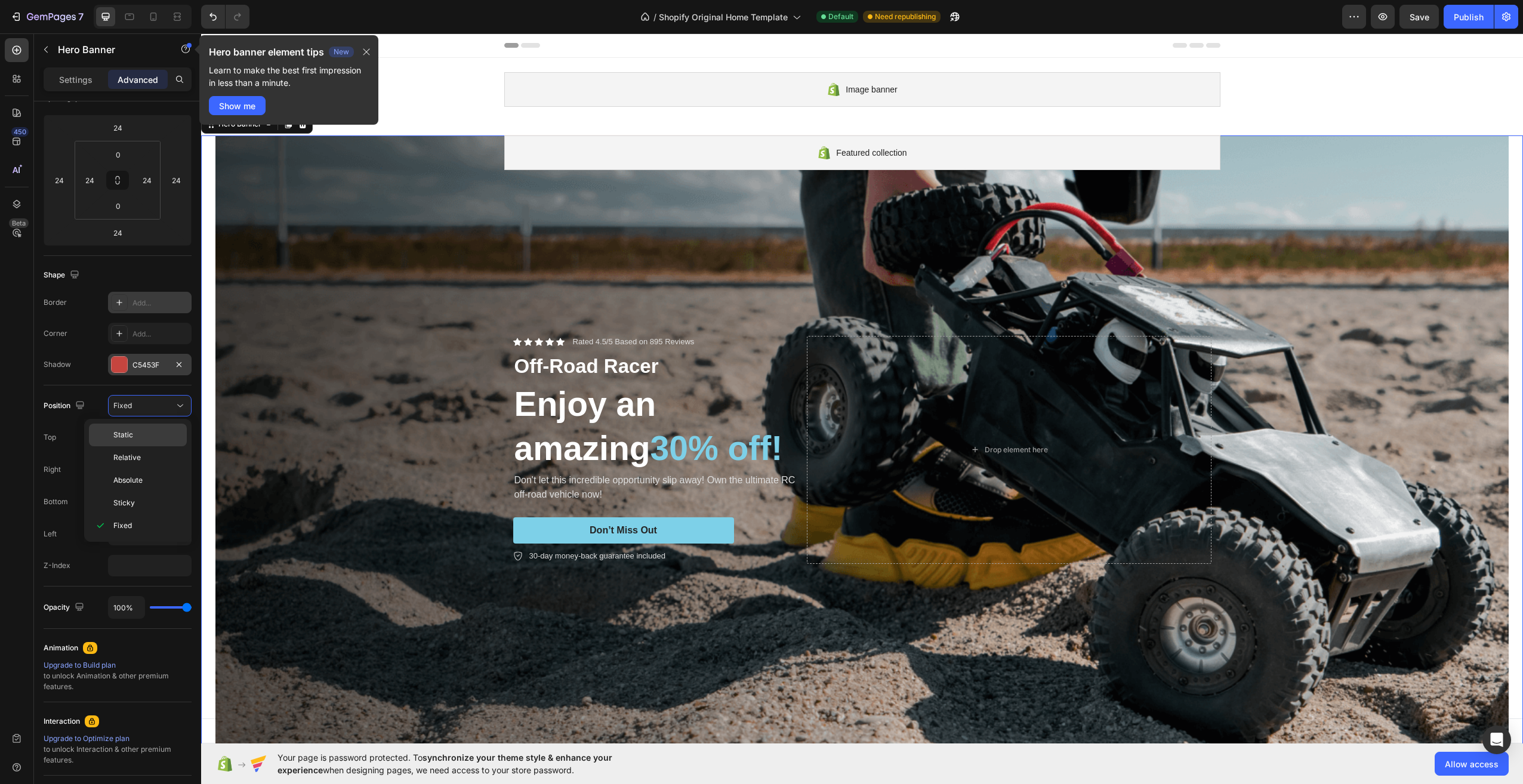
click at [141, 447] on div "Static" at bounding box center [137, 458] width 98 height 23
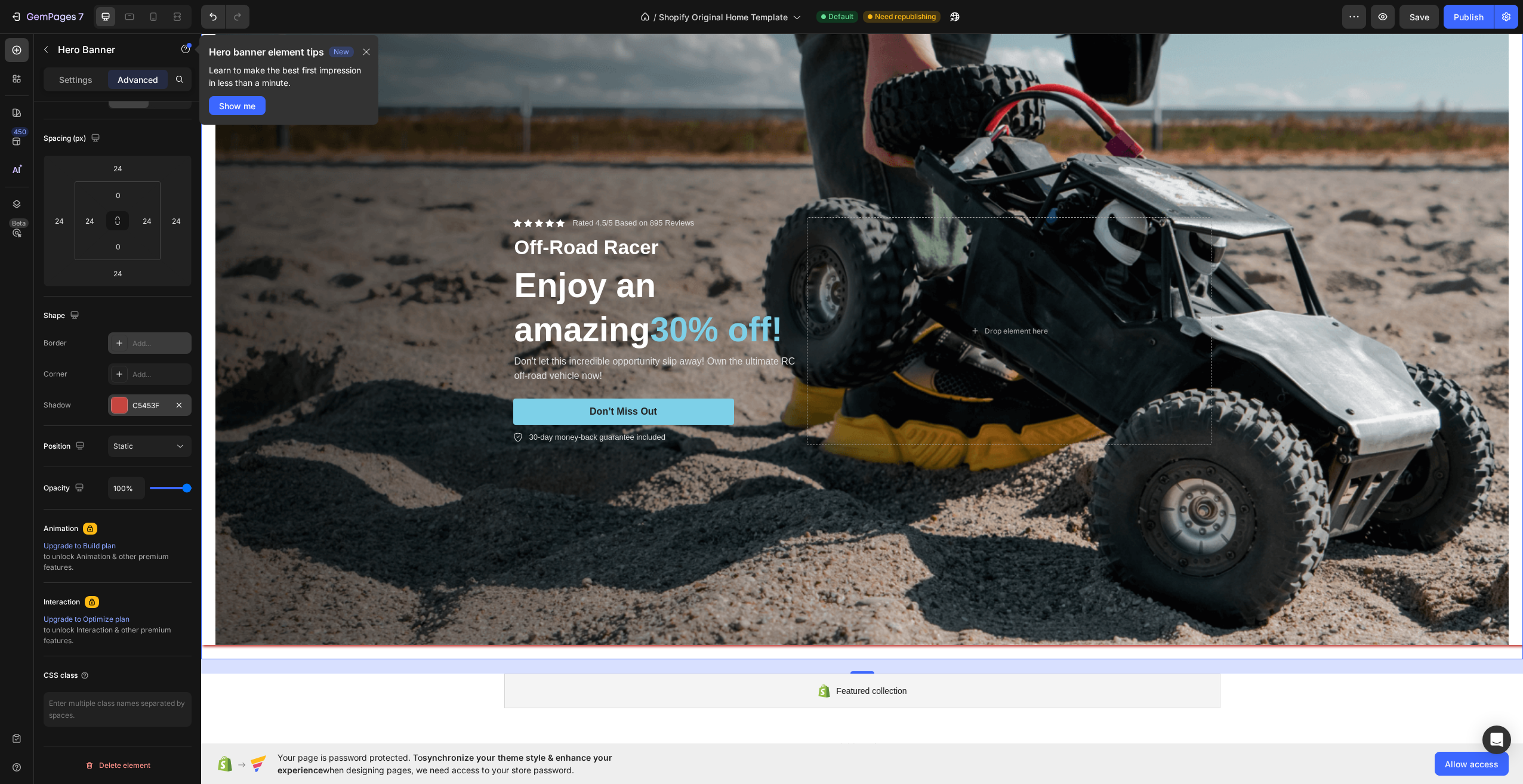
scroll to position [0, 0]
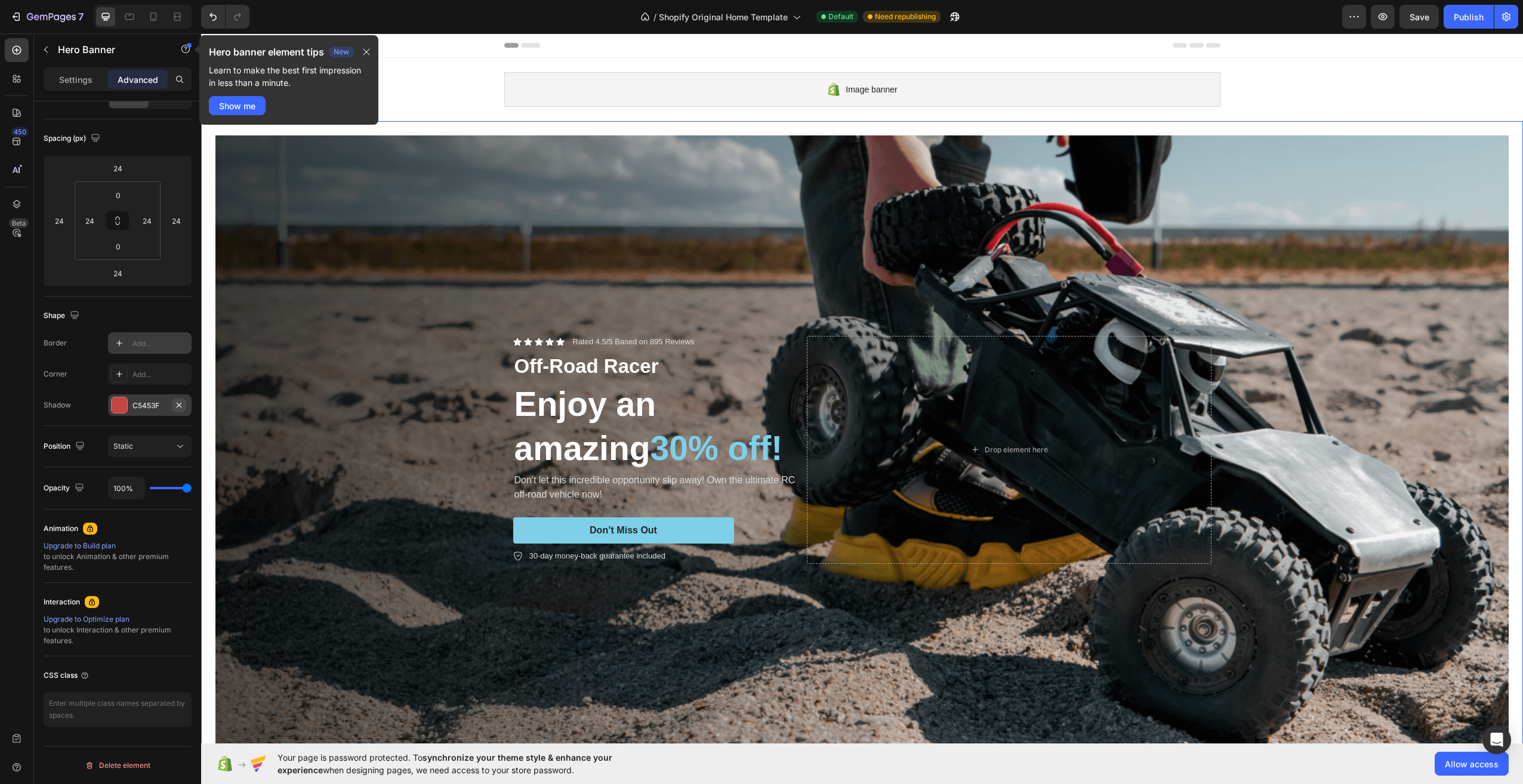
click at [181, 410] on button "button" at bounding box center [179, 405] width 15 height 15
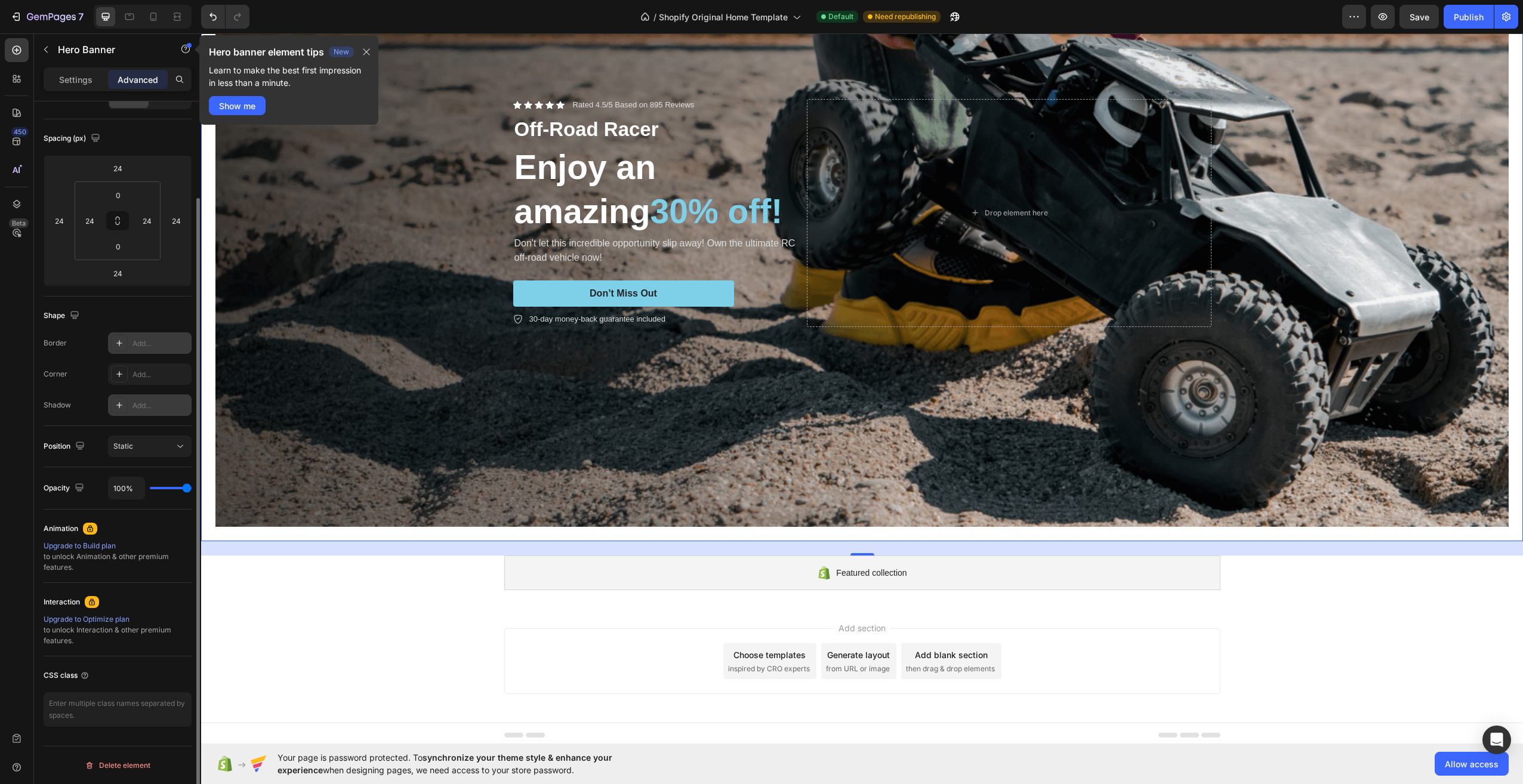
scroll to position [52, 0]
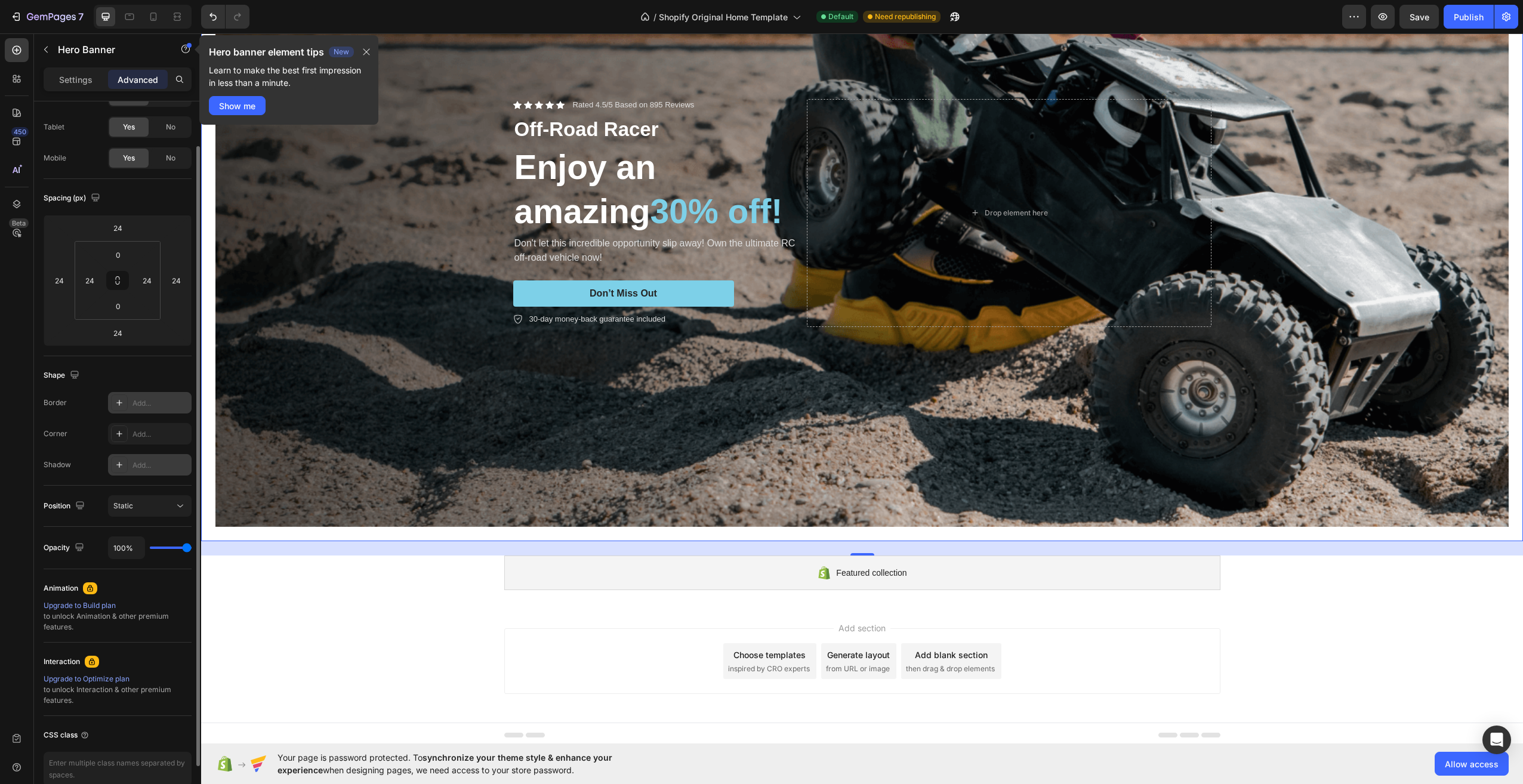
click at [89, 661] on icon at bounding box center [92, 662] width 10 height 10
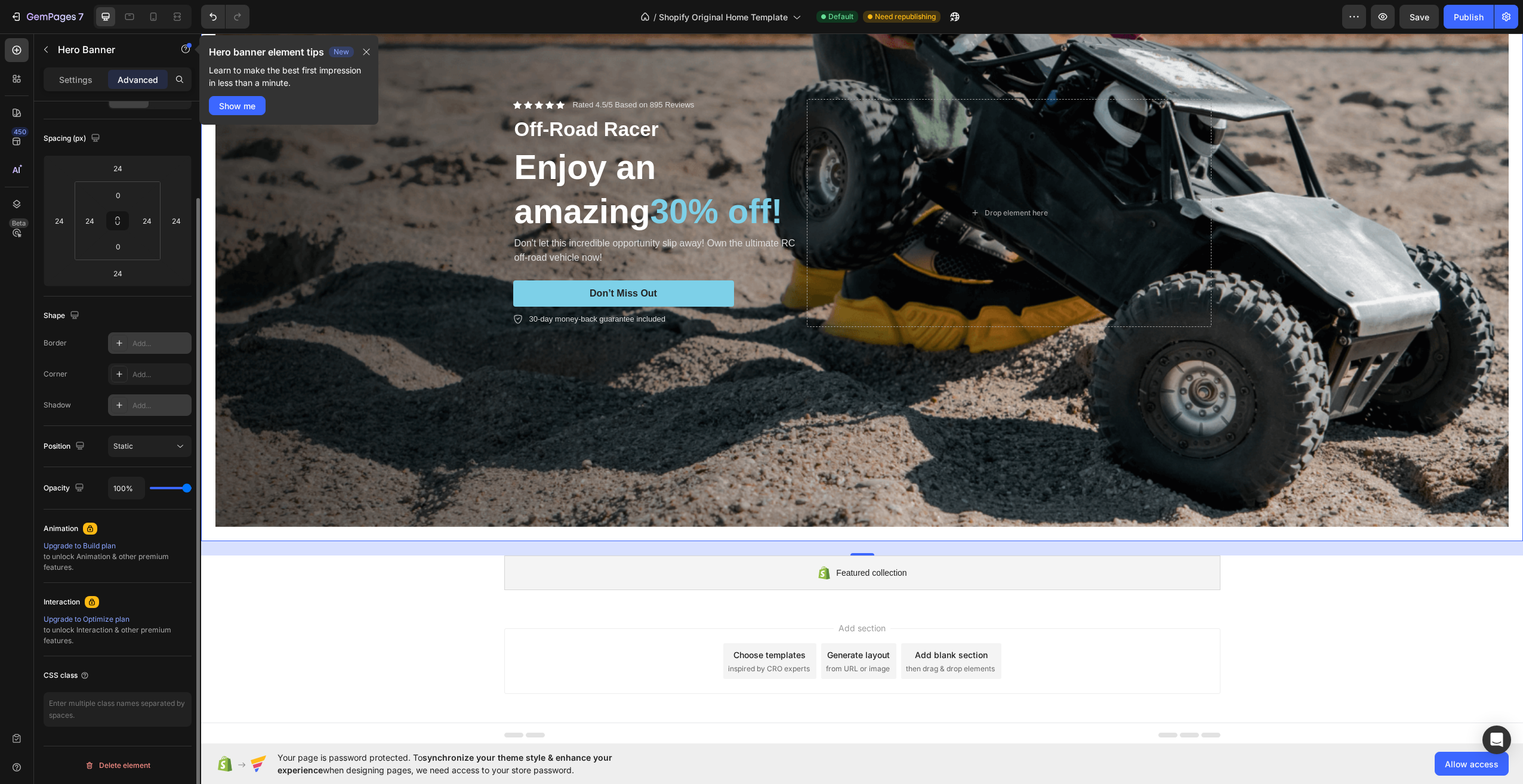
click at [92, 603] on icon at bounding box center [92, 603] width 10 height 10
click at [118, 623] on div "Upgrade to Optimize plan" at bounding box center [117, 619] width 148 height 11
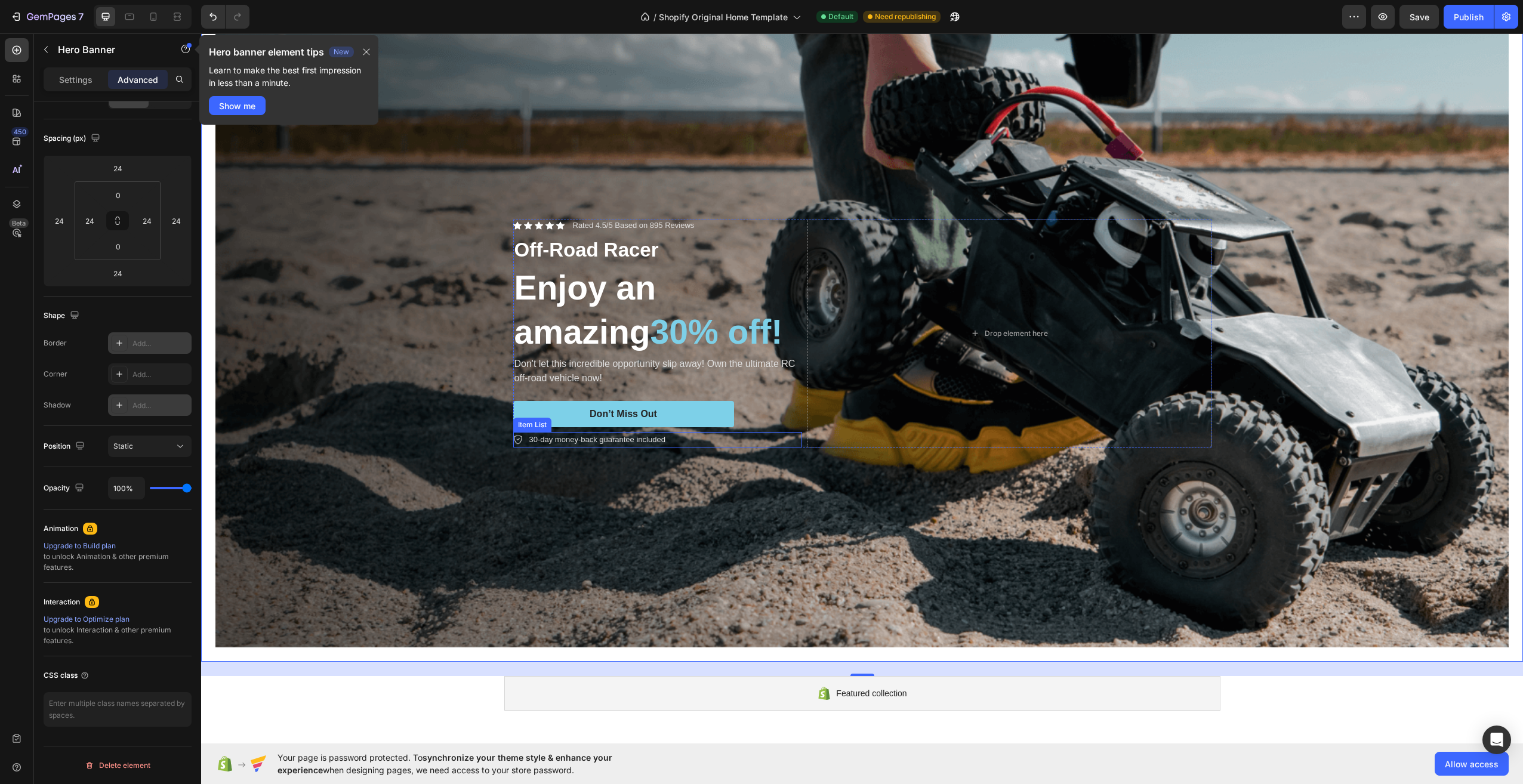
scroll to position [119, 0]
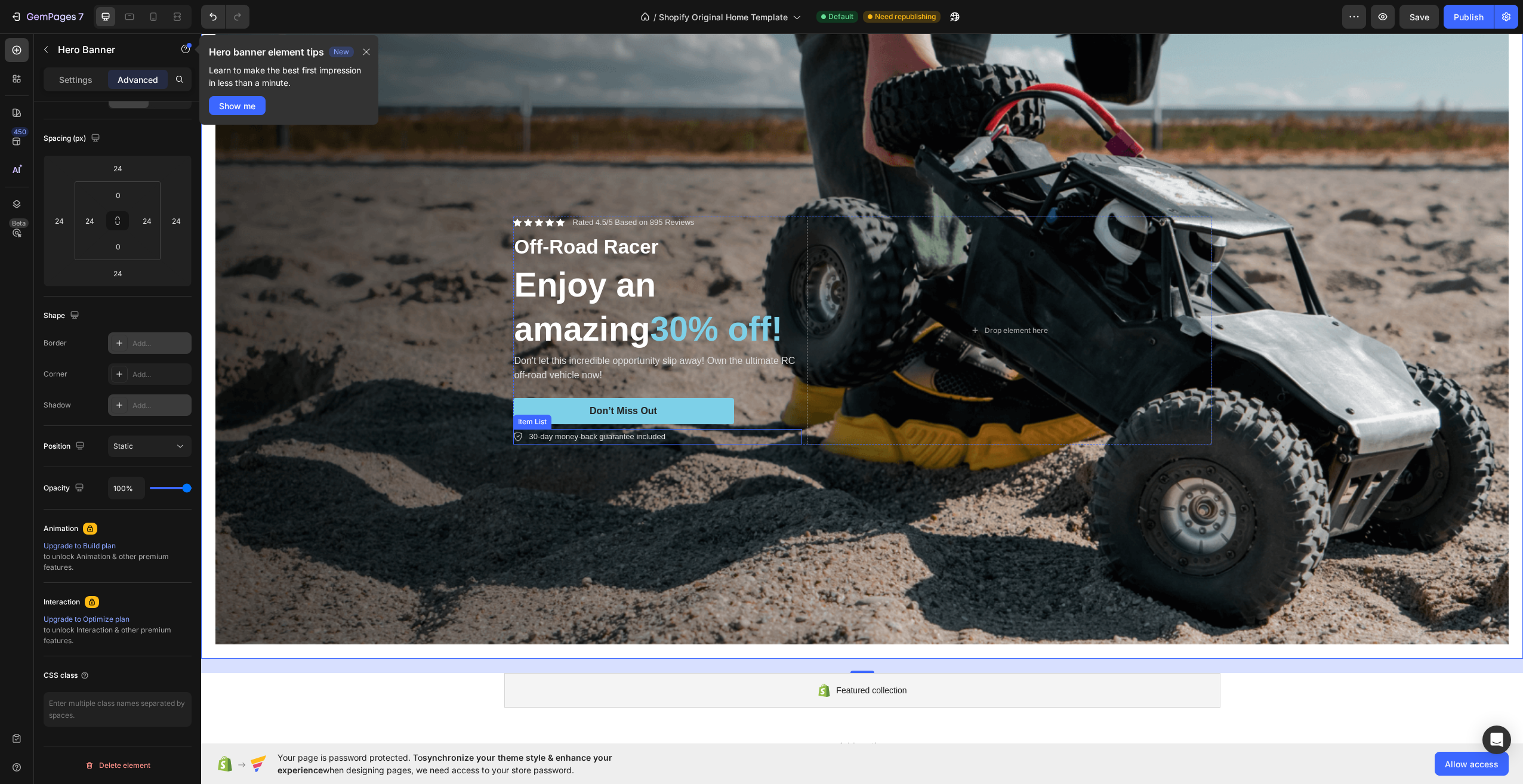
click at [725, 442] on div "30-day money-back guarantee included" at bounding box center [657, 437] width 289 height 16
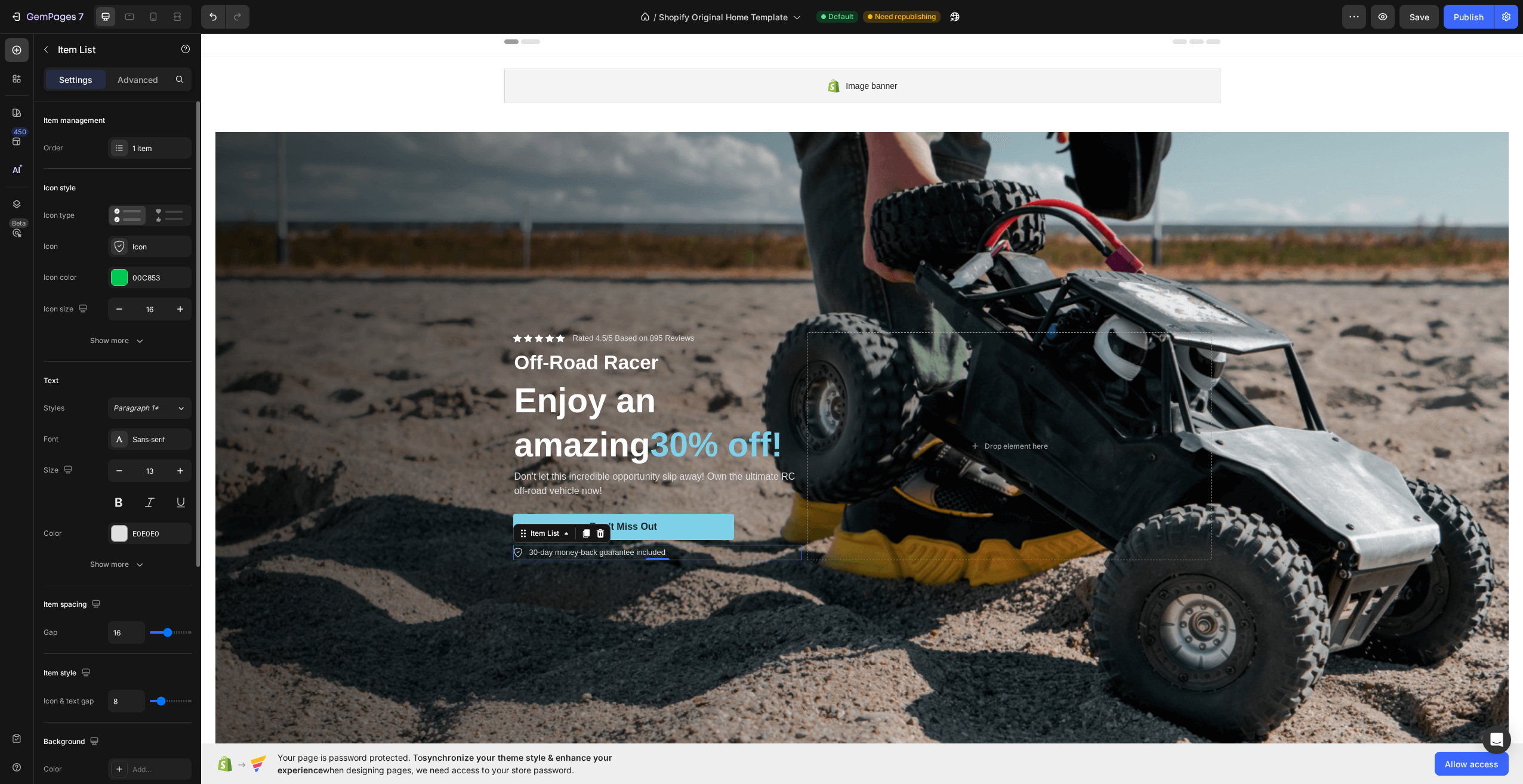
scroll to position [0, 0]
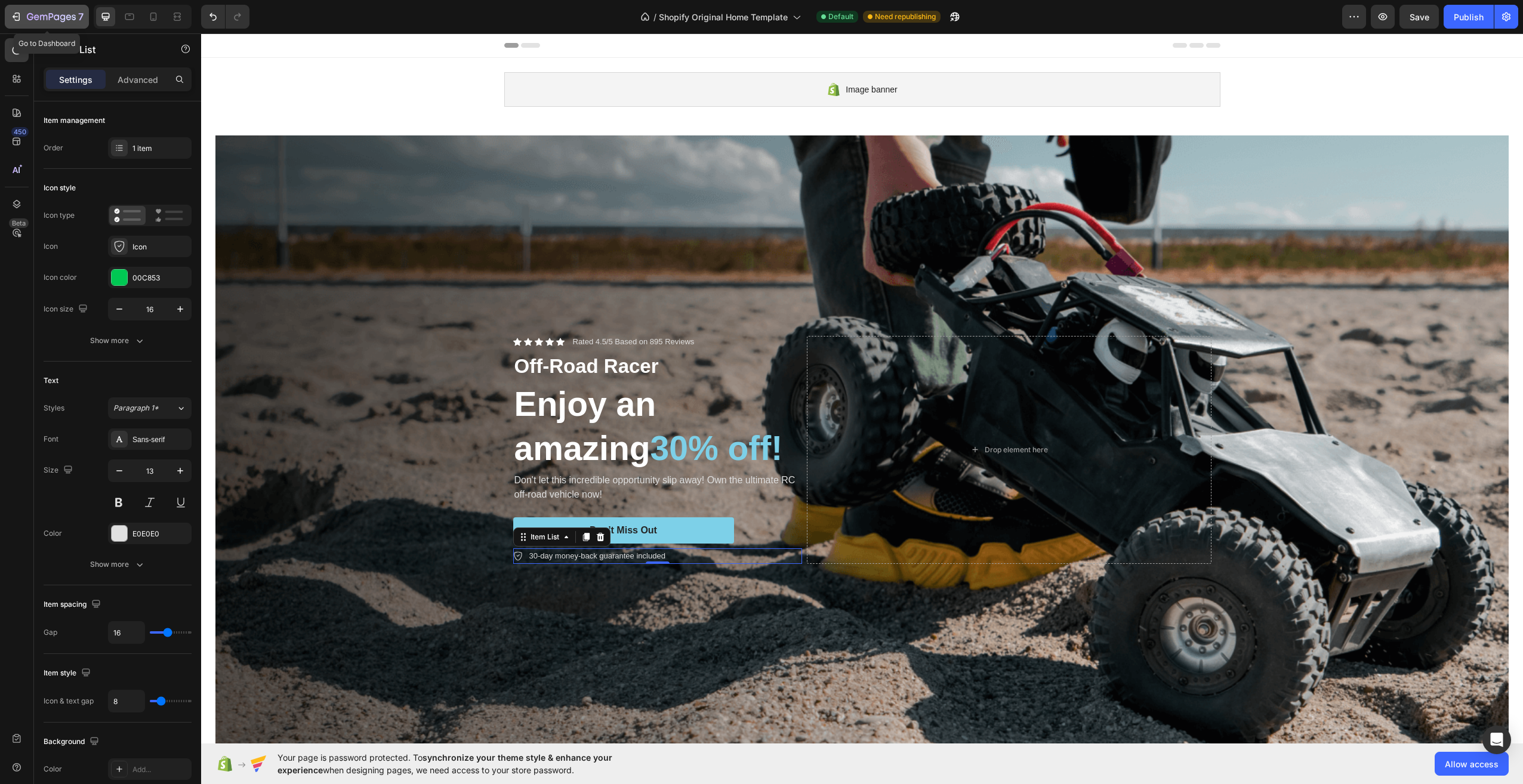
click at [59, 21] on icon "button" at bounding box center [51, 18] width 49 height 10
